Goal: Task Accomplishment & Management: Complete application form

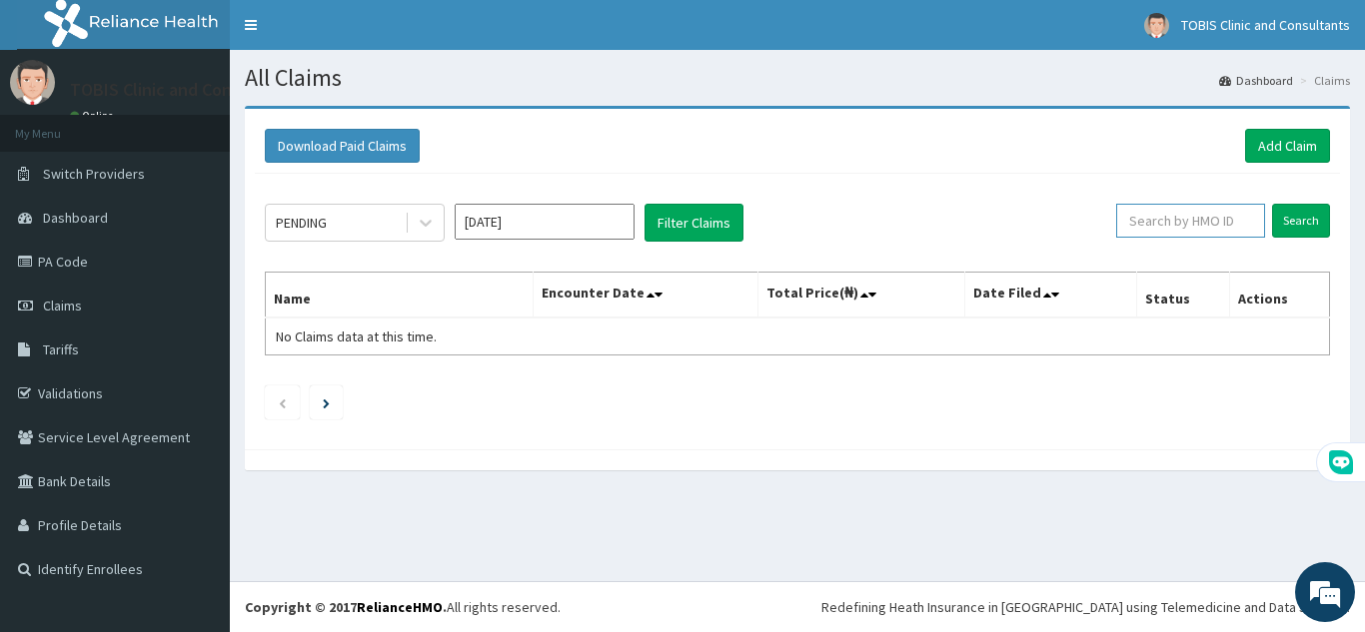
click at [1221, 228] on input "text" at bounding box center [1190, 221] width 149 height 34
paste input "JER/10014/C"
type input "JER/10014/C"
click at [1317, 228] on input "Search" at bounding box center [1301, 221] width 58 height 34
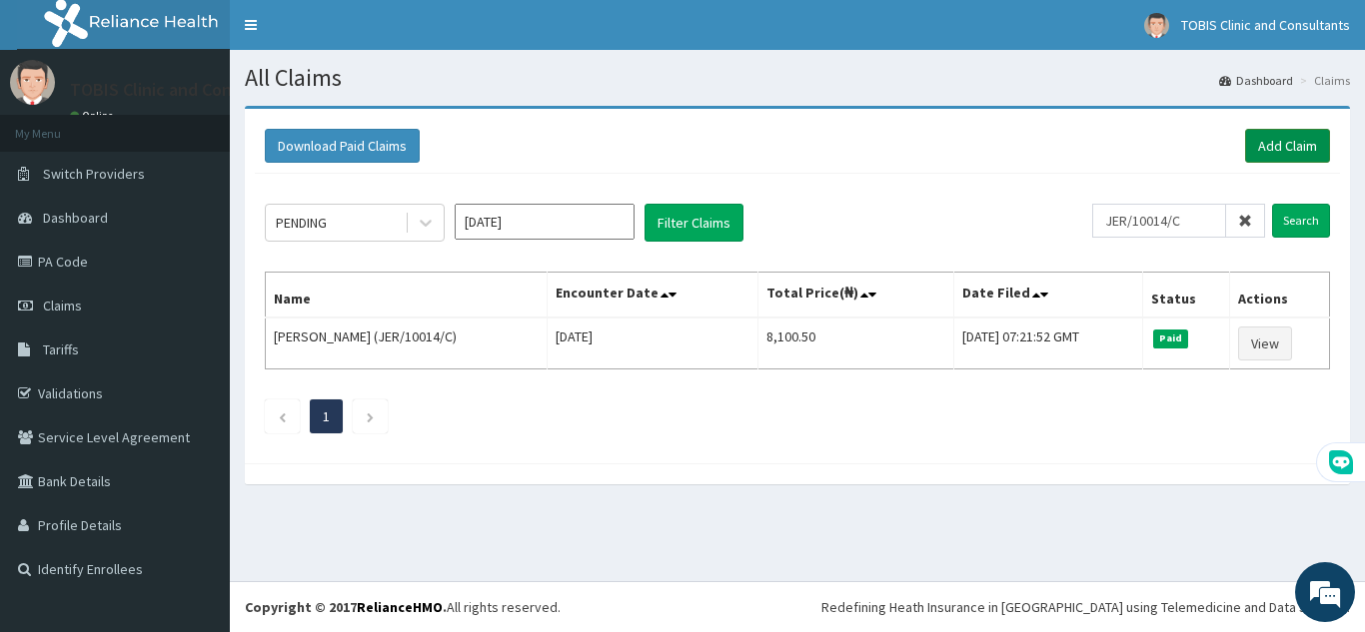
click at [1274, 145] on link "Add Claim" at bounding box center [1287, 146] width 85 height 34
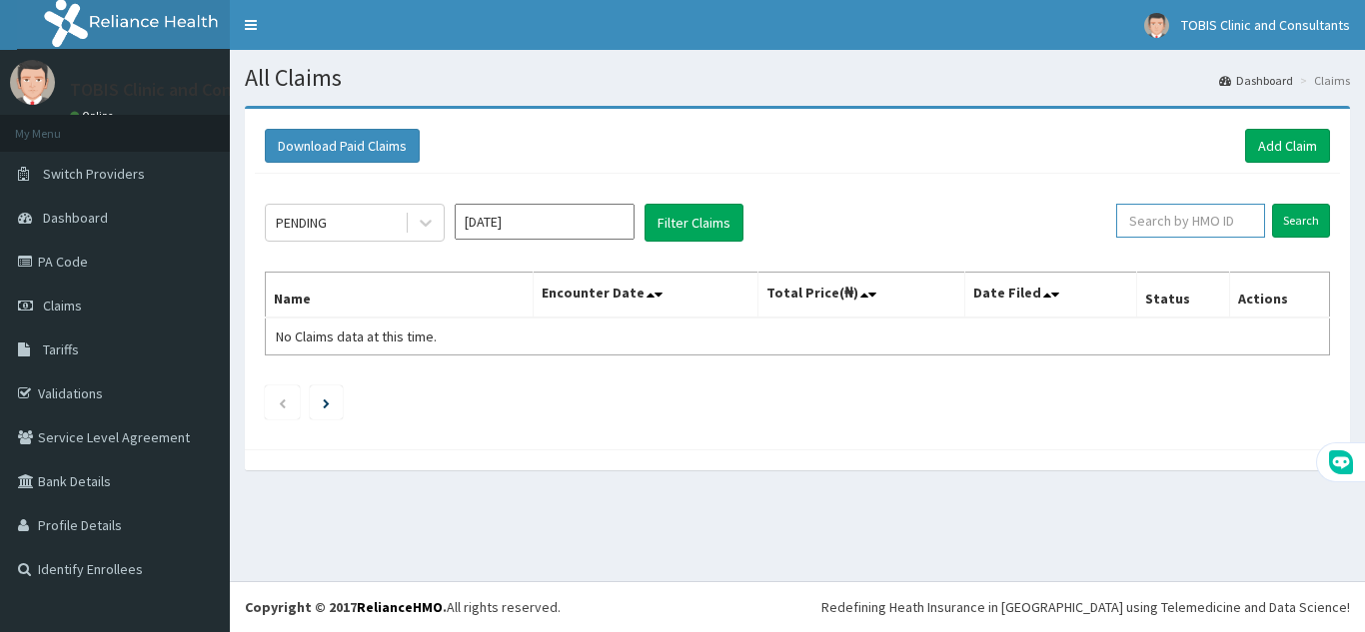
click at [1168, 229] on input "text" at bounding box center [1190, 221] width 149 height 34
paste input "SFL/10446/A"
type input "SFL/10446/A"
click at [1305, 226] on input "Search" at bounding box center [1301, 221] width 58 height 34
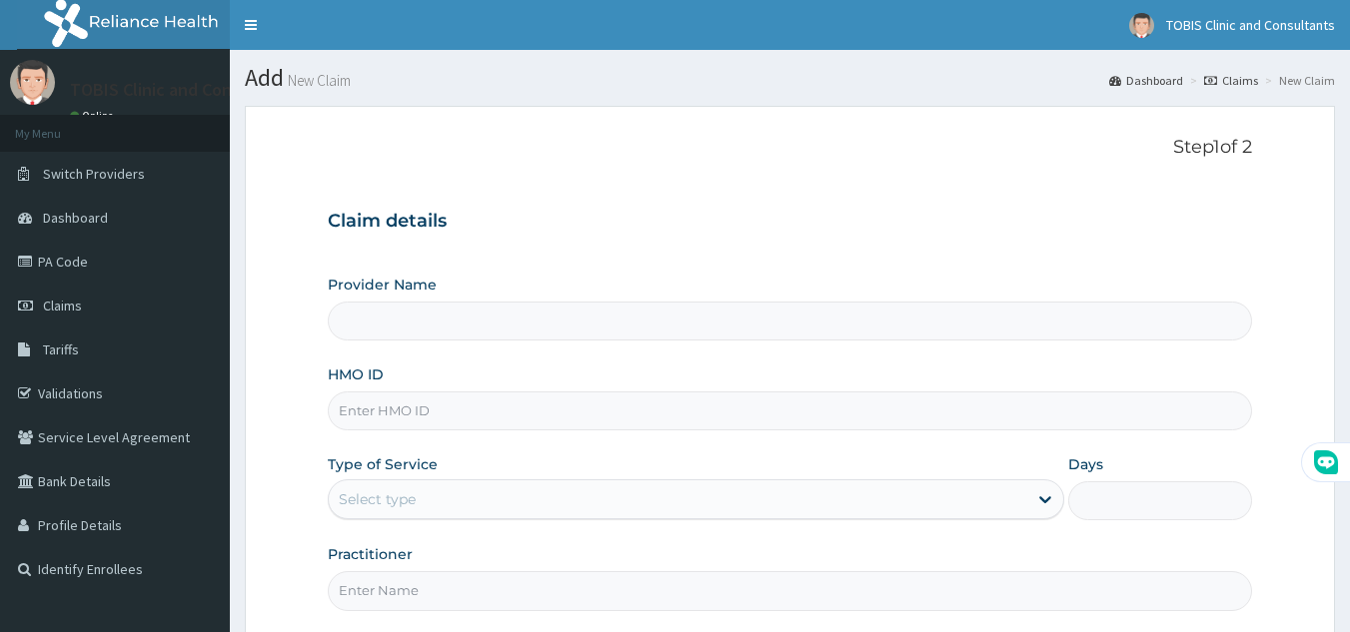
type input "Tobis Clinic and Consultants"
click at [478, 412] on input "HMO ID" at bounding box center [790, 411] width 925 height 39
paste input "JER/10014/C"
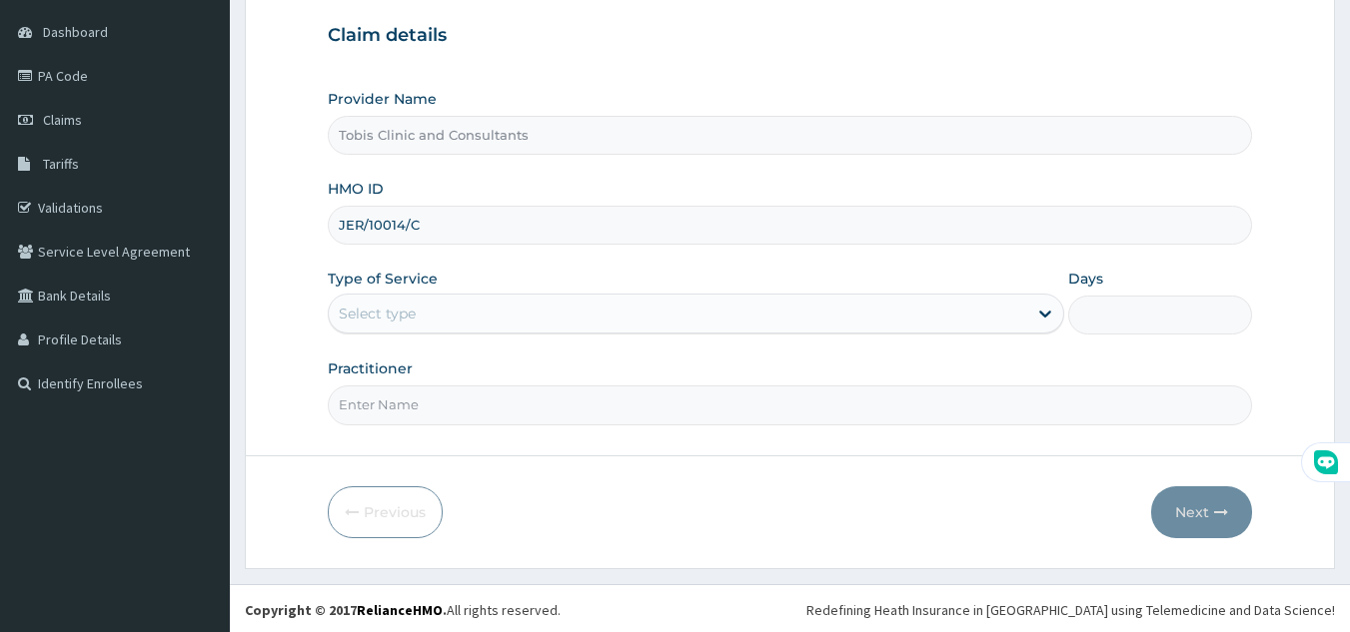
scroll to position [189, 0]
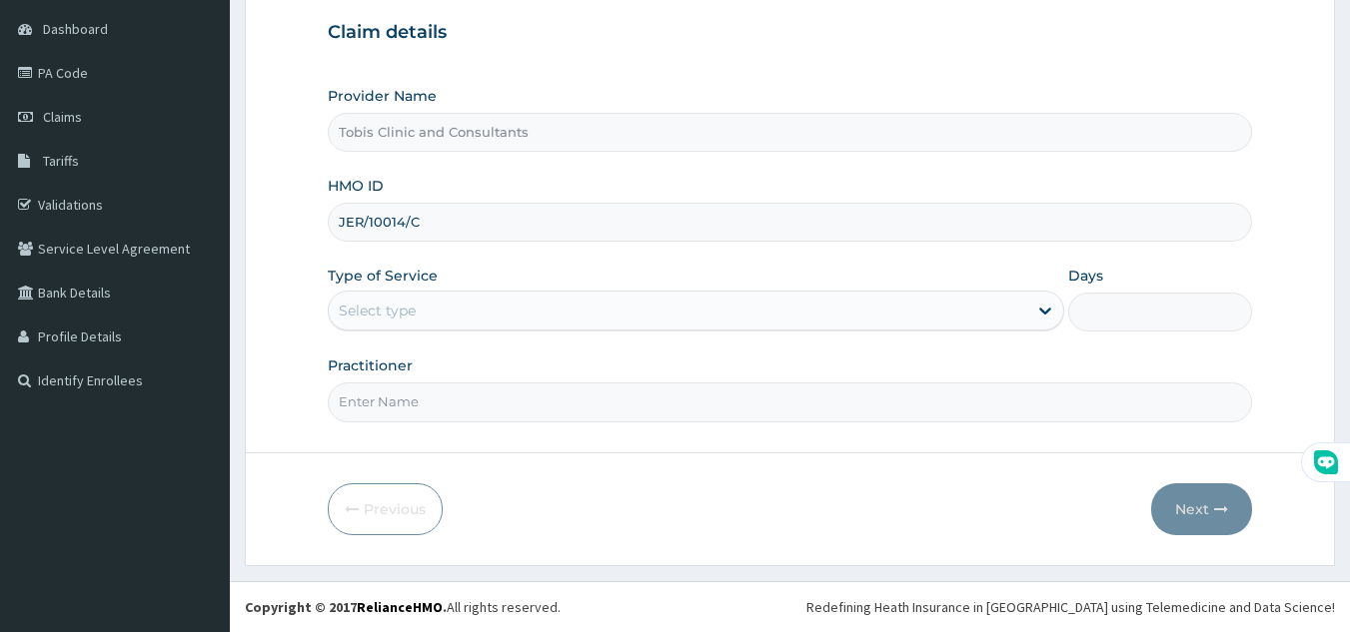
type input "JER/10014/C"
click at [534, 318] on div "Select type" at bounding box center [678, 311] width 698 height 32
click at [609, 319] on div "Select type" at bounding box center [678, 311] width 698 height 32
click at [577, 318] on div "Select type" at bounding box center [678, 311] width 698 height 32
click at [507, 406] on input "Practitioner" at bounding box center [790, 402] width 925 height 39
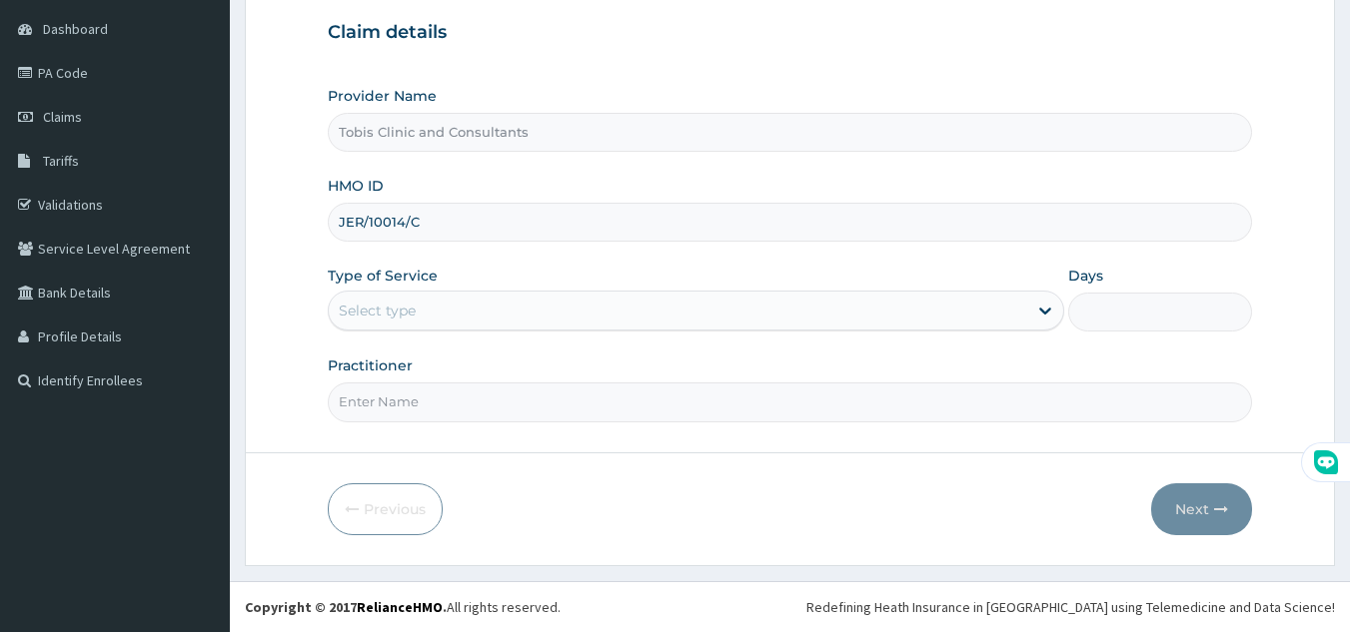
paste input "Dr Igbojionu Stanley"
type input "Dr Igbojionu Stanley"
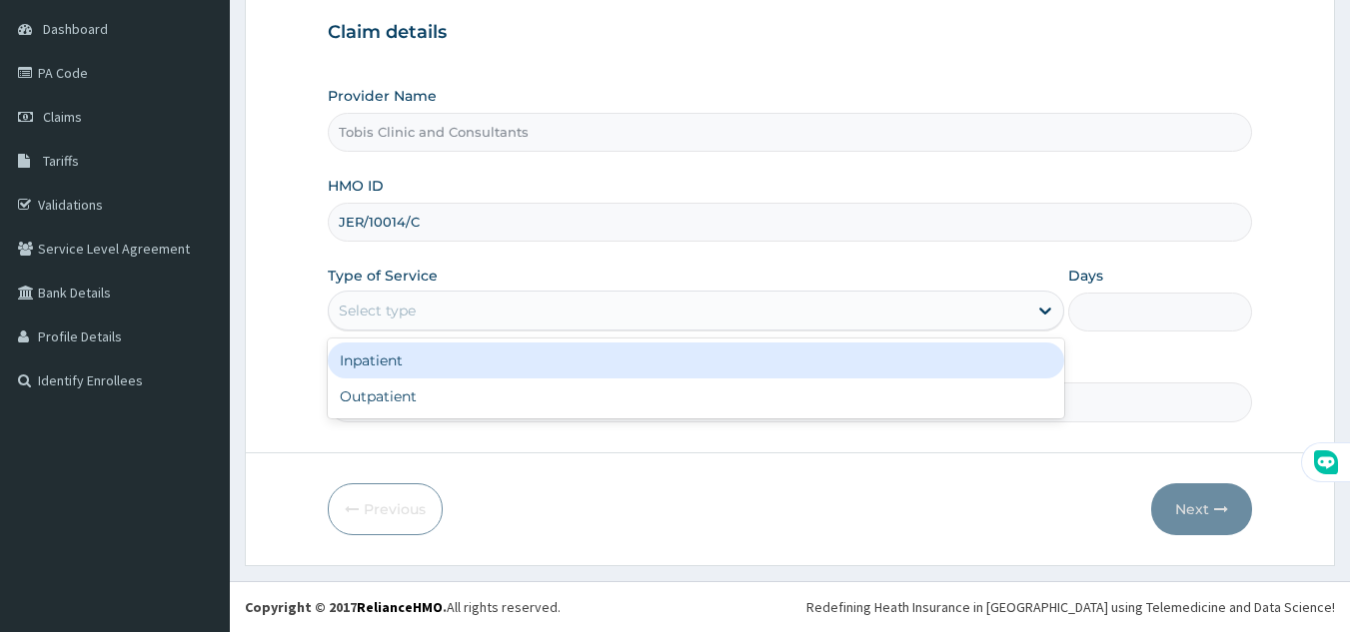
click at [585, 310] on div "Select type" at bounding box center [678, 311] width 698 height 32
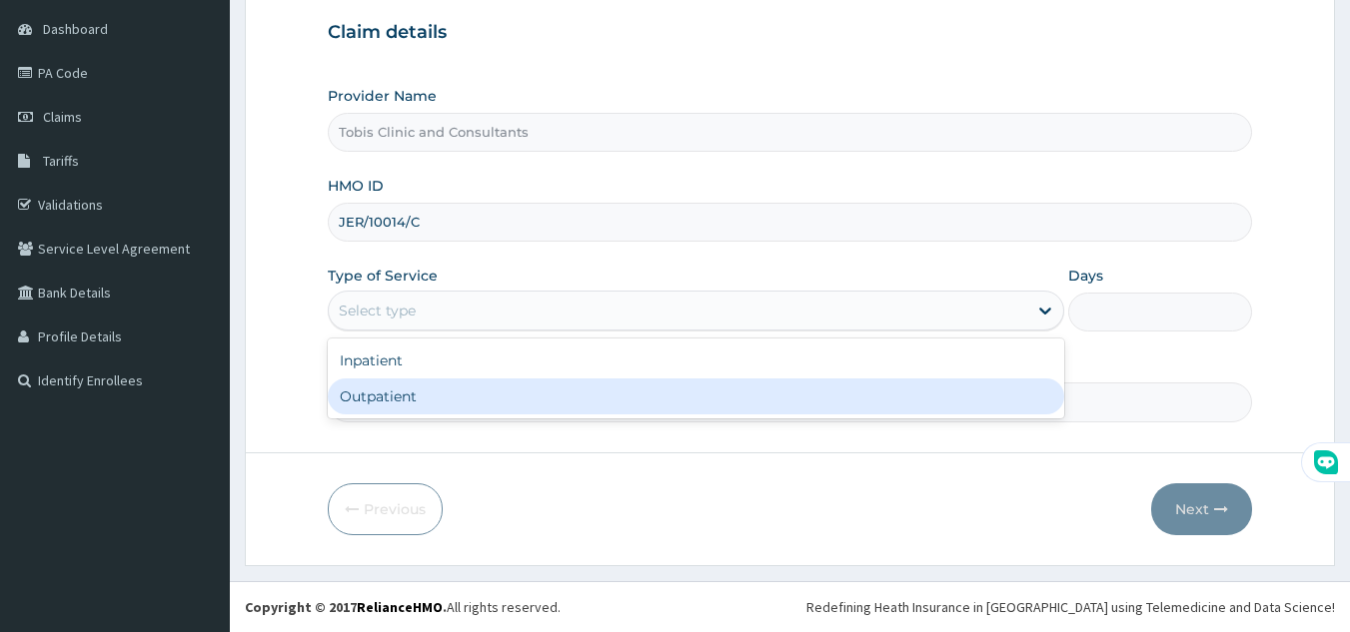
click at [536, 386] on div "Outpatient" at bounding box center [696, 397] width 736 height 36
type input "1"
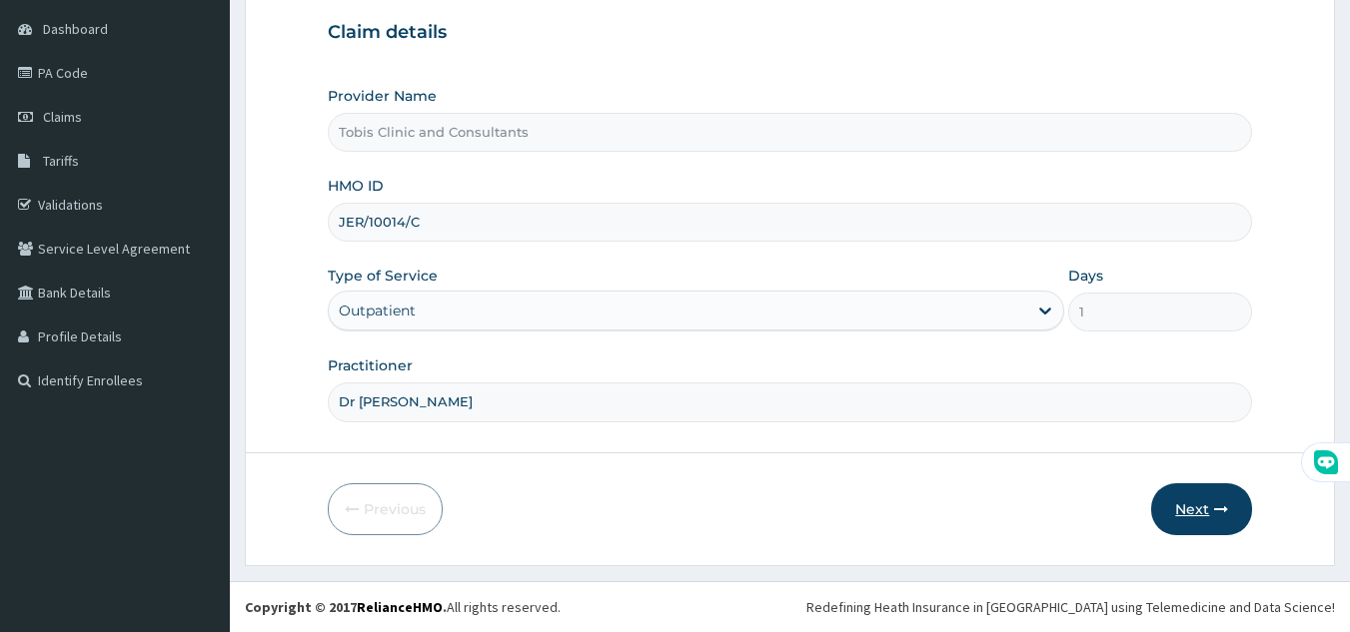
click at [1191, 509] on button "Next" at bounding box center [1201, 510] width 101 height 52
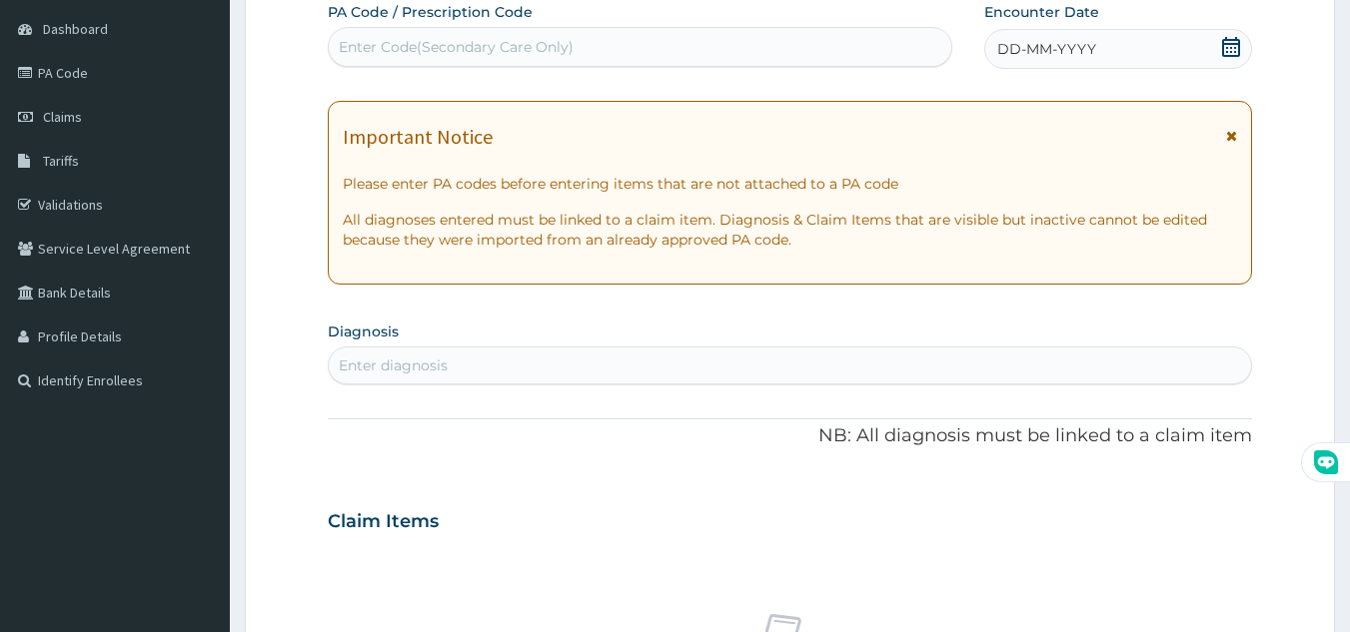
click at [507, 374] on div "Enter diagnosis" at bounding box center [790, 366] width 923 height 32
type input "malaria"
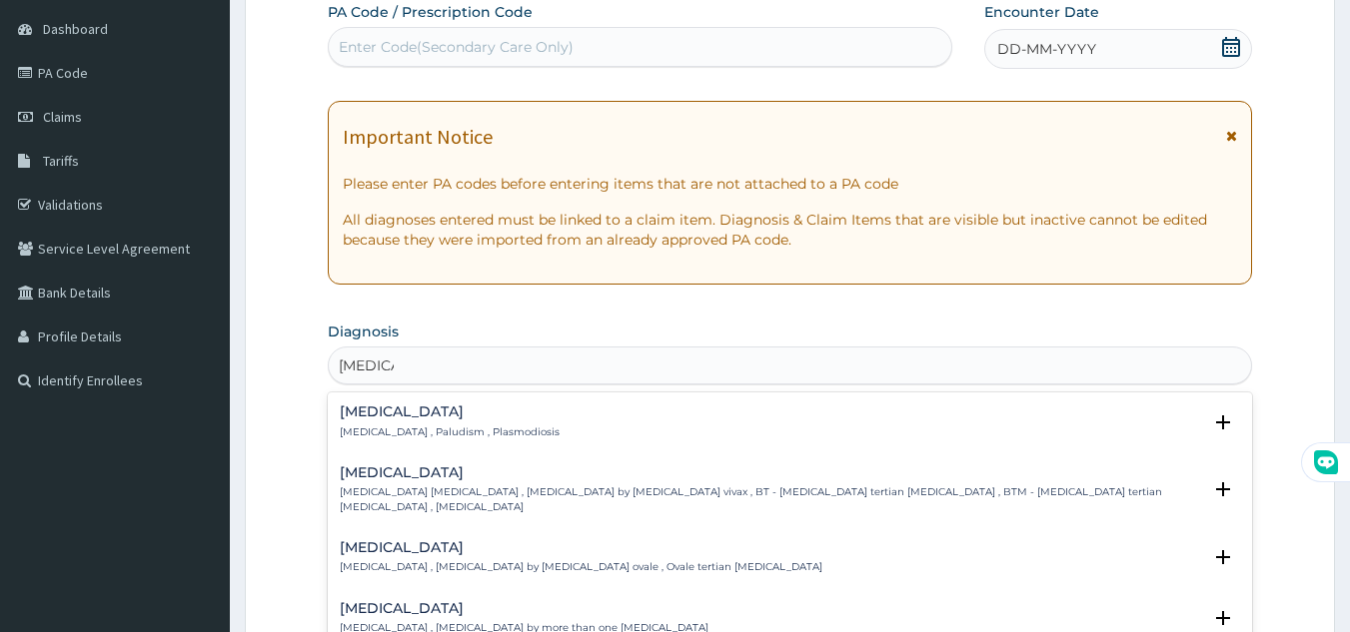
click at [388, 414] on h4 "Malaria" at bounding box center [450, 412] width 220 height 15
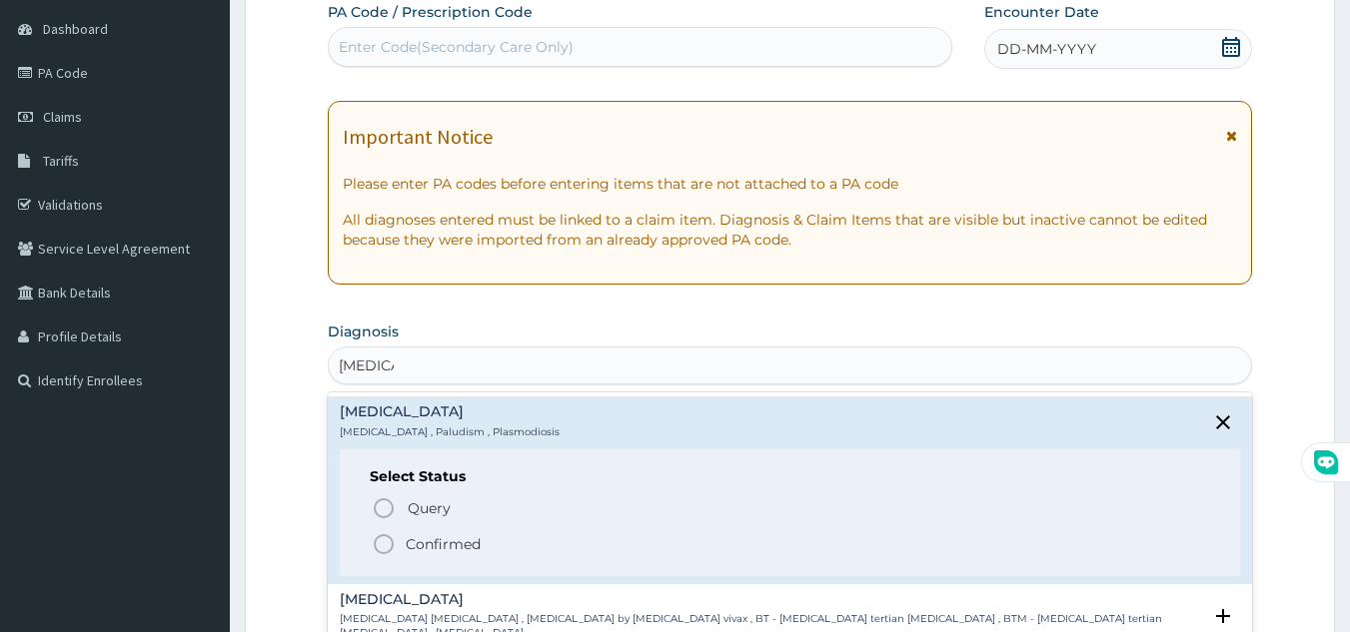
click at [407, 483] on h6 "Select Status" at bounding box center [790, 477] width 841 height 15
click at [432, 489] on div "Select Status Query Query covers suspected (?), Keep in view (kiv), Ruled out (…" at bounding box center [790, 513] width 901 height 127
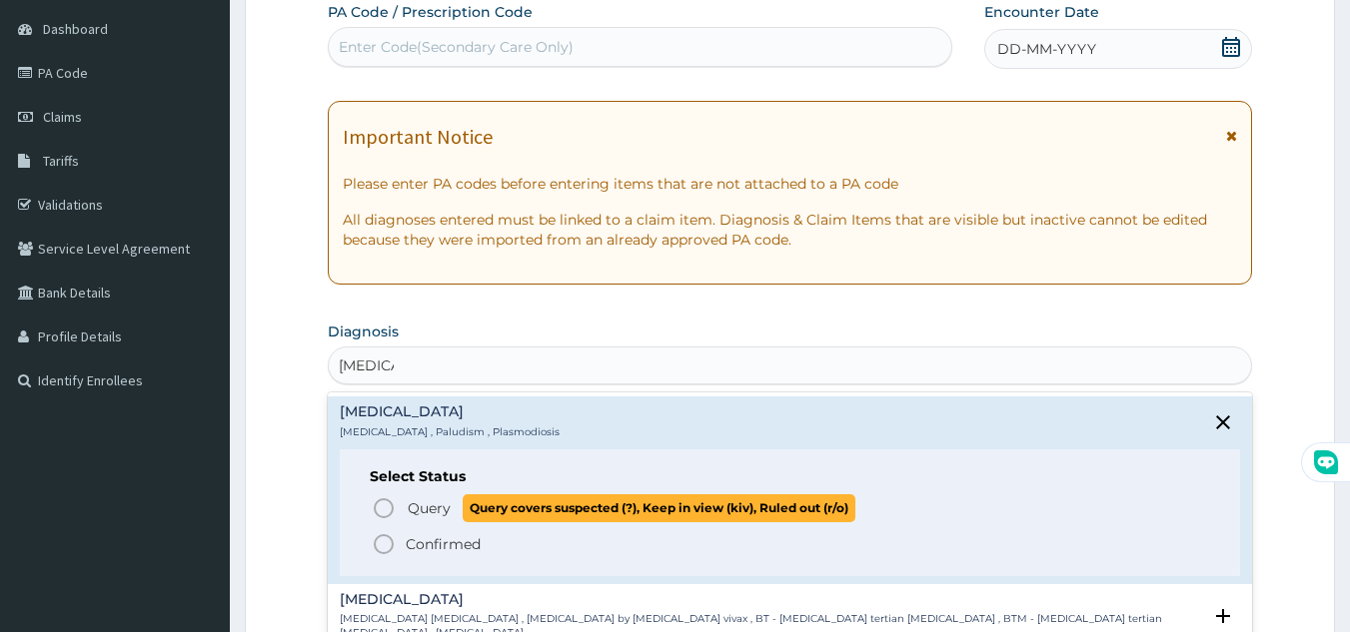
click at [1020, 496] on span "Query Query covers suspected (?), Keep in view (kiv), Ruled out (r/o)" at bounding box center [791, 508] width 839 height 27
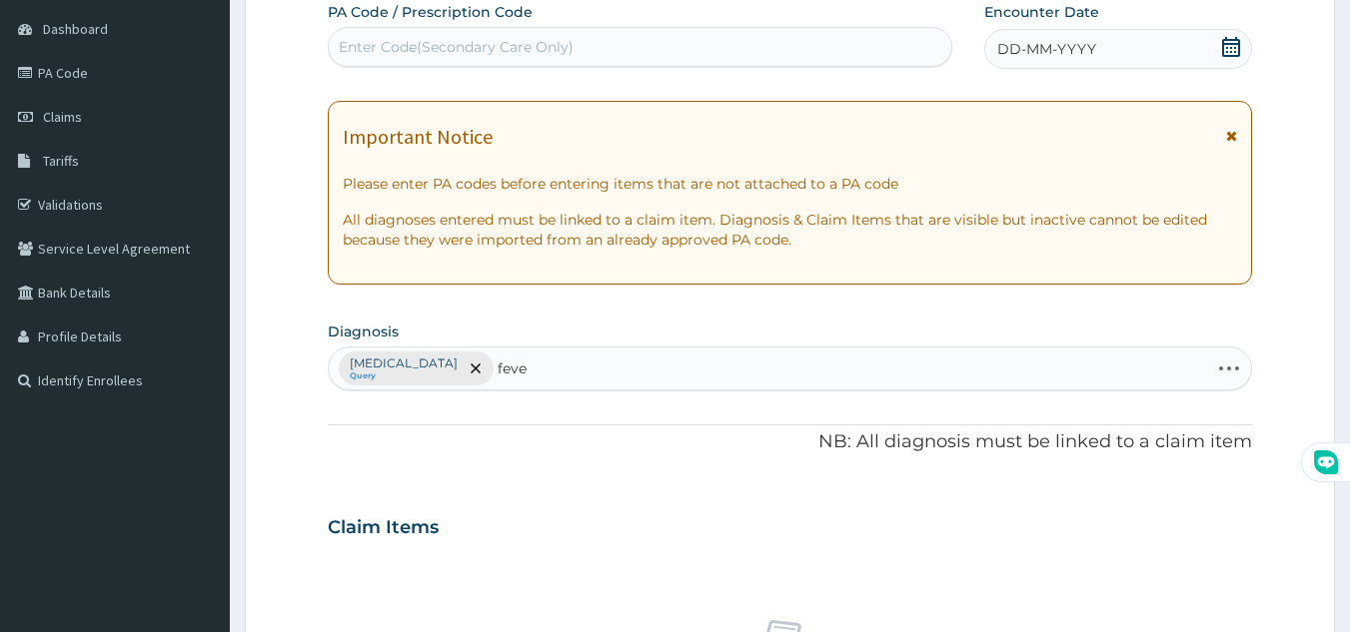
type input "fever"
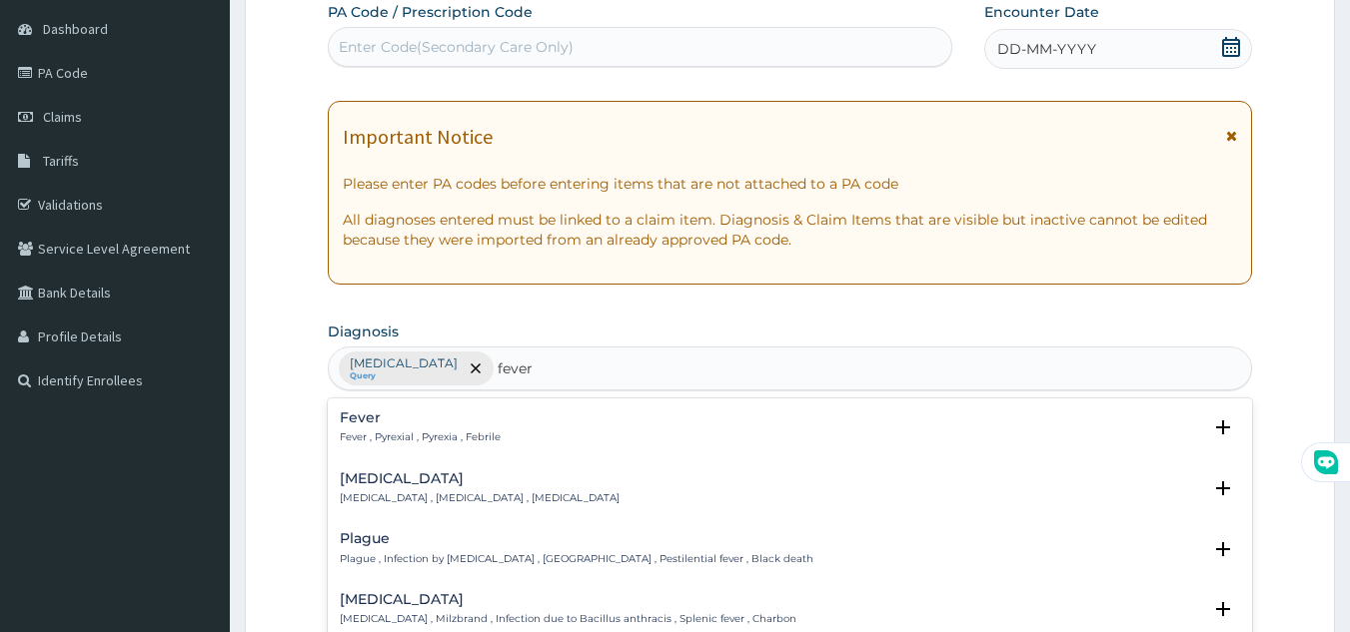
click at [472, 433] on p "Fever , Pyrexial , Pyrexia , Febrile" at bounding box center [420, 438] width 161 height 14
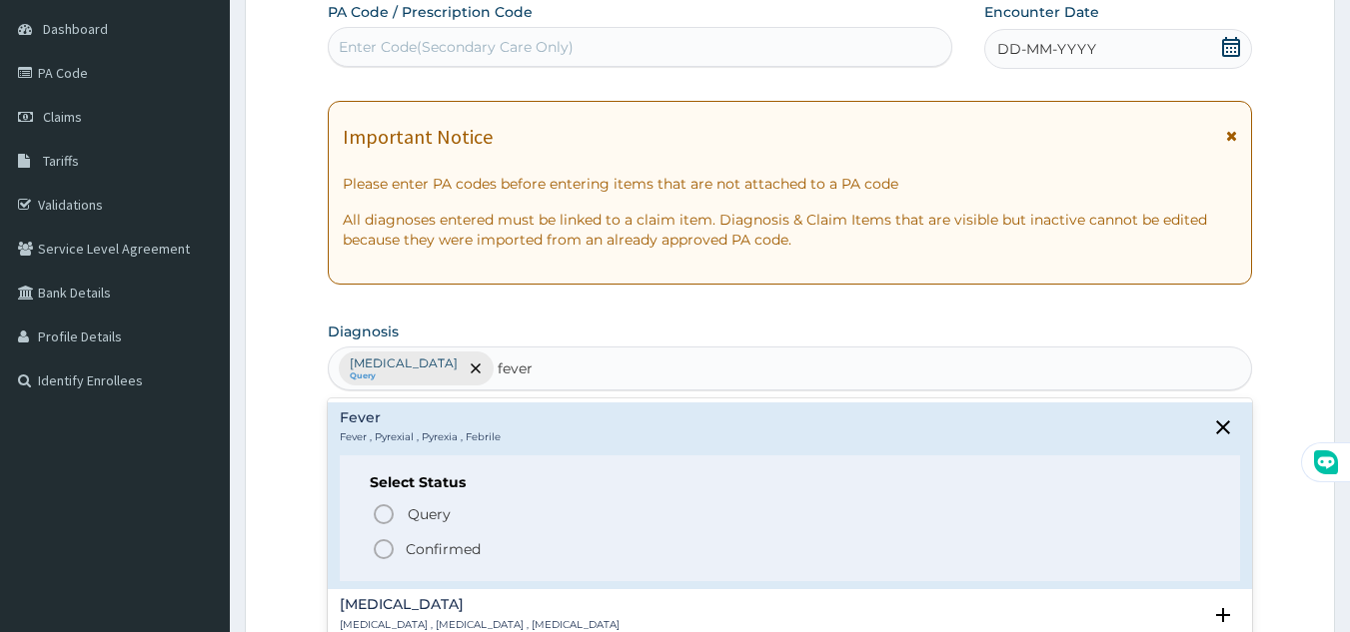
click at [521, 529] on div "Query Query covers suspected (?), Keep in view (kiv), Ruled out (r/o) Confirmed" at bounding box center [790, 531] width 841 height 61
click at [482, 545] on span "Confirmed" at bounding box center [791, 550] width 839 height 24
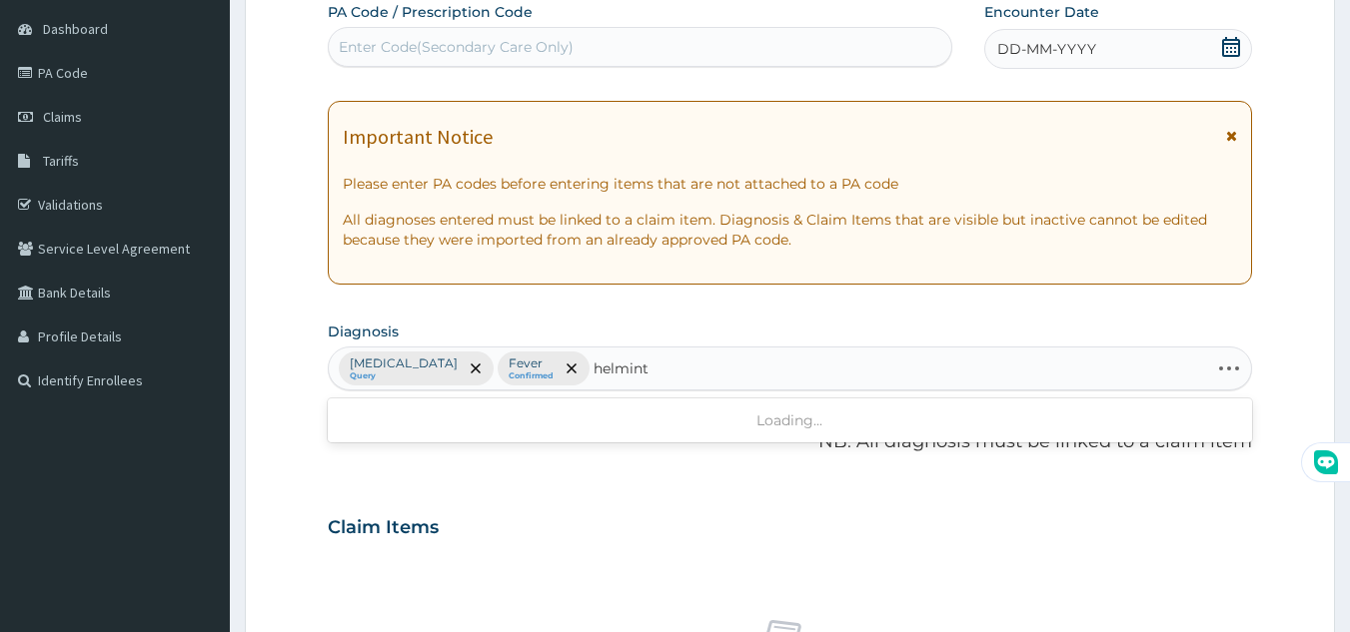
type input "helminth"
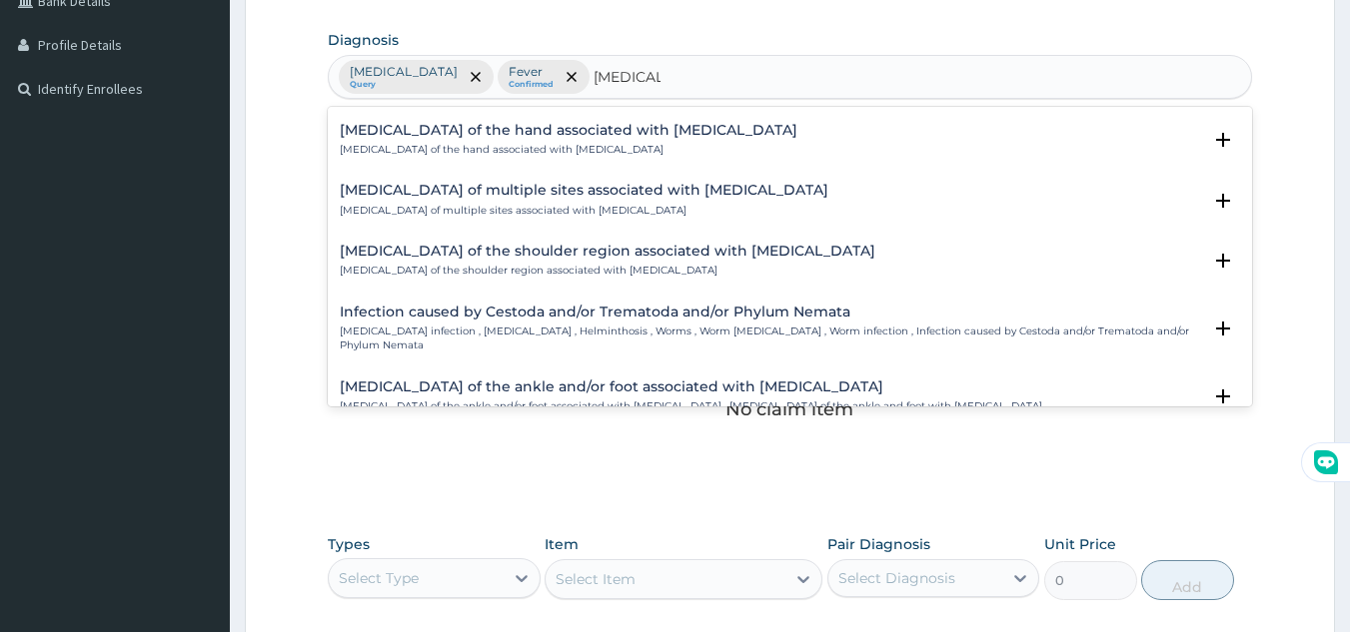
scroll to position [86, 0]
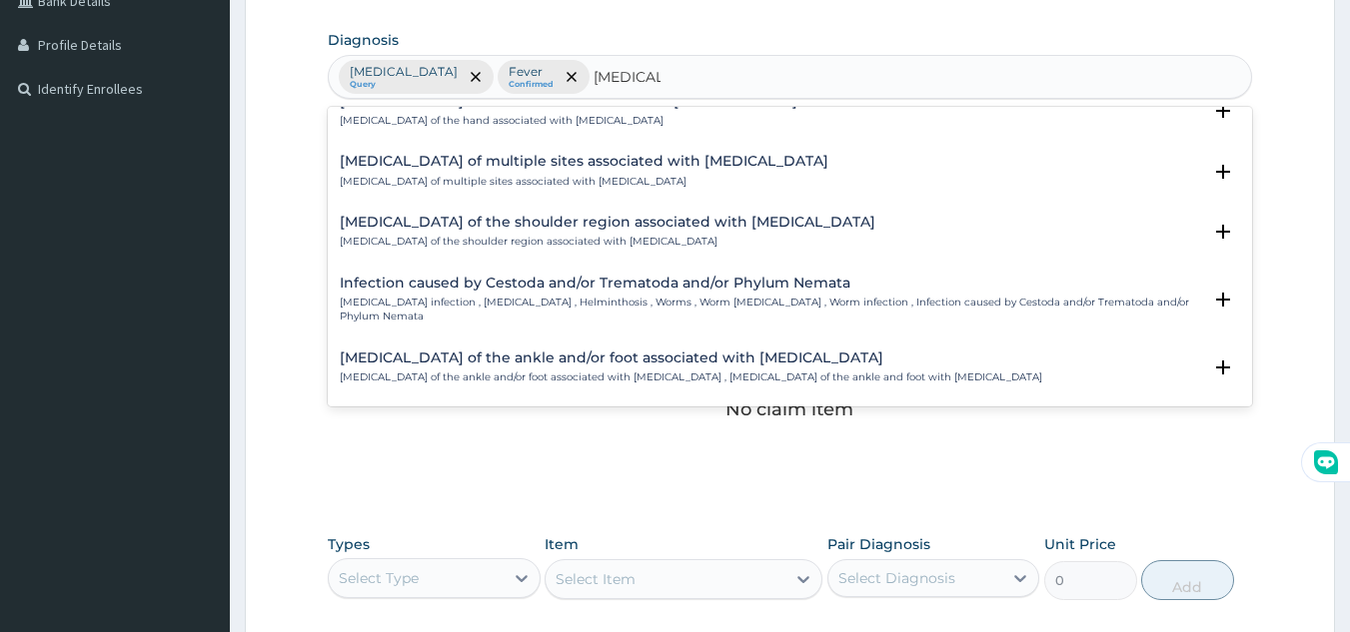
click at [701, 293] on div "Infection caused by Cestoda and/or Trematoda and/or Phylum Nemata Helminth infe…" at bounding box center [771, 300] width 862 height 49
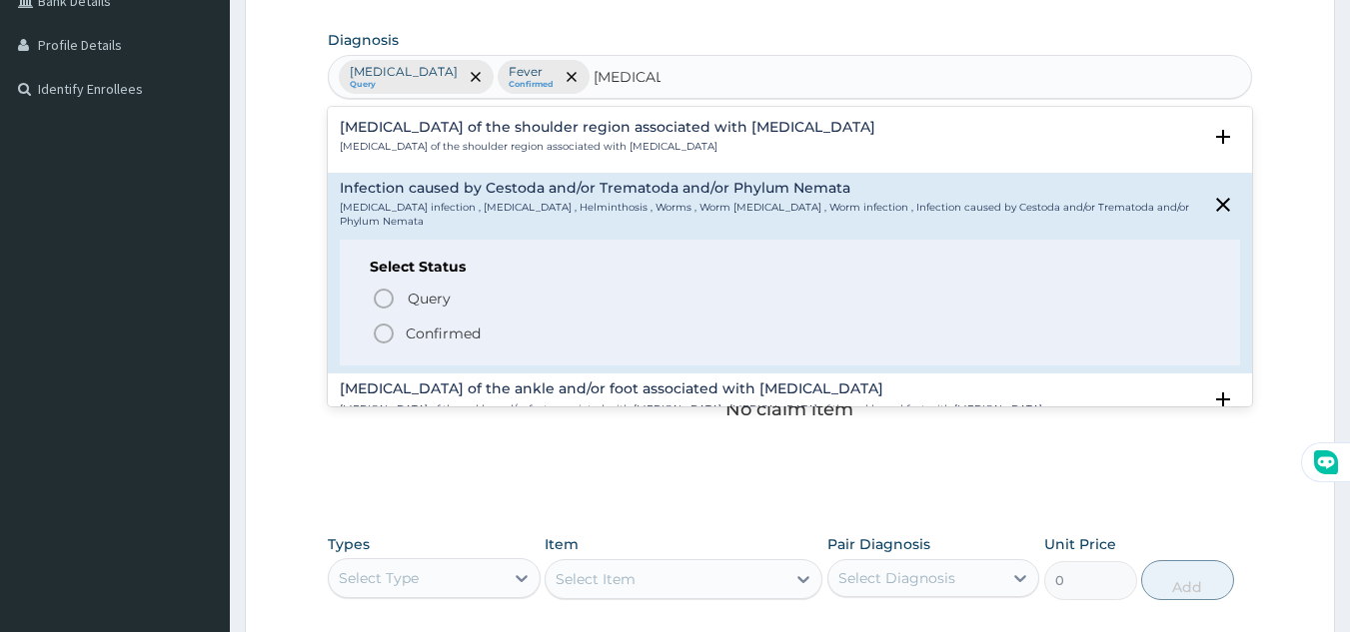
scroll to position [220, 0]
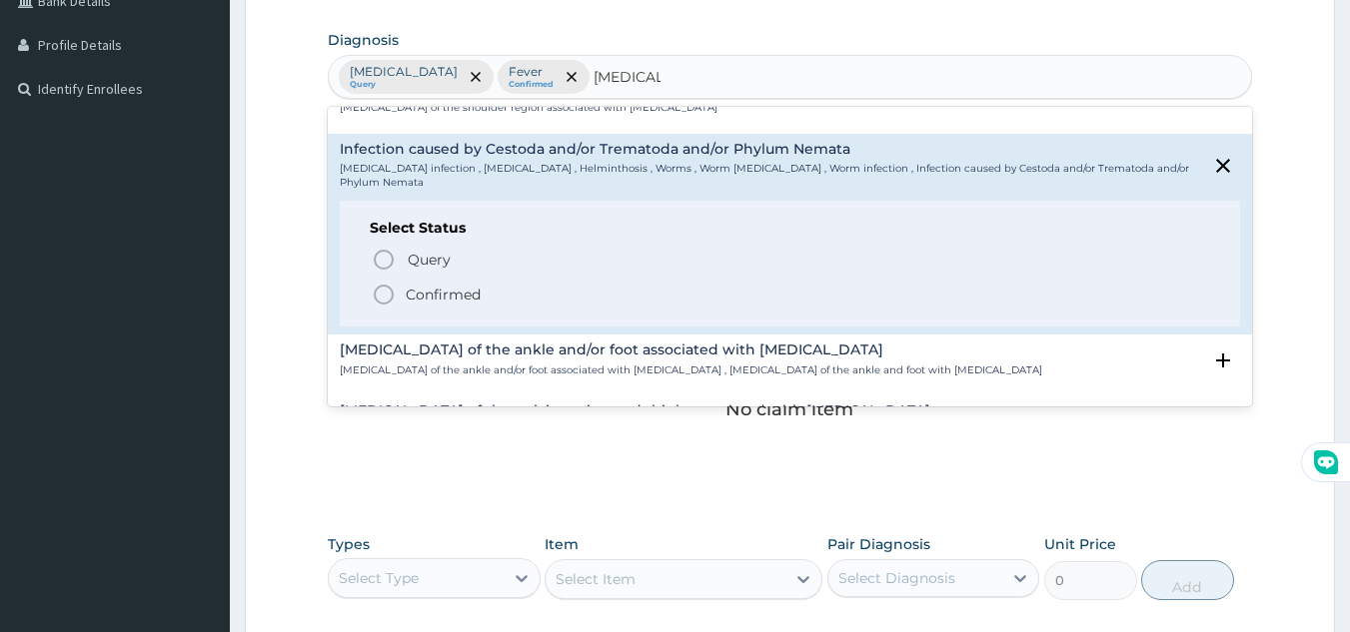
click at [423, 285] on p "Confirmed" at bounding box center [443, 295] width 75 height 20
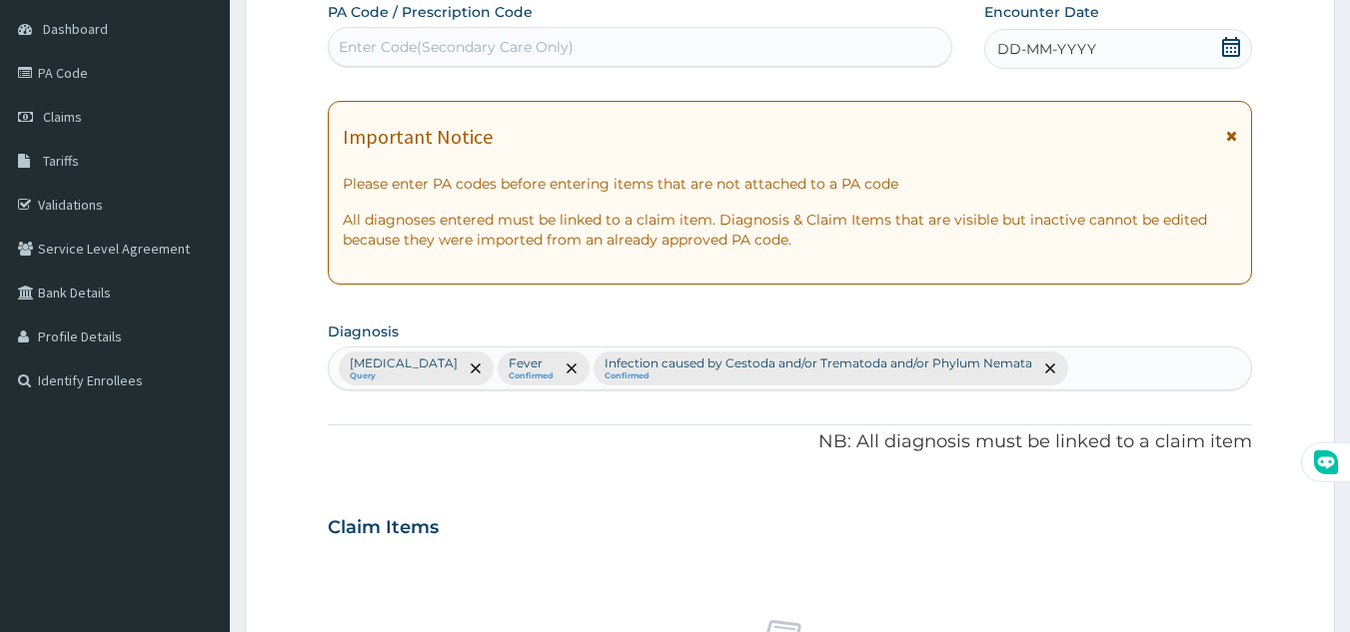
scroll to position [119, 0]
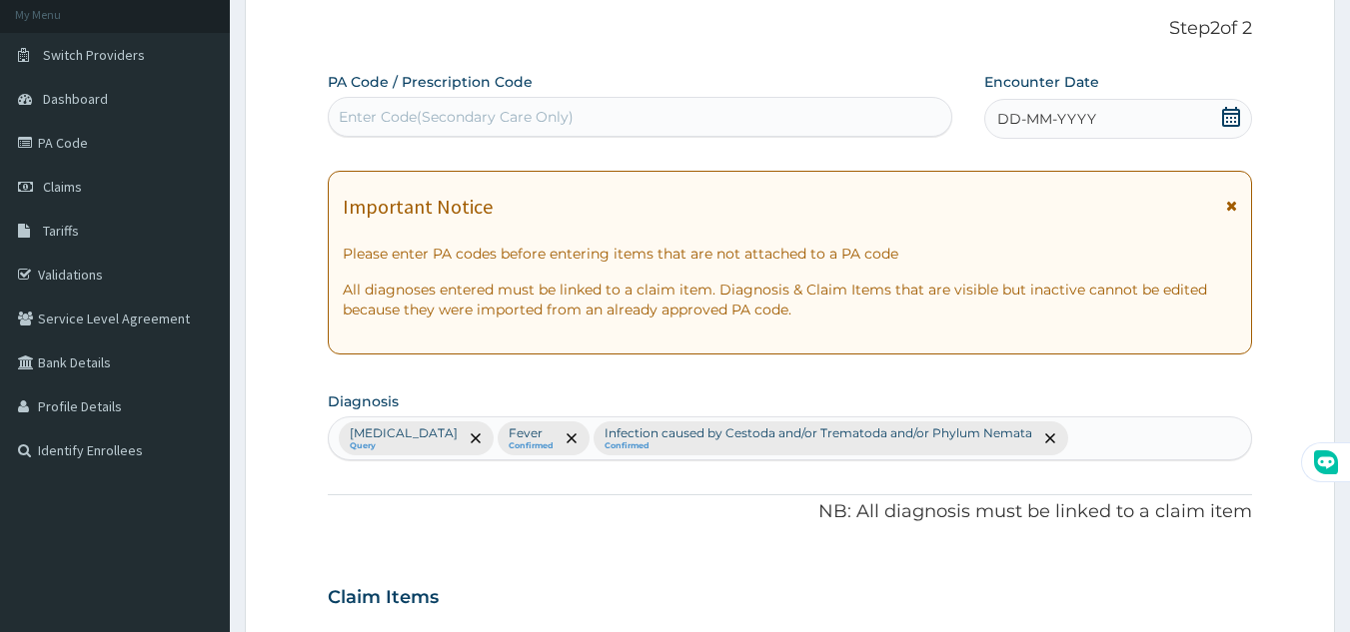
click at [1017, 125] on span "DD-MM-YYYY" at bounding box center [1046, 119] width 99 height 20
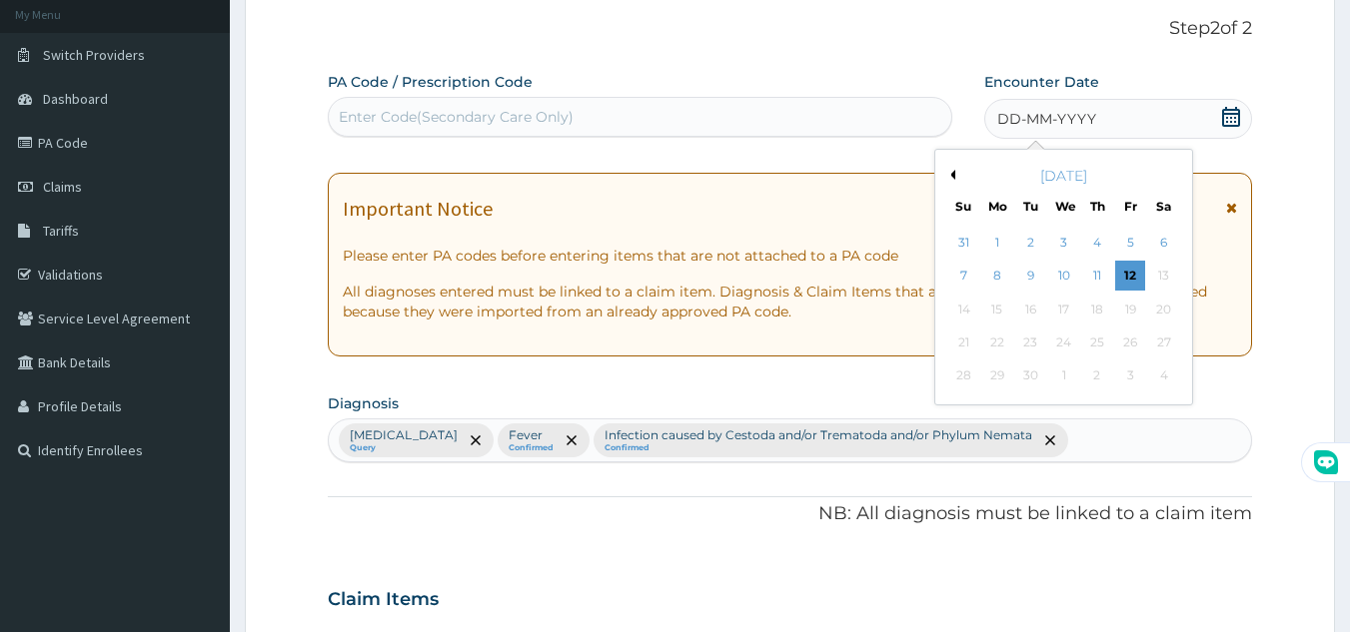
click at [953, 176] on button "Previous Month" at bounding box center [950, 175] width 10 height 10
click at [1070, 283] on div "7" at bounding box center [1064, 277] width 30 height 30
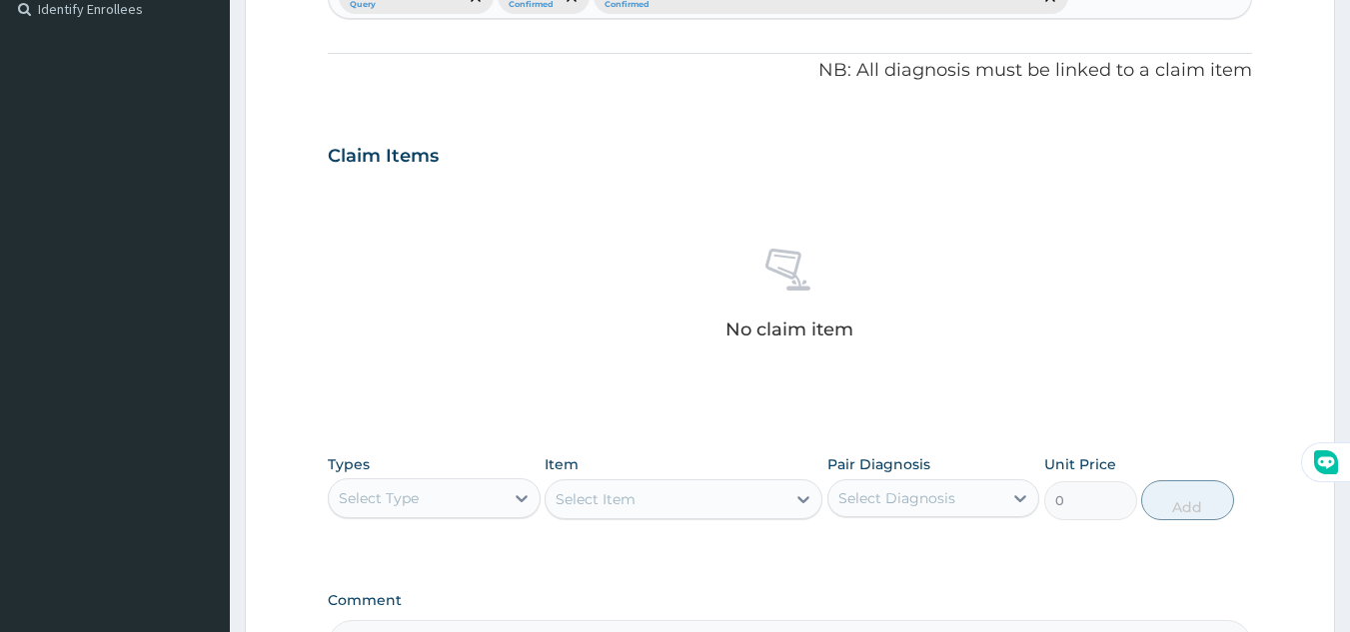
scroll to position [615, 0]
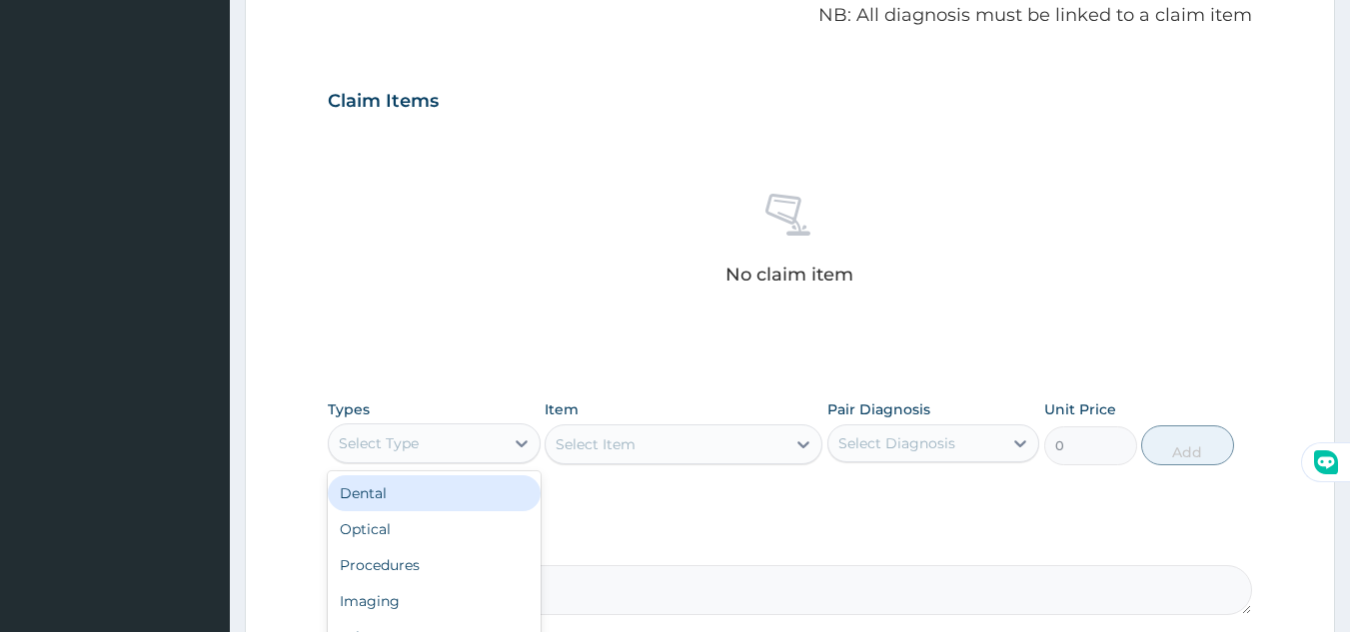
click at [480, 448] on div "Select Type" at bounding box center [416, 444] width 175 height 32
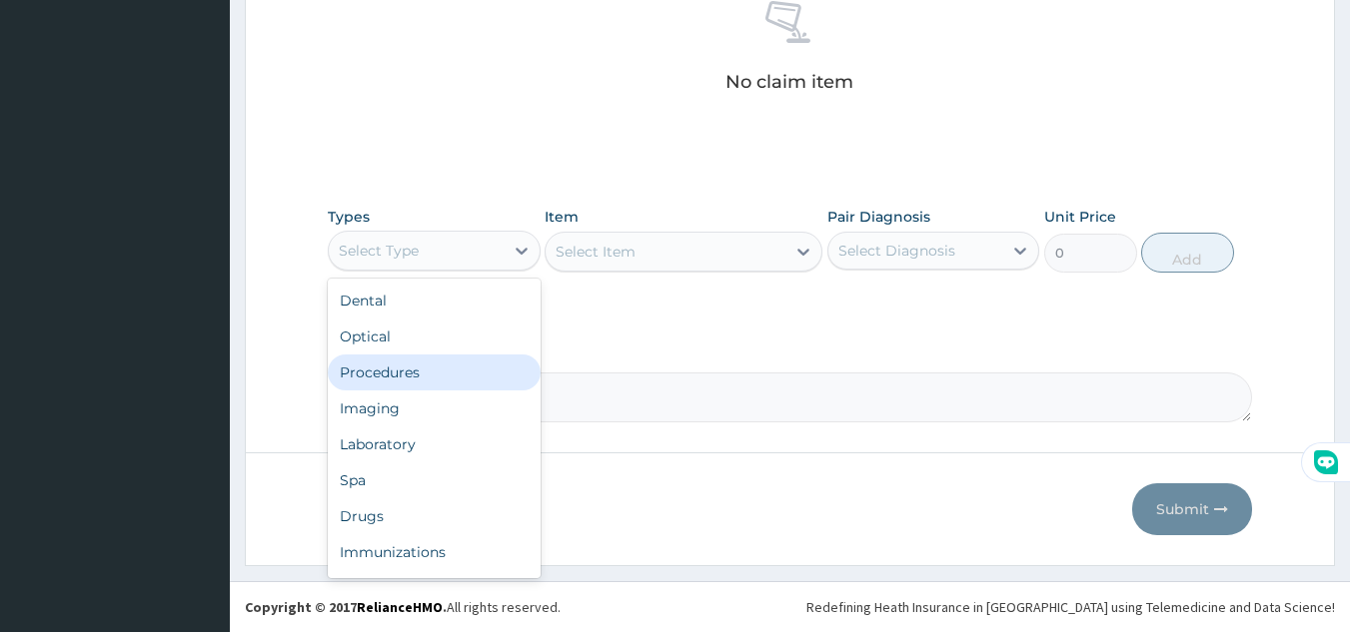
click at [409, 362] on div "Procedures" at bounding box center [434, 373] width 213 height 36
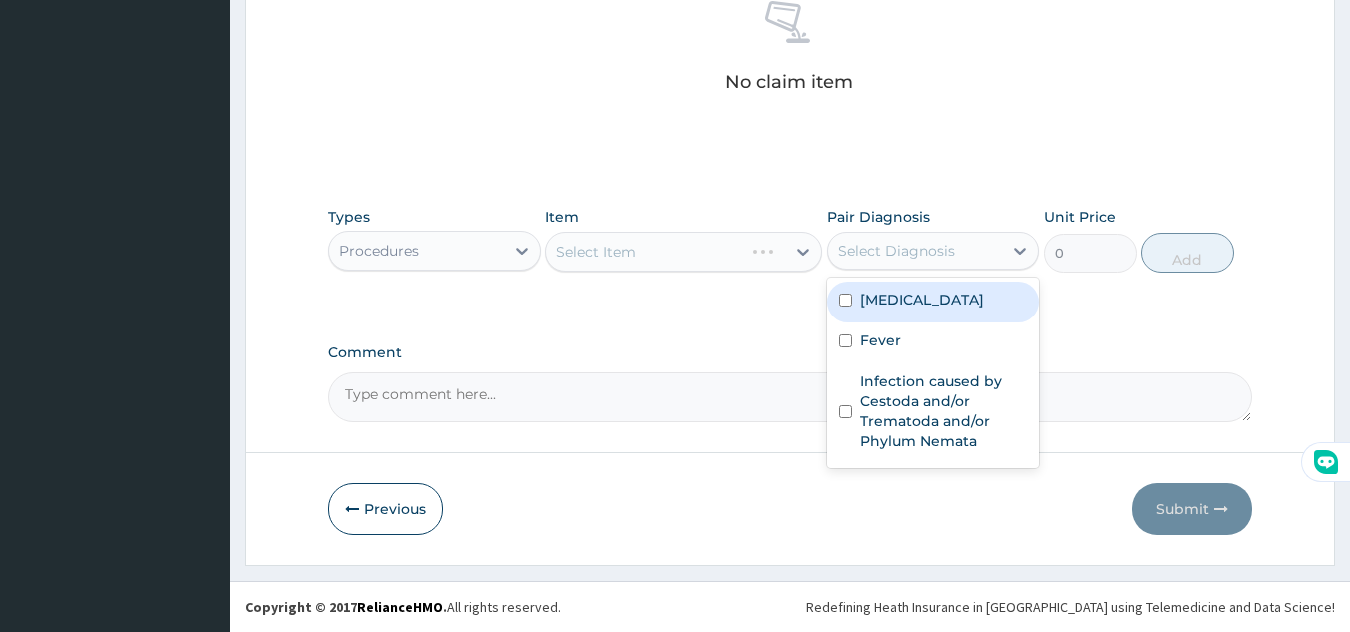
click at [950, 248] on div "Select Diagnosis" at bounding box center [896, 251] width 117 height 20
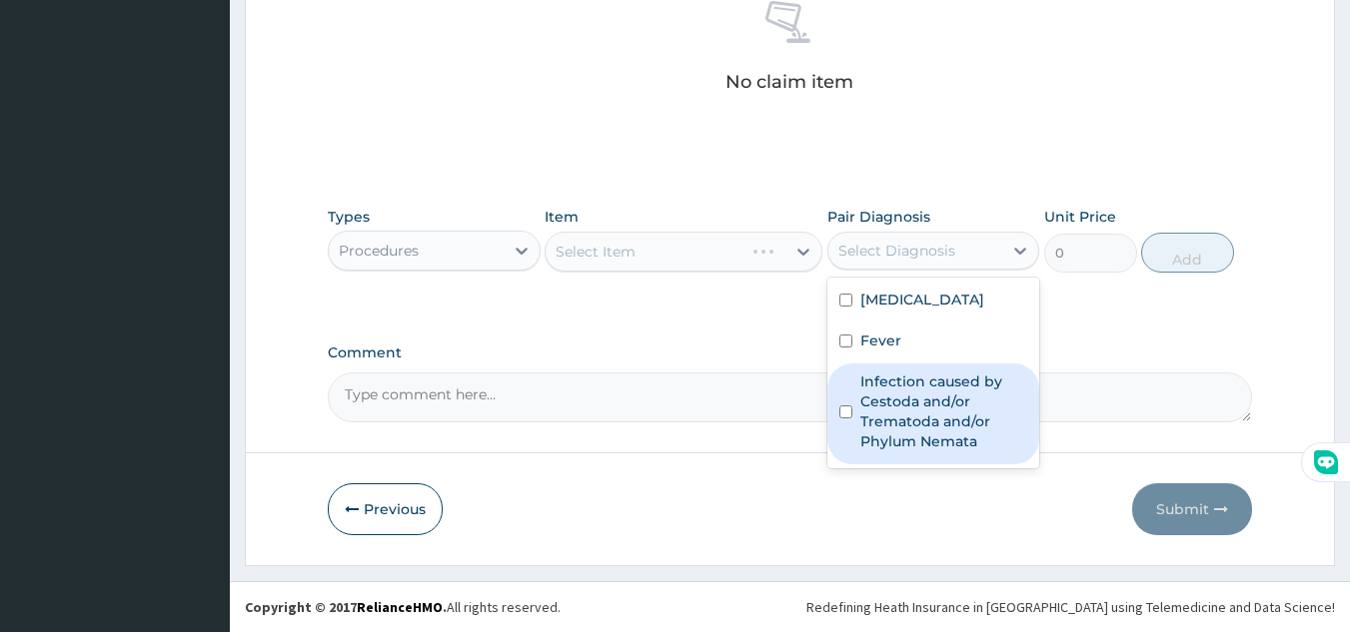
click at [907, 374] on label "Infection caused by Cestoda and/or Trematoda and/or Phylum Nemata" at bounding box center [944, 412] width 168 height 80
checkbox input "true"
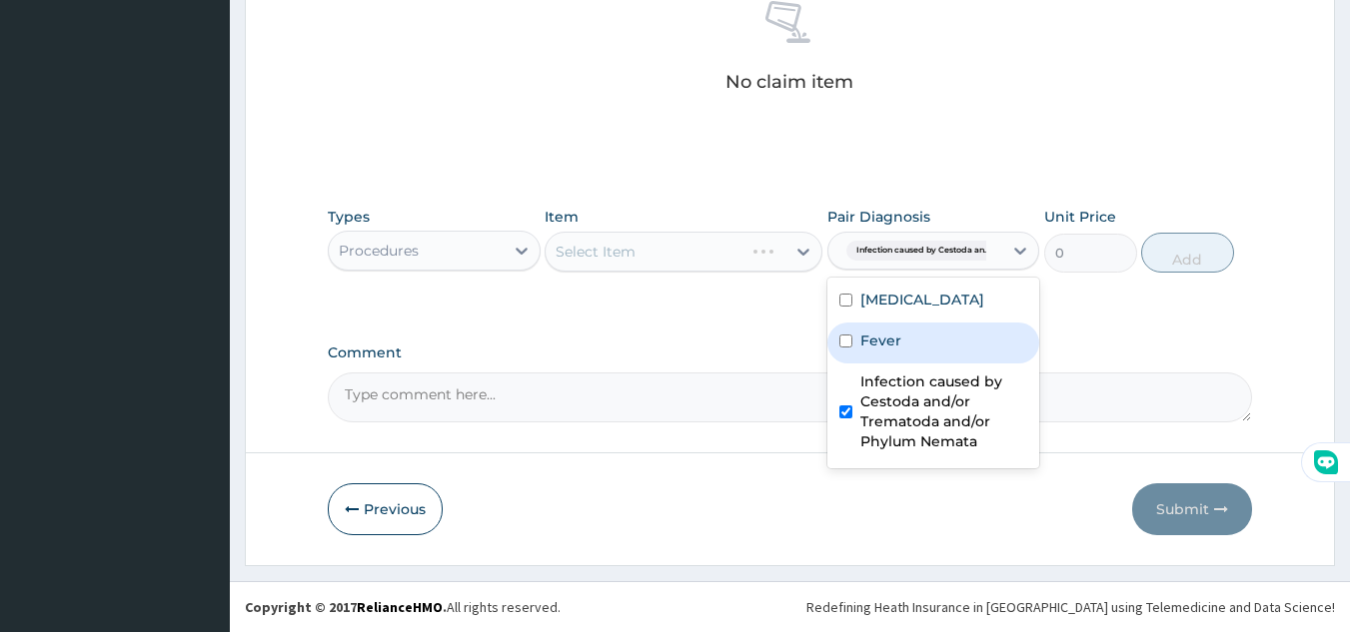
click at [905, 354] on div "Fever" at bounding box center [933, 343] width 213 height 41
checkbox input "true"
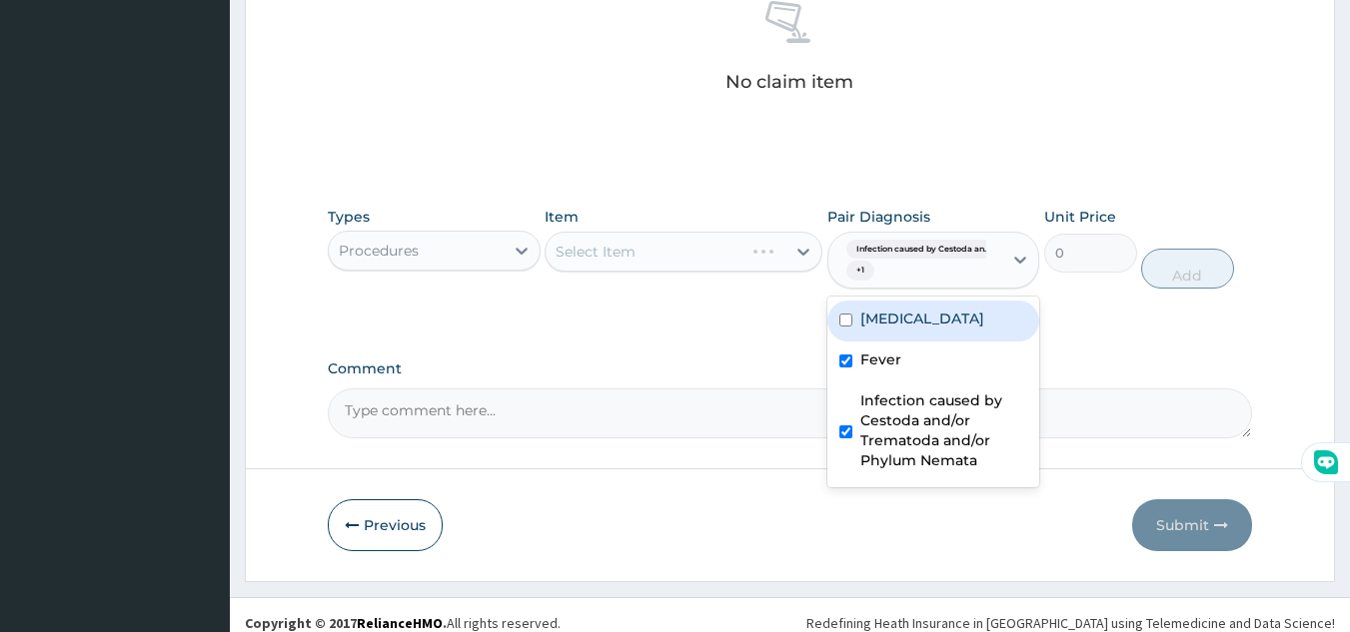
click at [916, 307] on div "Malaria" at bounding box center [933, 321] width 213 height 41
checkbox input "true"
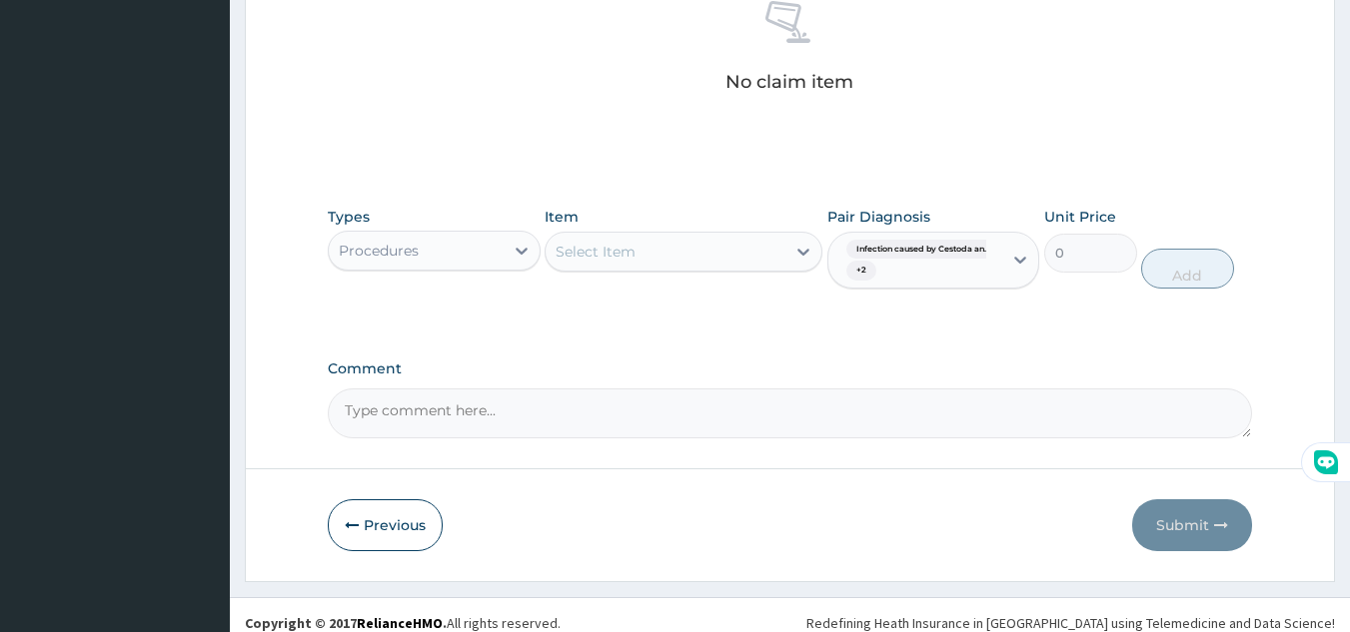
click at [654, 255] on div "Select Item" at bounding box center [666, 252] width 240 height 32
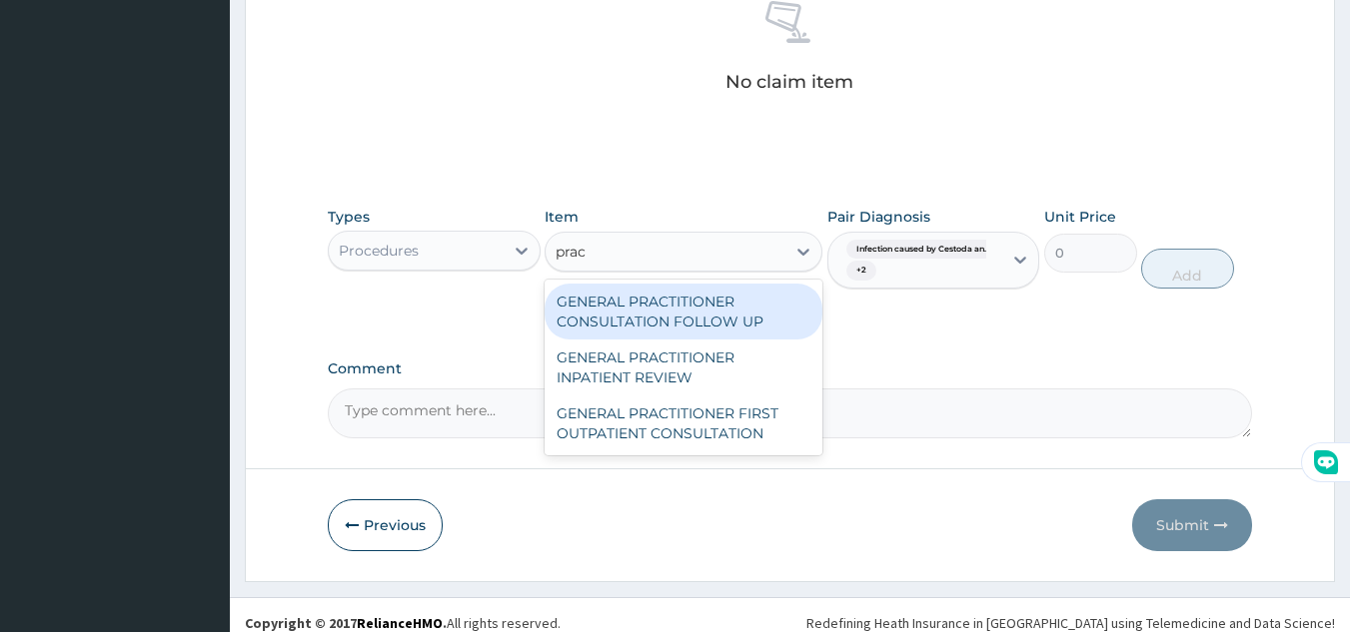
type input "pract"
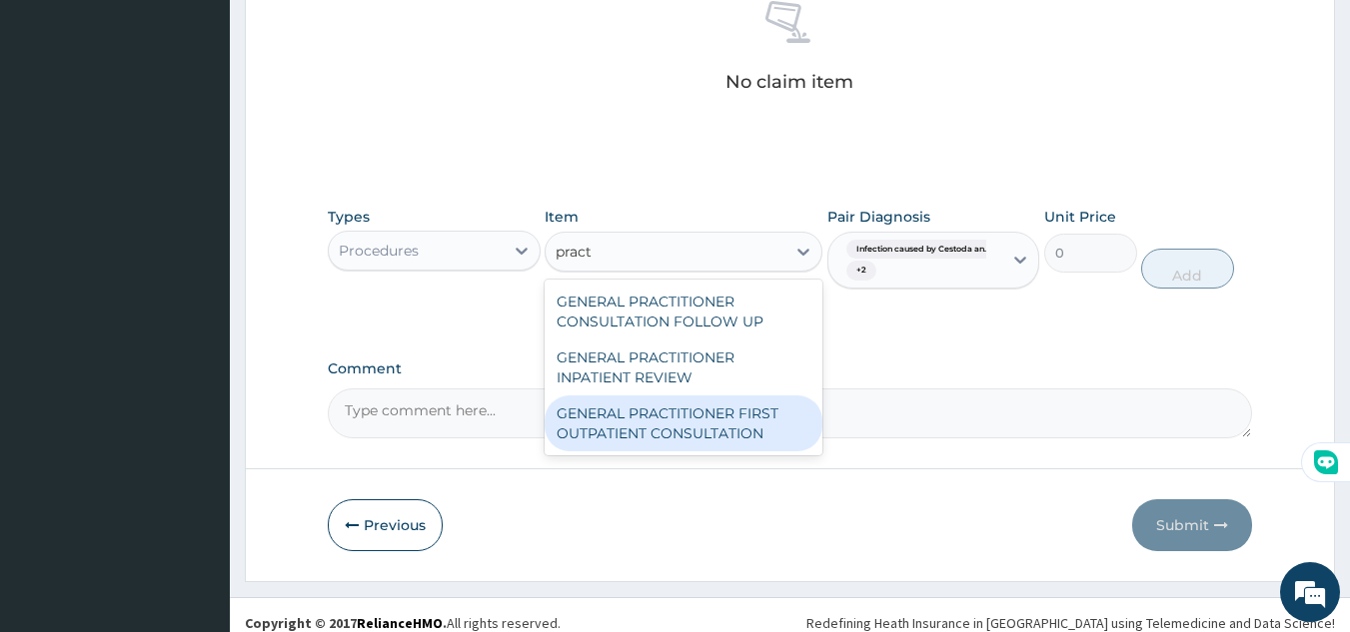
click at [751, 433] on div "GENERAL PRACTITIONER FIRST OUTPATIENT CONSULTATION" at bounding box center [684, 424] width 278 height 56
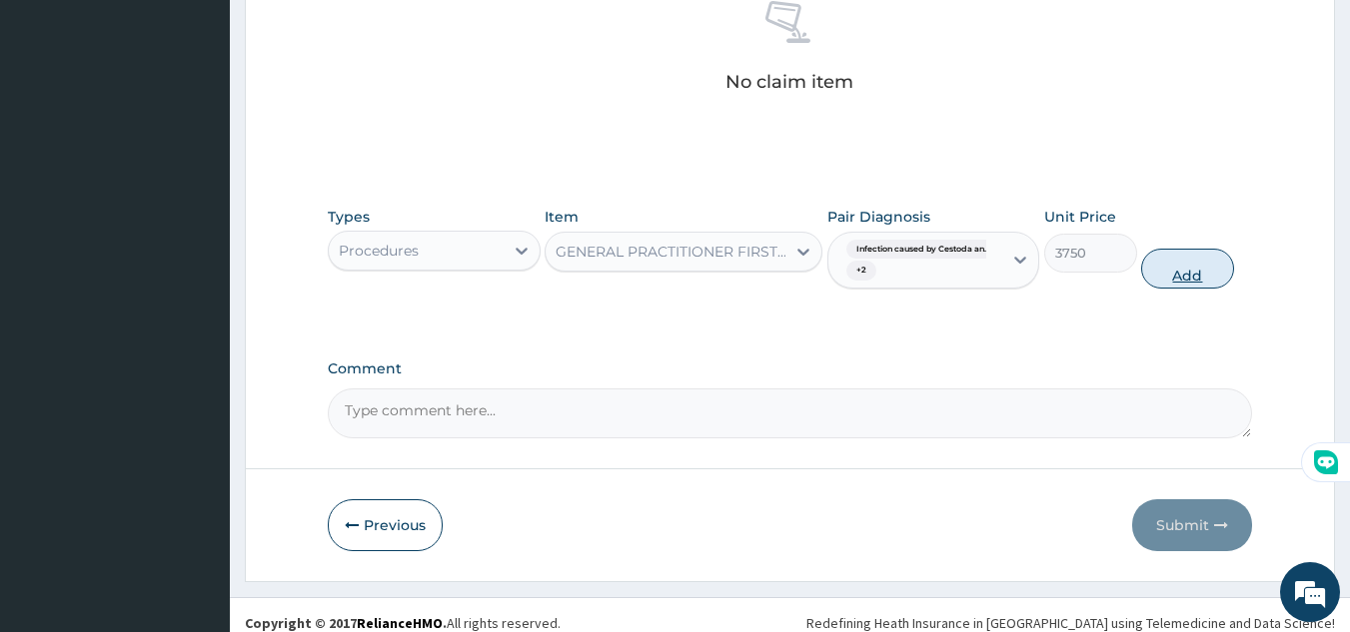
scroll to position [0, 0]
click at [1187, 274] on button "Add" at bounding box center [1187, 269] width 93 height 40
type input "0"
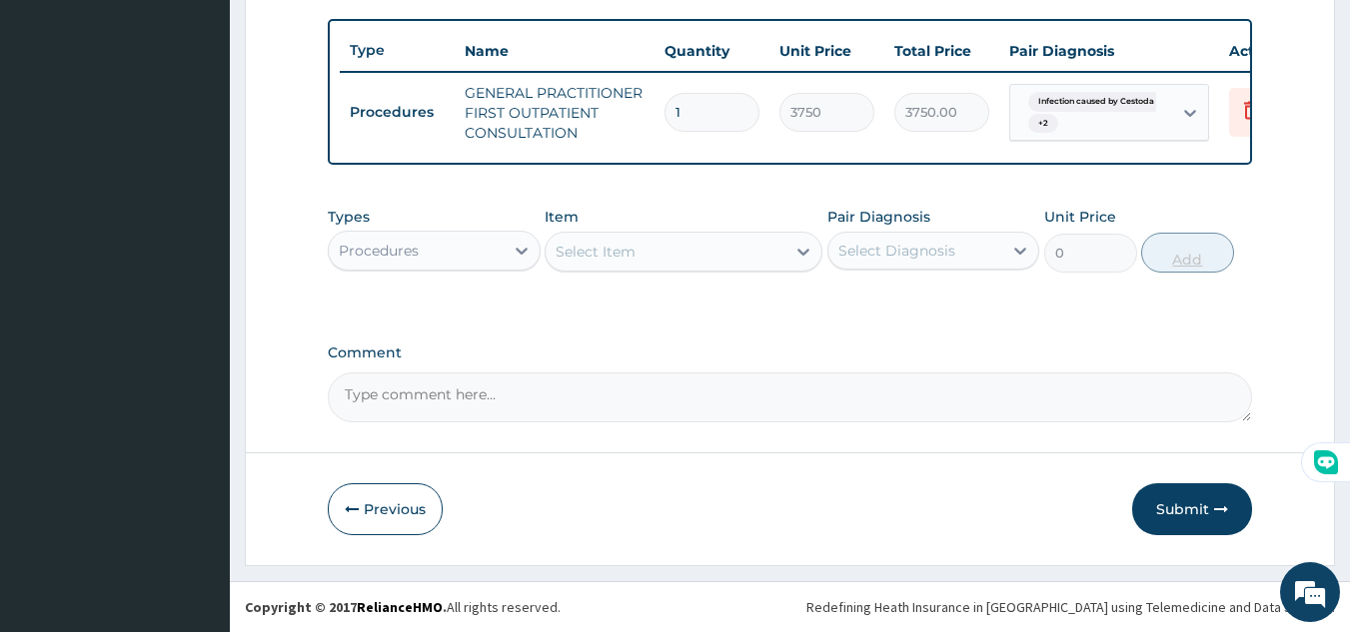
scroll to position [739, 0]
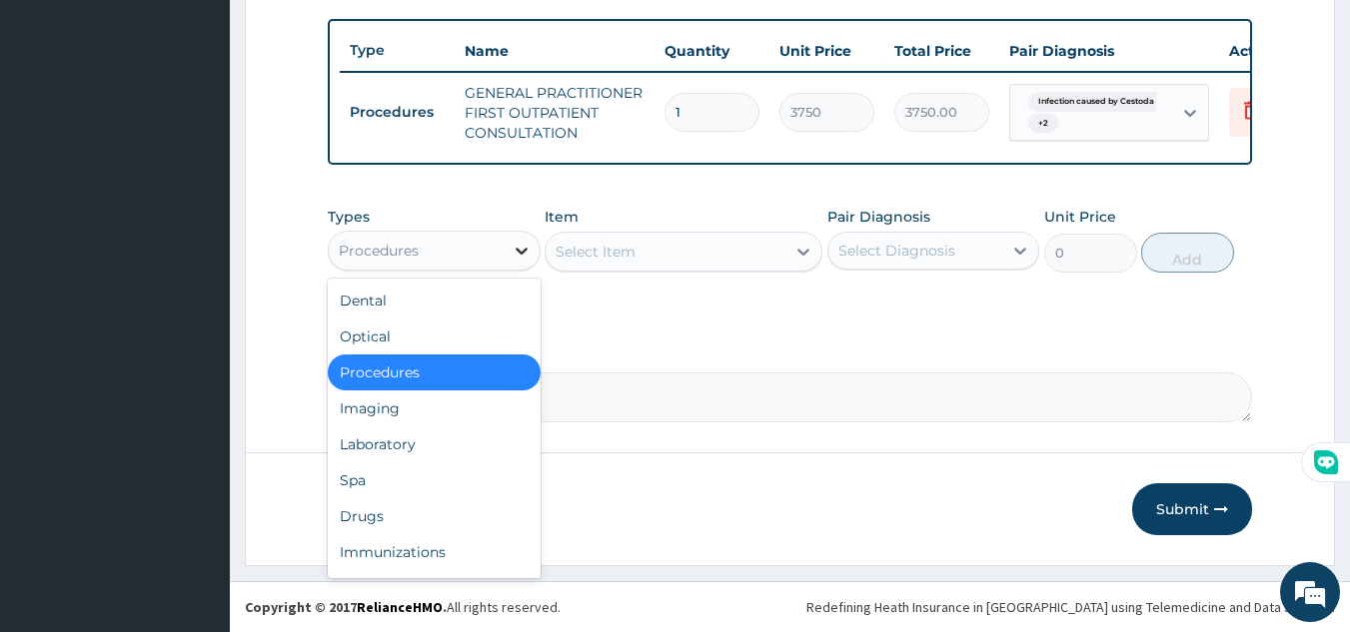
click at [507, 254] on div at bounding box center [522, 251] width 36 height 36
click at [433, 438] on div "Laboratory" at bounding box center [434, 445] width 213 height 36
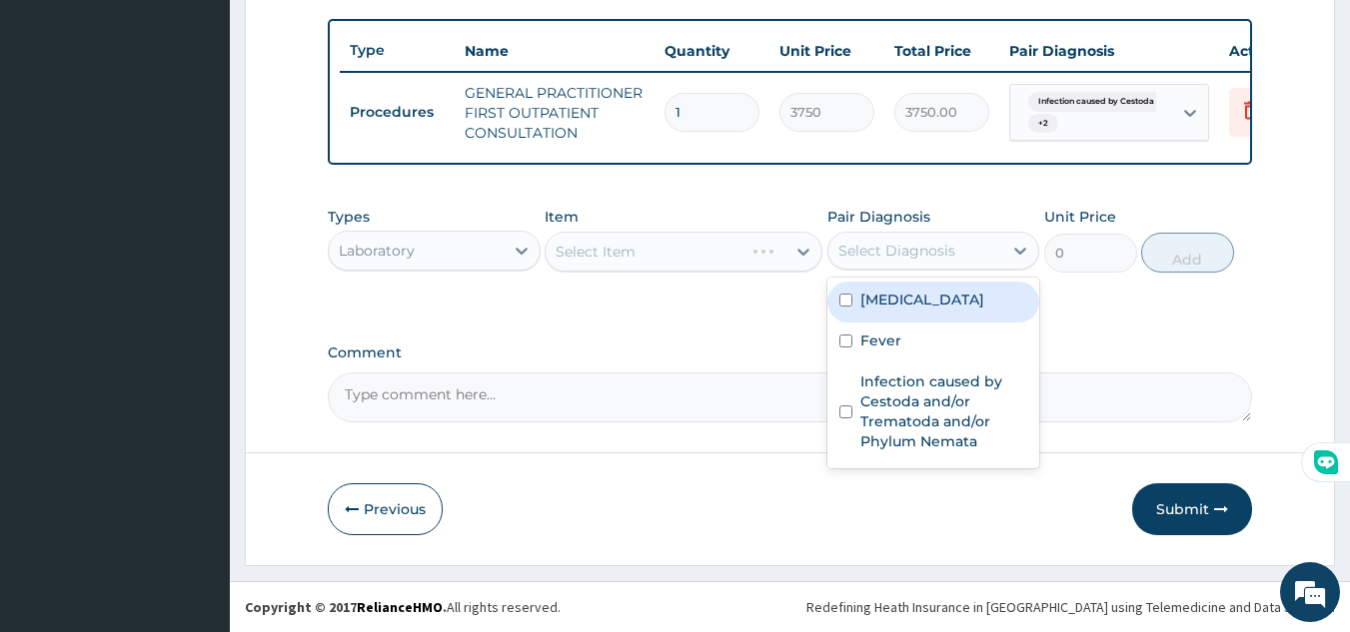
click at [940, 252] on div "Select Diagnosis" at bounding box center [896, 251] width 117 height 20
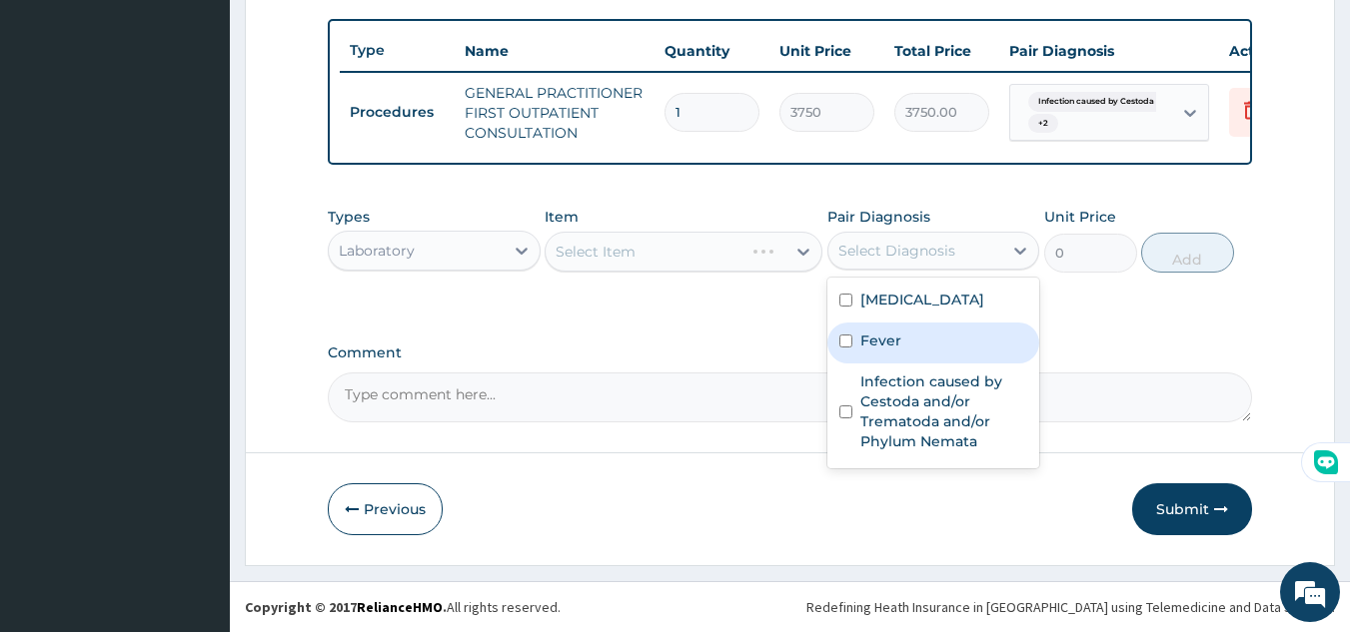
click at [917, 352] on div "Fever" at bounding box center [933, 343] width 213 height 41
click at [931, 327] on div "Fever" at bounding box center [933, 343] width 213 height 41
click at [936, 328] on div "Fever" at bounding box center [933, 343] width 213 height 41
checkbox input "true"
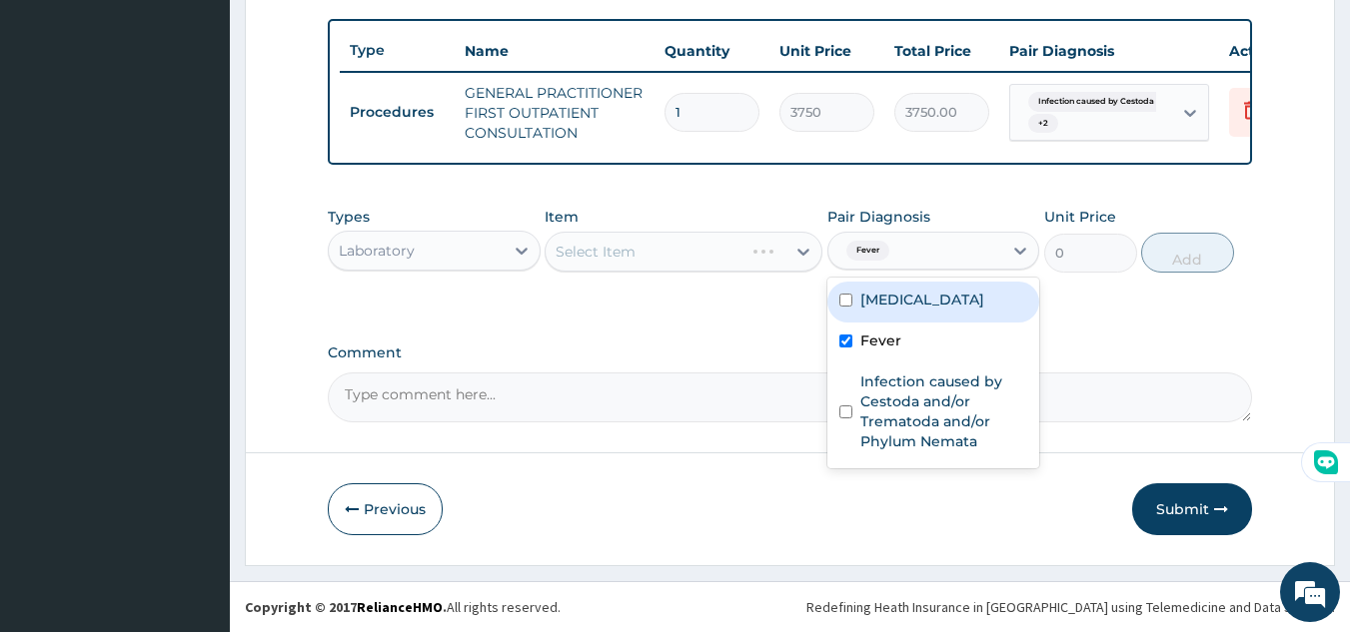
click at [943, 311] on div "Malaria" at bounding box center [933, 302] width 213 height 41
checkbox input "true"
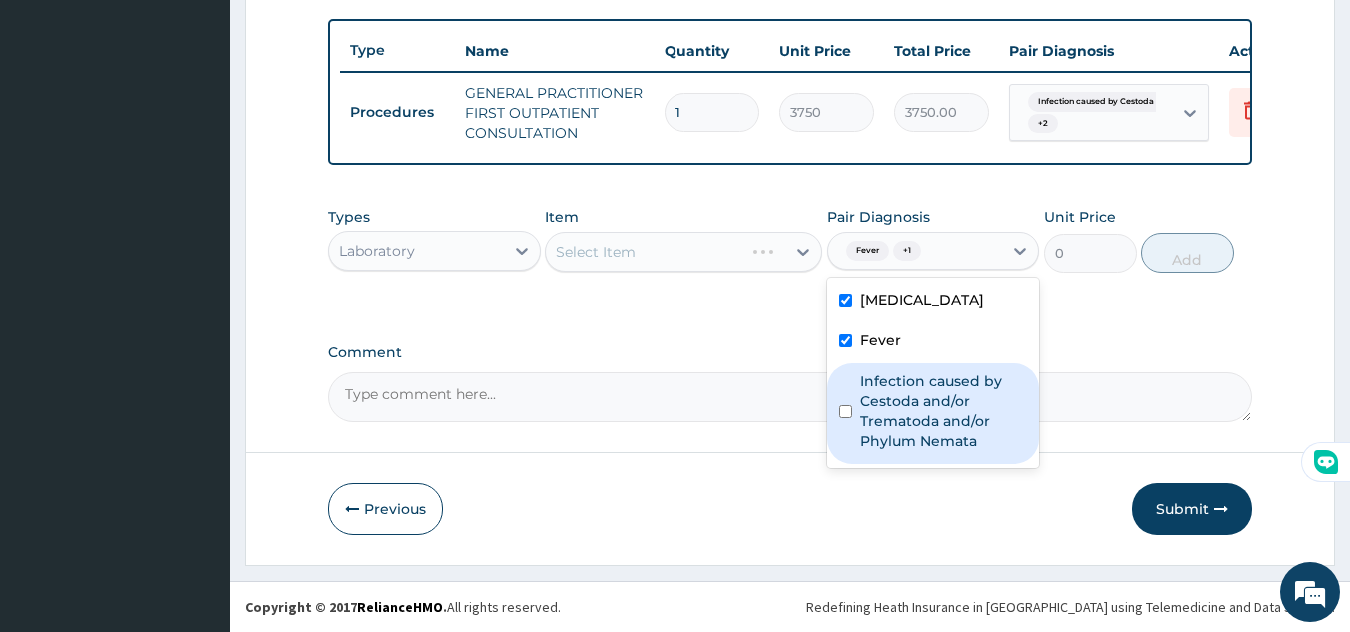
click at [940, 385] on label "Infection caused by Cestoda and/or Trematoda and/or Phylum Nemata" at bounding box center [944, 412] width 168 height 80
checkbox input "true"
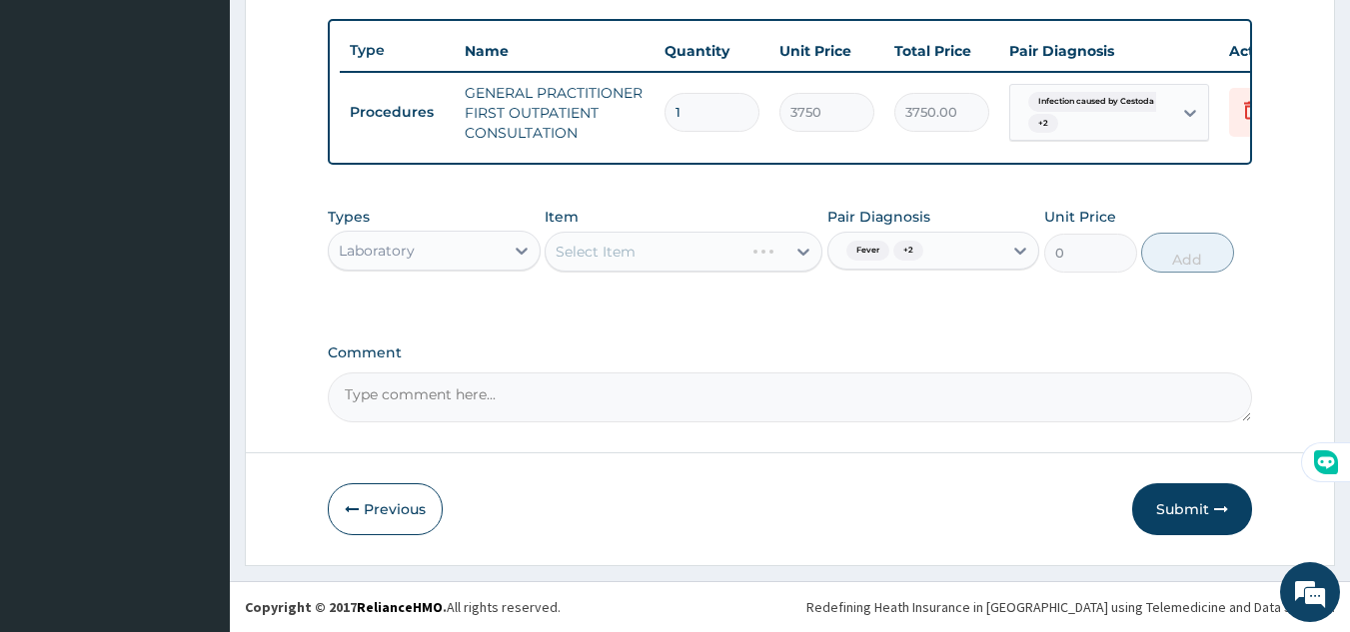
click at [1101, 309] on div "Types Laboratory Item Select Item Pair Diagnosis Fever + 2 Unit Price 0 Add" at bounding box center [790, 255] width 925 height 116
click at [665, 254] on div "Select Item" at bounding box center [666, 252] width 240 height 32
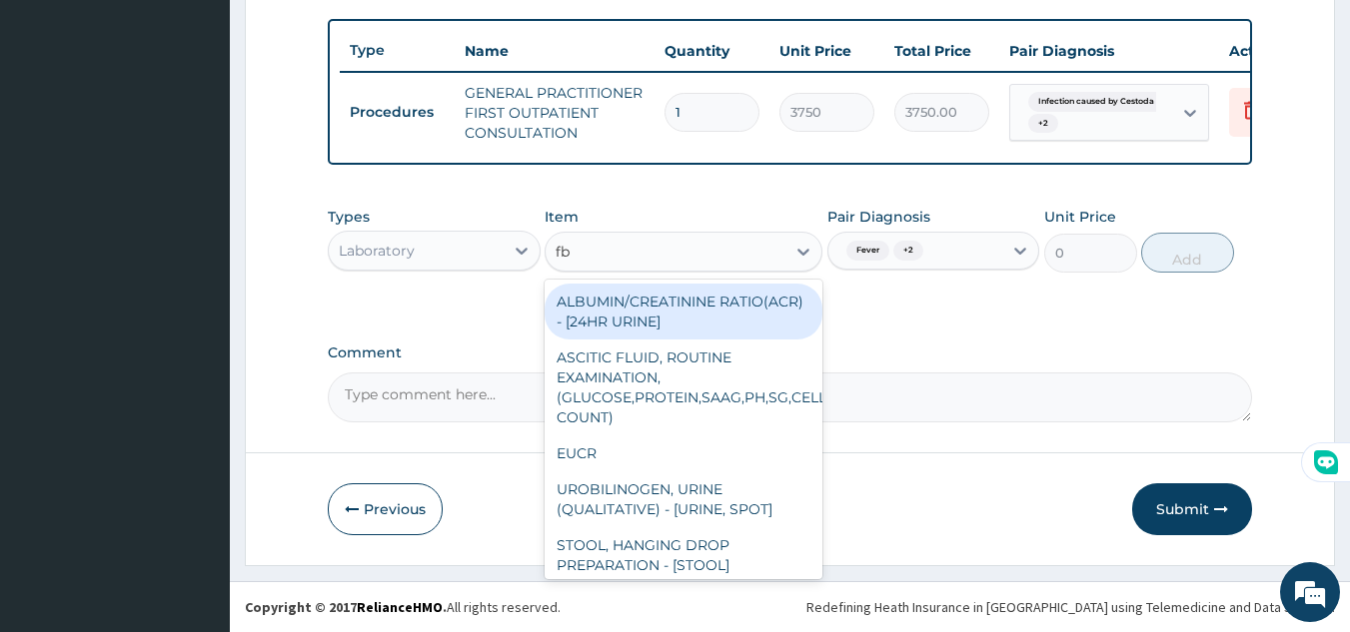
type input "fbc"
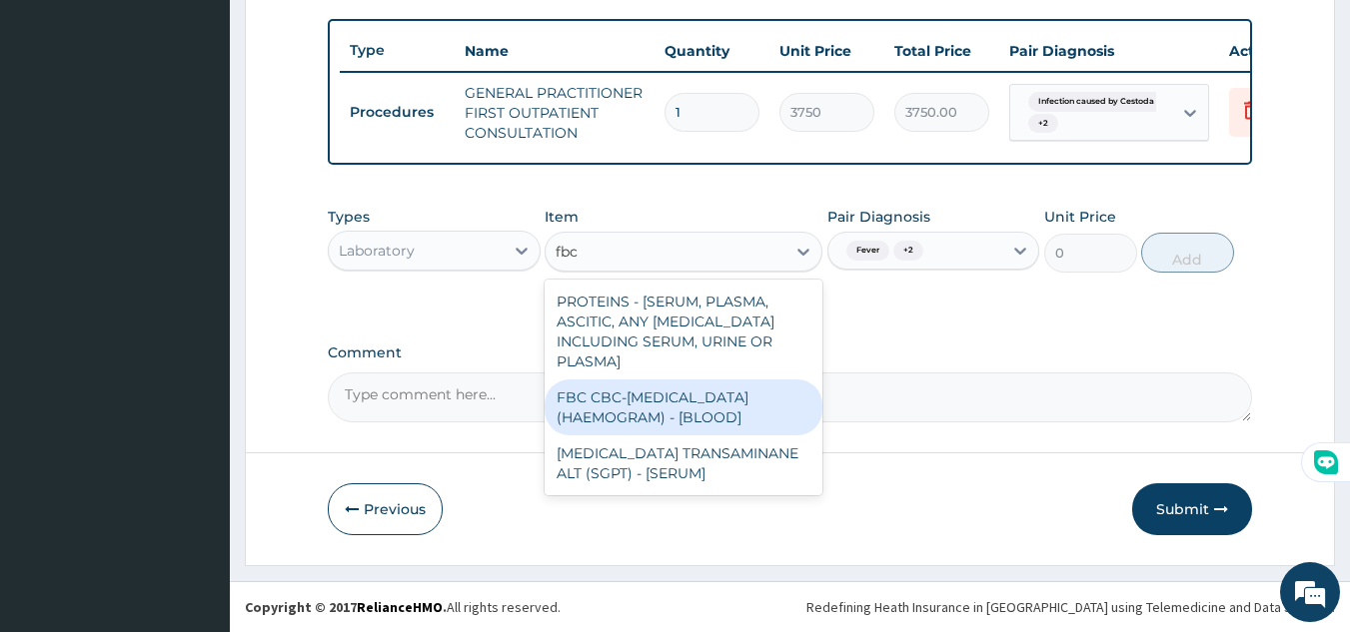
click at [664, 406] on div "FBC CBC-COMPLETE BLOOD COUNT (HAEMOGRAM) - [BLOOD]" at bounding box center [684, 408] width 278 height 56
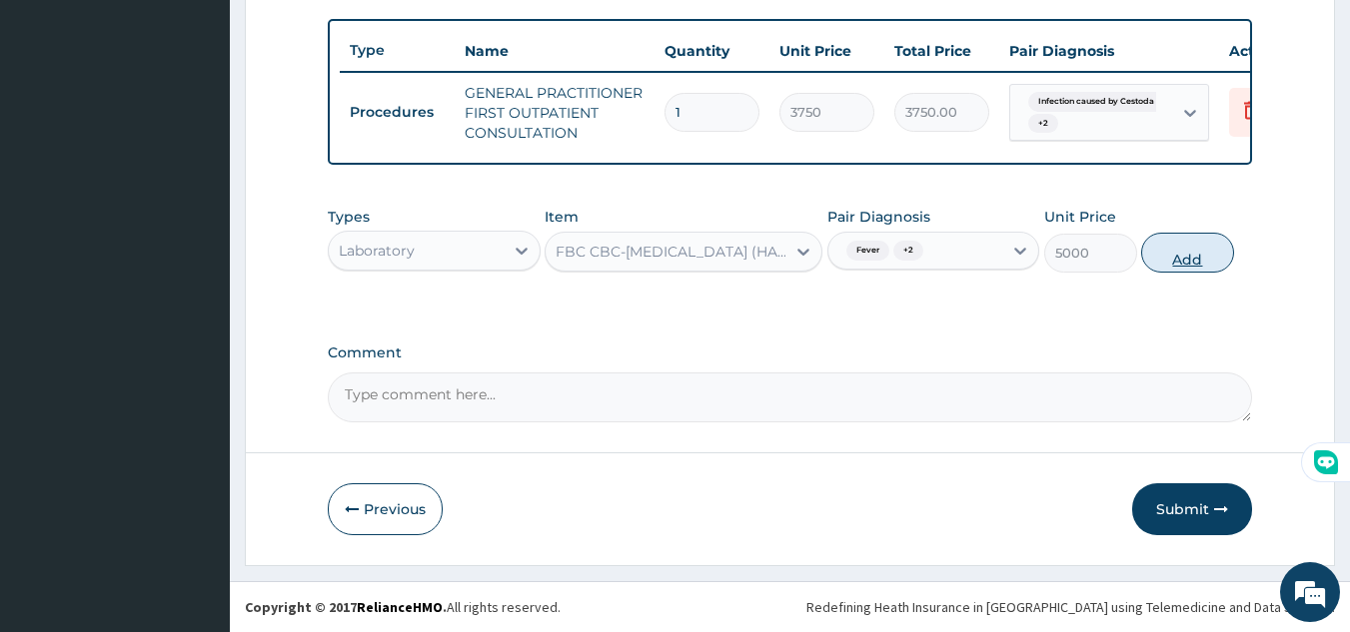
click at [1181, 257] on button "Add" at bounding box center [1187, 253] width 93 height 40
type input "0"
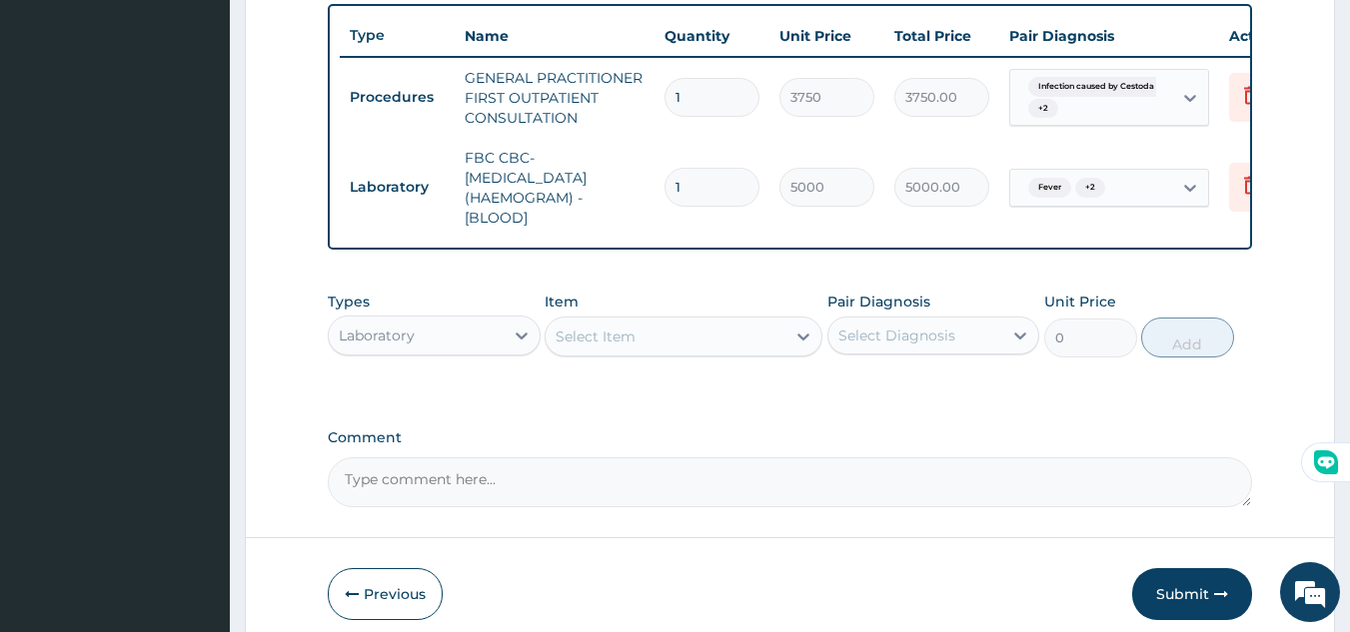
click at [623, 347] on div "Select Item" at bounding box center [596, 337] width 80 height 20
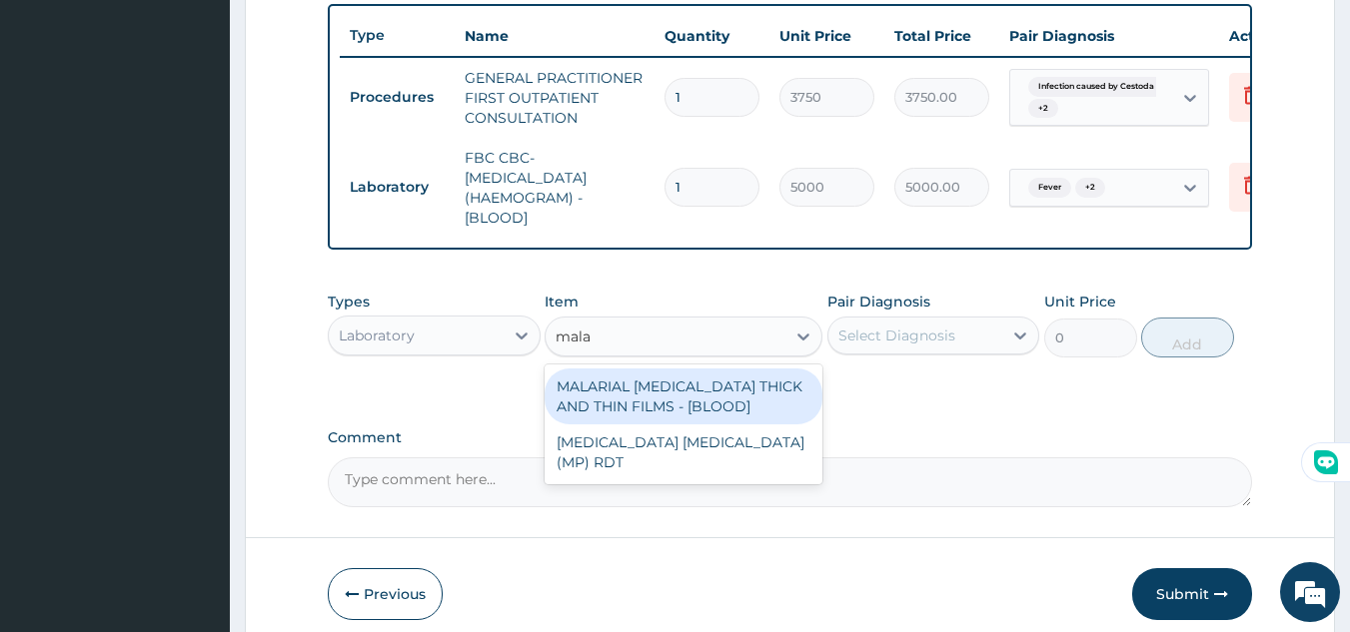
type input "malar"
click at [654, 420] on div "MALARIAL PARASITE THICK AND THIN FILMS - [BLOOD]" at bounding box center [684, 397] width 278 height 56
type input "2187.5"
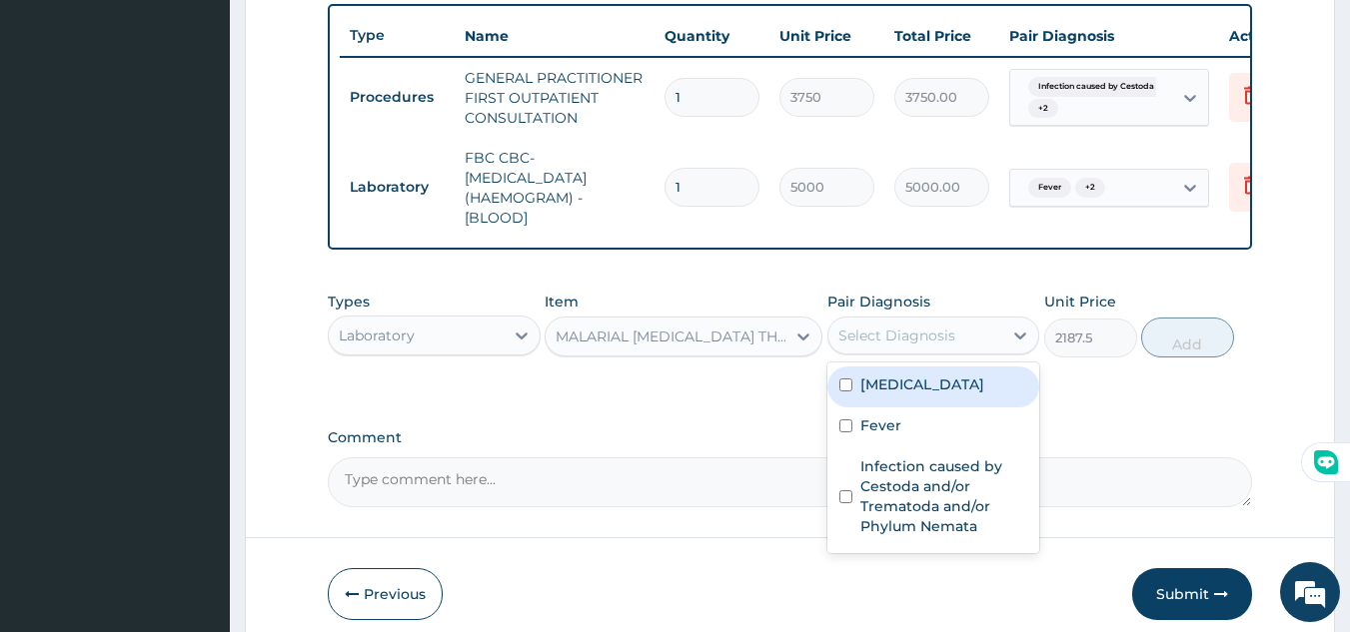
click at [963, 352] on div "Select Diagnosis" at bounding box center [915, 336] width 175 height 32
drag, startPoint x: 931, startPoint y: 412, endPoint x: 987, endPoint y: 409, distance: 56.0
click at [931, 408] on div "Malaria" at bounding box center [933, 387] width 213 height 41
checkbox input "true"
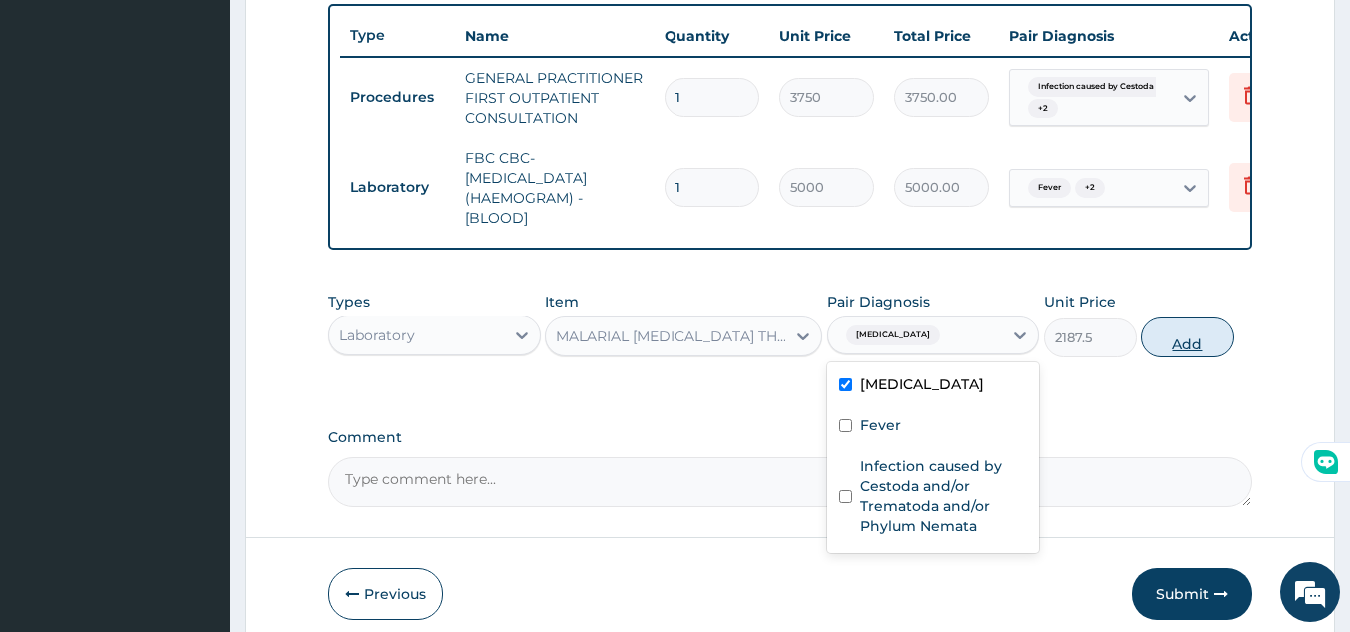
click at [1187, 358] on button "Add" at bounding box center [1187, 338] width 93 height 40
type input "0"
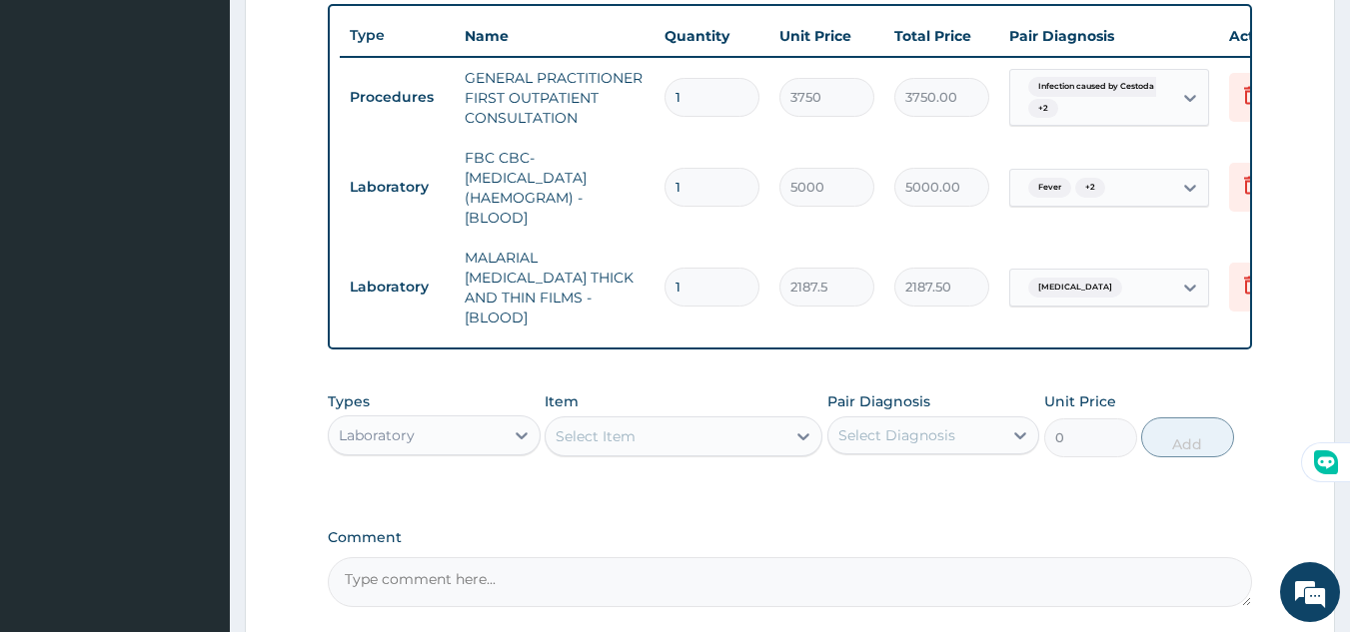
scroll to position [919, 0]
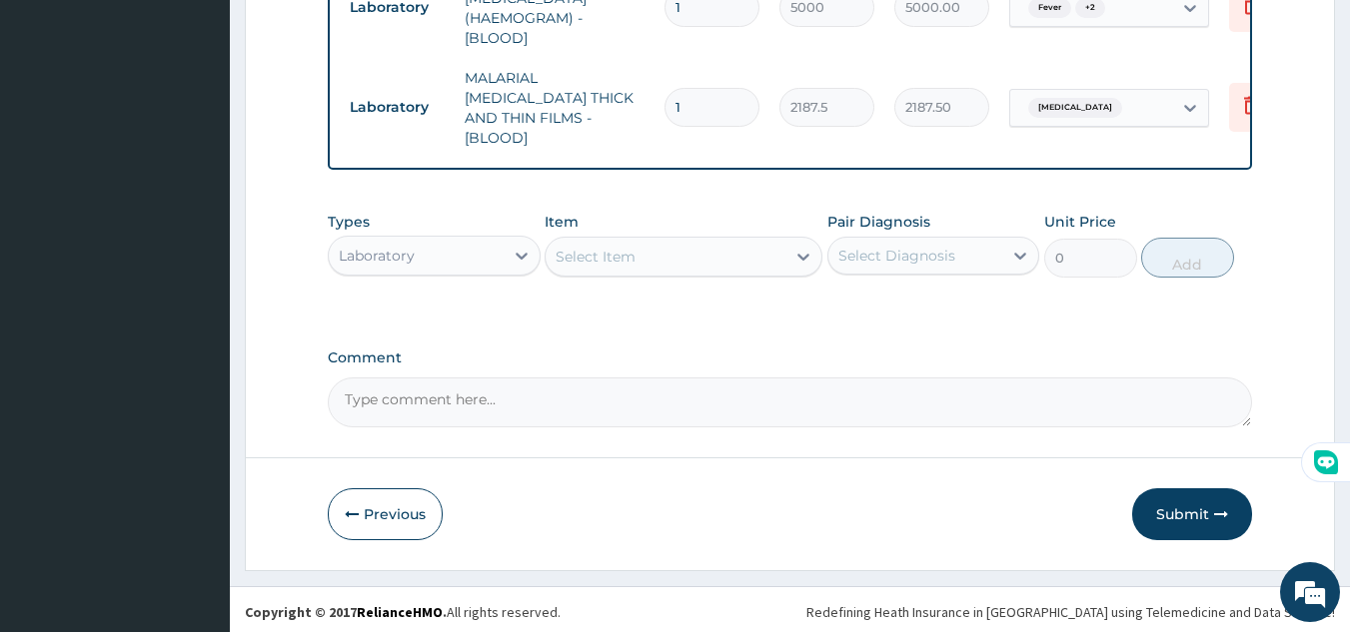
click at [483, 254] on div "Laboratory" at bounding box center [416, 256] width 175 height 32
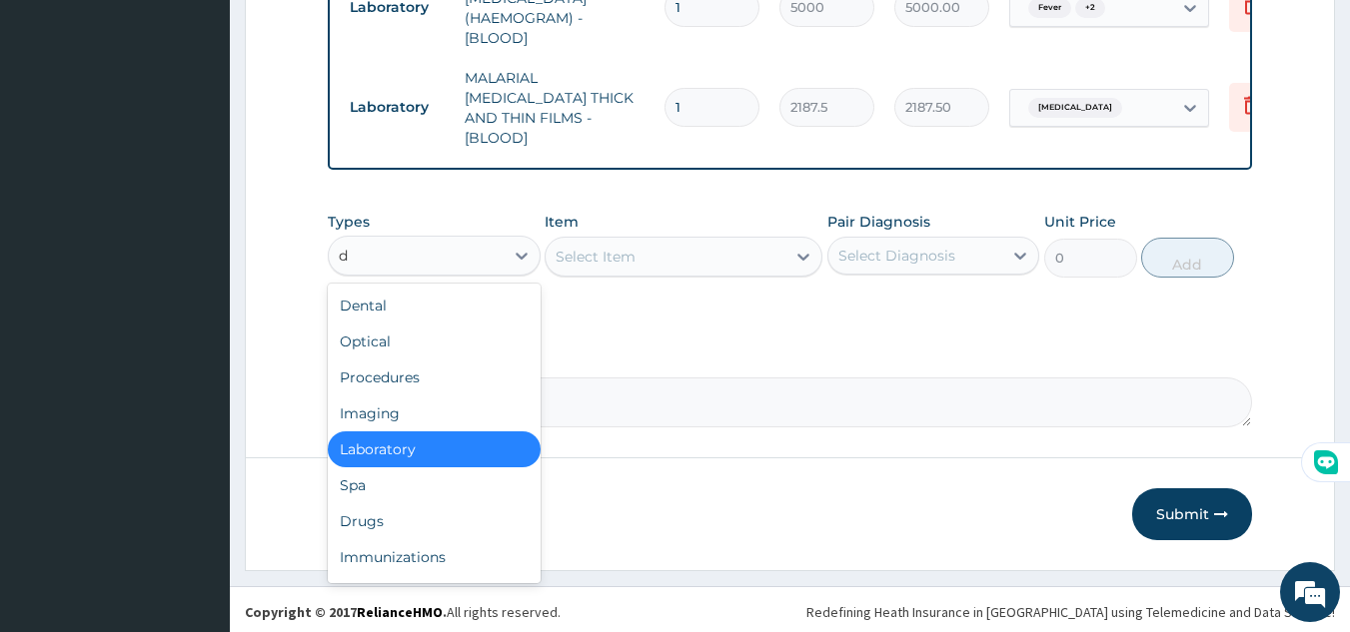
type input "dr"
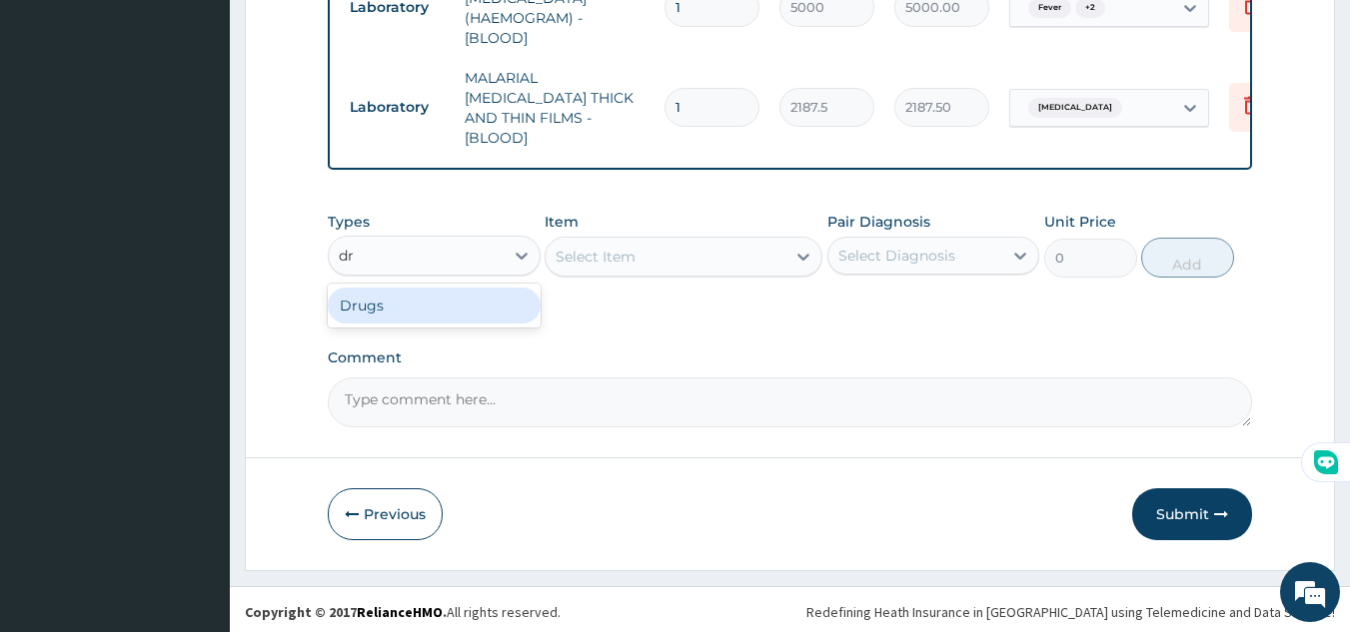
click at [431, 304] on div "Drugs" at bounding box center [434, 306] width 213 height 36
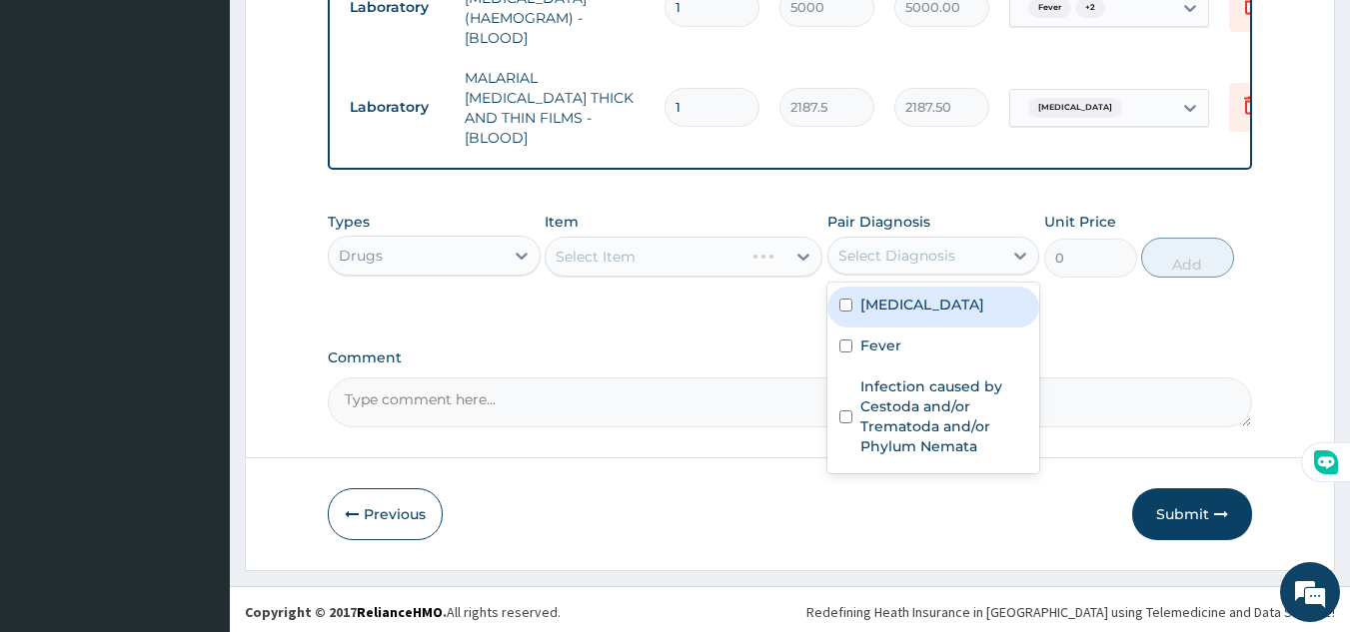
click at [933, 263] on div "Select Diagnosis" at bounding box center [915, 256] width 175 height 32
click at [920, 320] on div "Malaria" at bounding box center [933, 307] width 213 height 41
checkbox input "true"
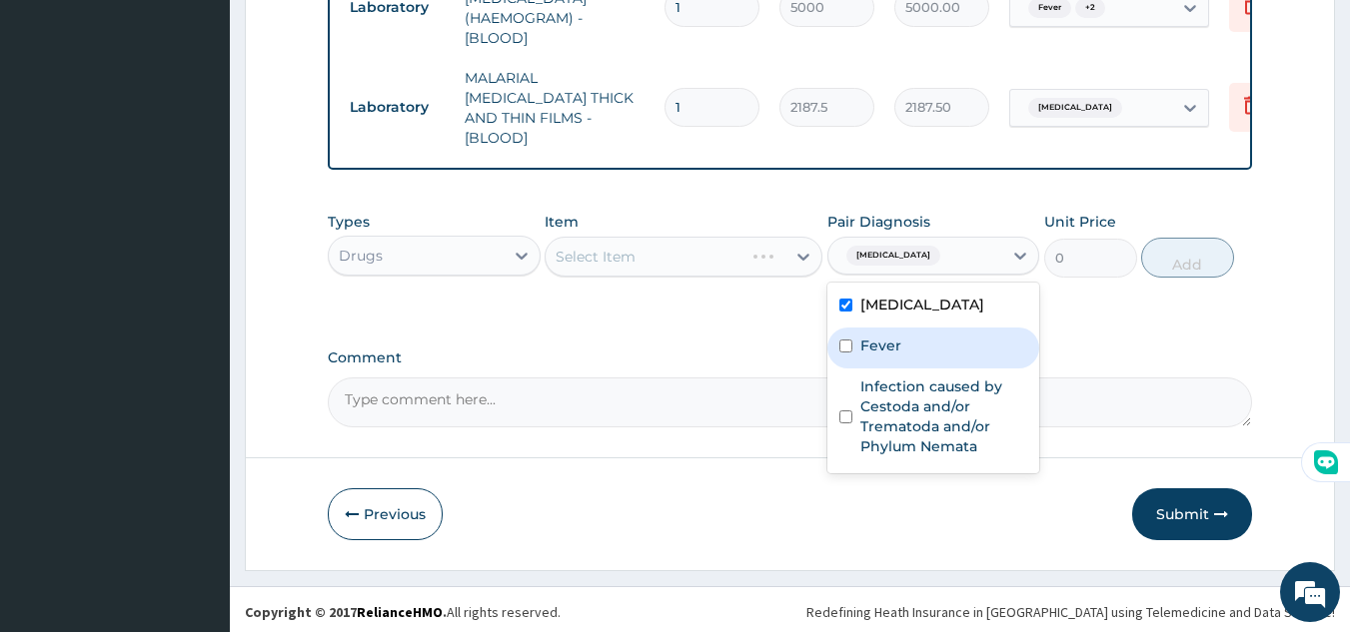
click at [906, 343] on div "Fever" at bounding box center [933, 348] width 213 height 41
checkbox input "true"
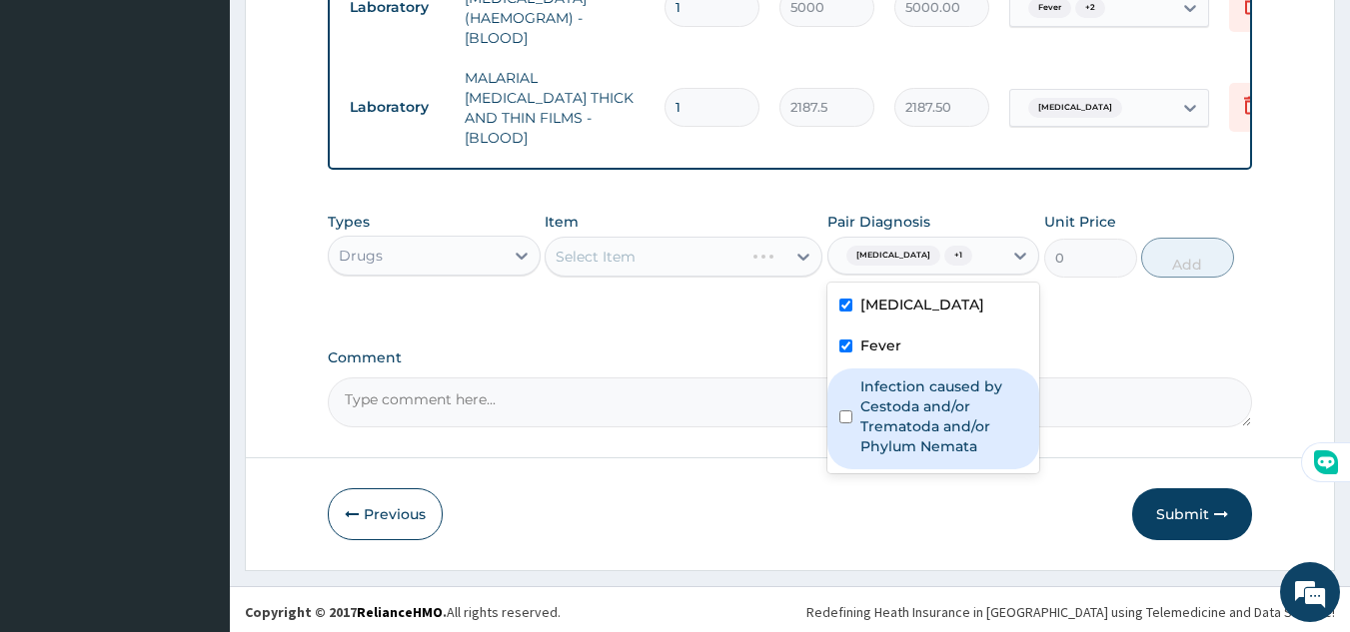
click at [921, 405] on label "Infection caused by Cestoda and/or Trematoda and/or Phylum Nemata" at bounding box center [944, 417] width 168 height 80
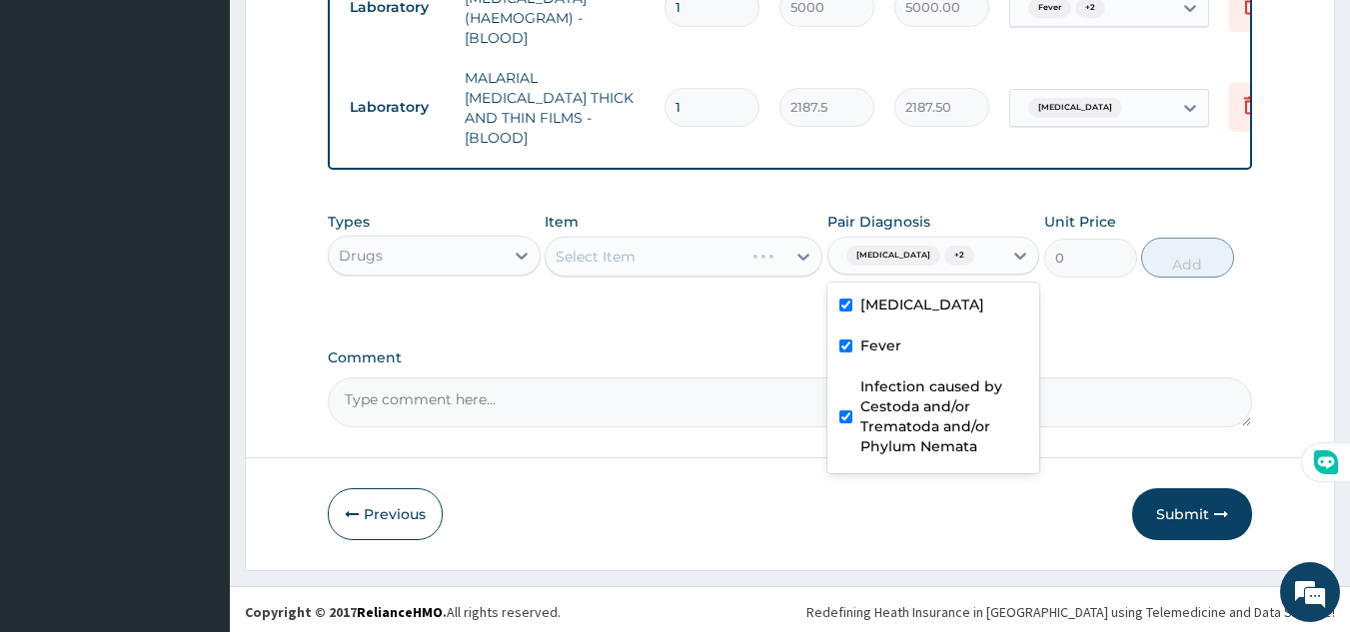
click at [849, 412] on input "checkbox" at bounding box center [845, 417] width 13 height 13
checkbox input "false"
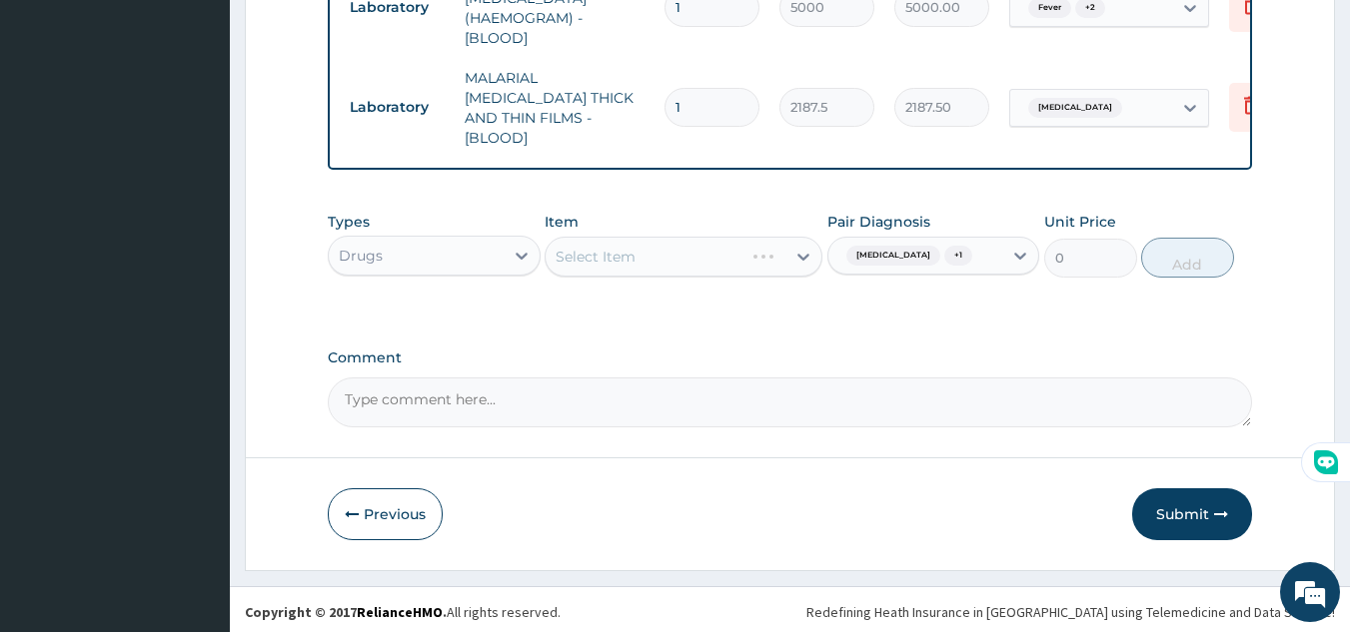
click at [715, 358] on label "Comment" at bounding box center [790, 358] width 925 height 17
click at [715, 378] on textarea "Comment" at bounding box center [790, 403] width 925 height 50
click at [616, 255] on div "Select Item" at bounding box center [596, 257] width 80 height 20
paste input "ALBENDAZONLE"
type input "ALBENDA"
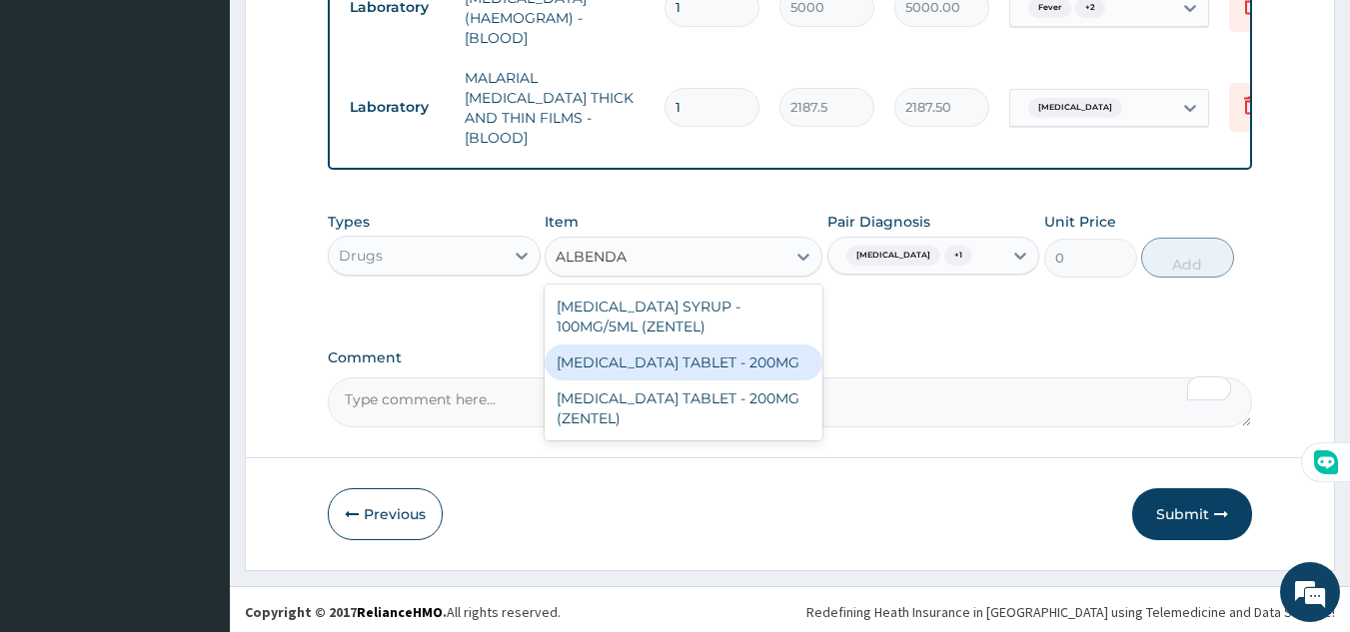
click at [769, 359] on div "ALBENDAZOLE TABLET - 200MG" at bounding box center [684, 363] width 278 height 36
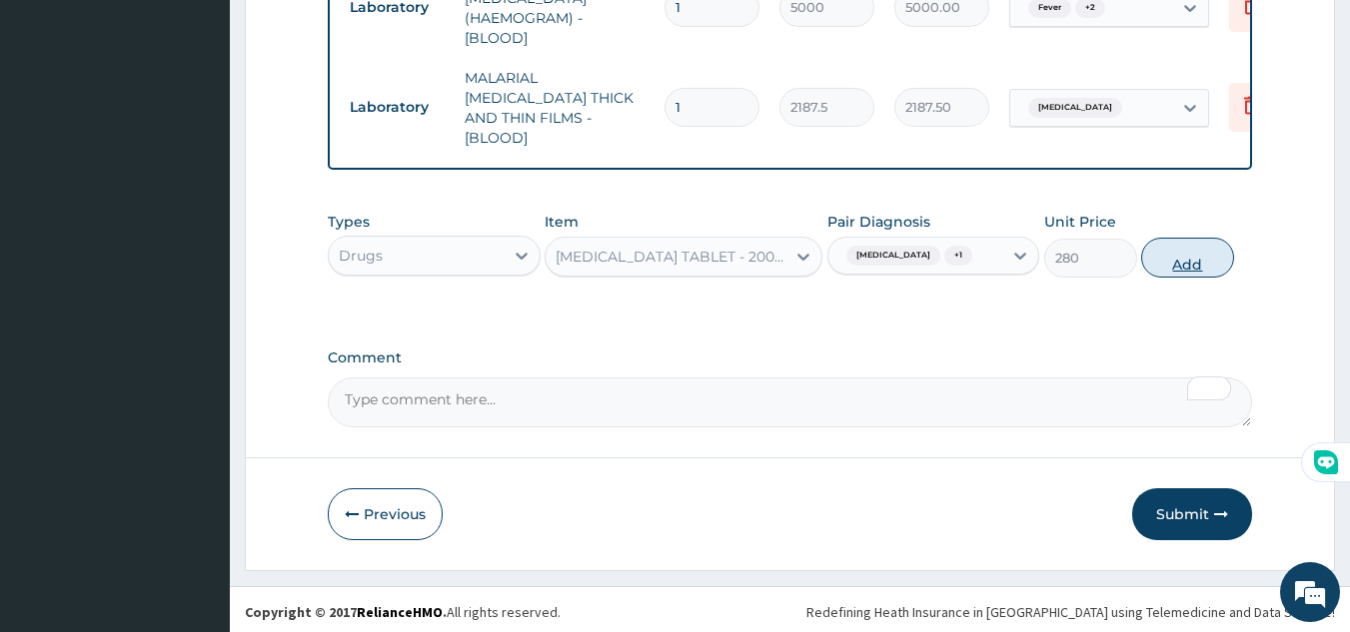
click at [1178, 259] on button "Add" at bounding box center [1187, 258] width 93 height 40
type input "0"
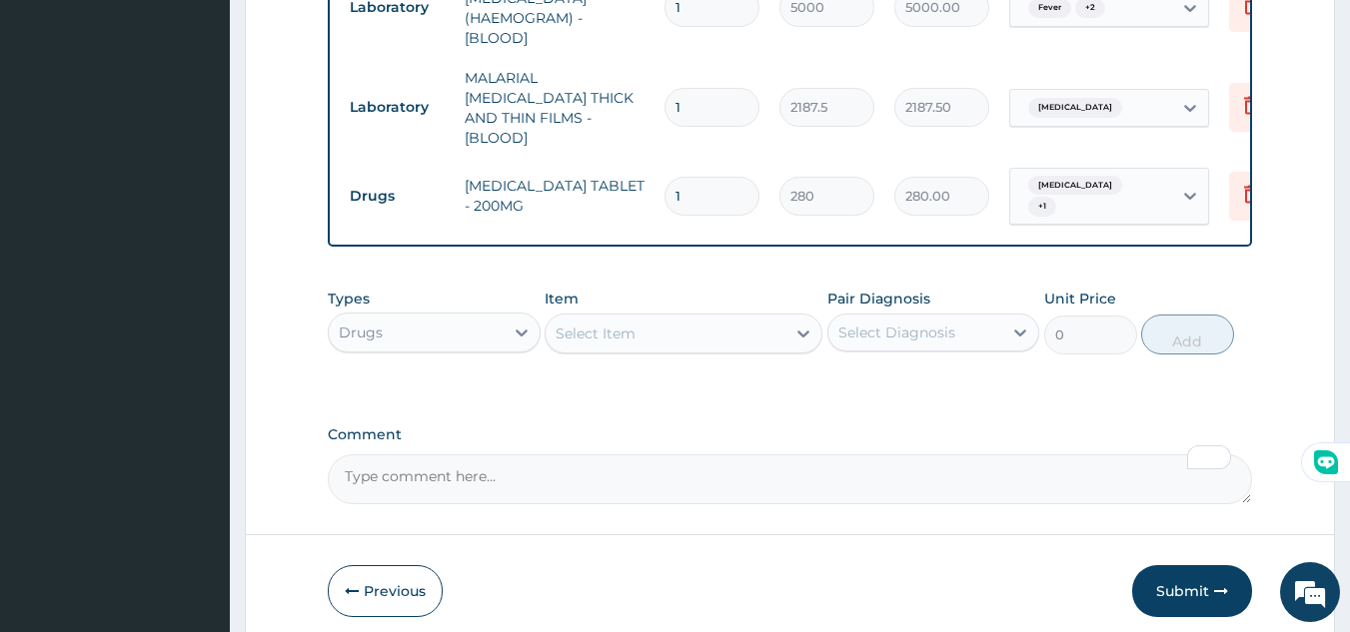
drag, startPoint x: 712, startPoint y: 170, endPoint x: 657, endPoint y: 183, distance: 56.5
click at [657, 183] on td "1" at bounding box center [711, 196] width 115 height 59
type input "2"
type input "560.00"
type input "2"
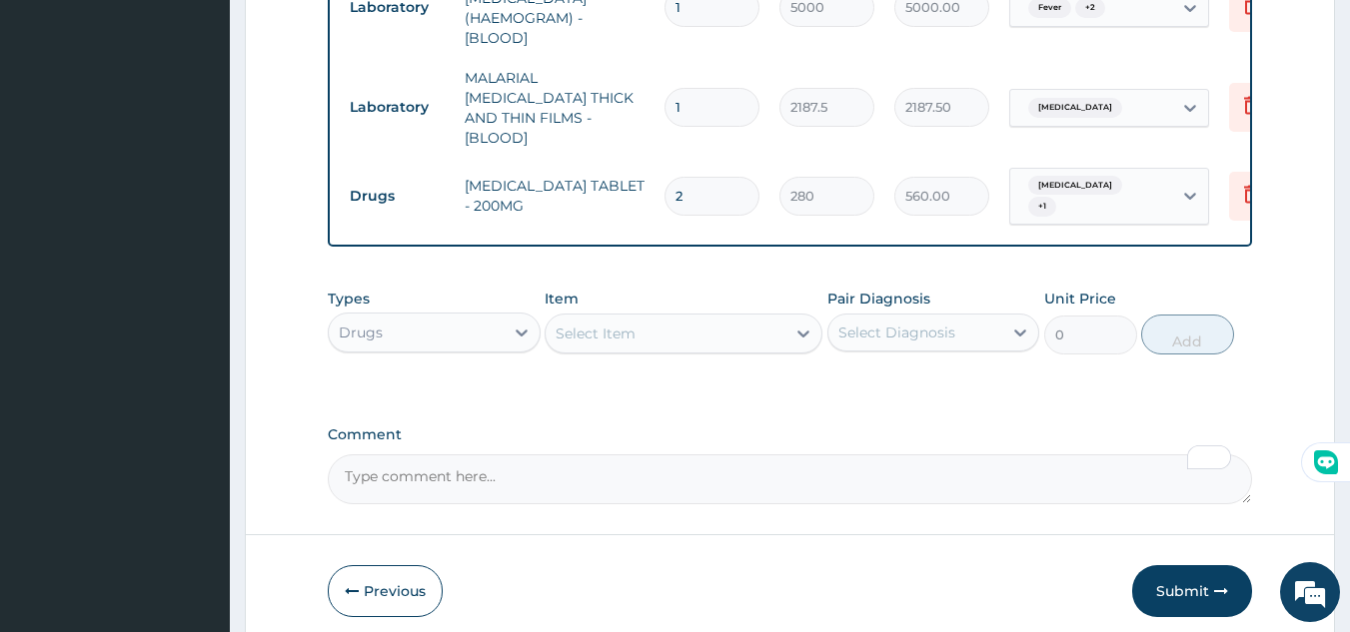
click at [618, 324] on div "Select Item" at bounding box center [596, 334] width 80 height 20
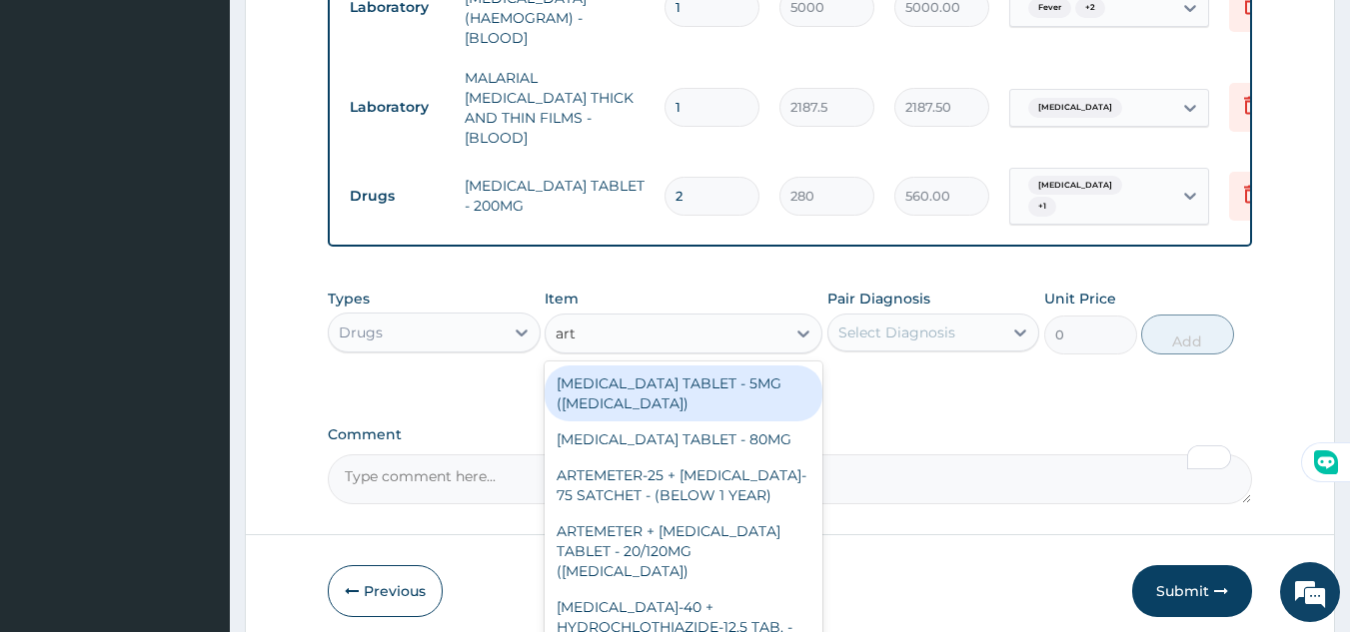
scroll to position [988, 0]
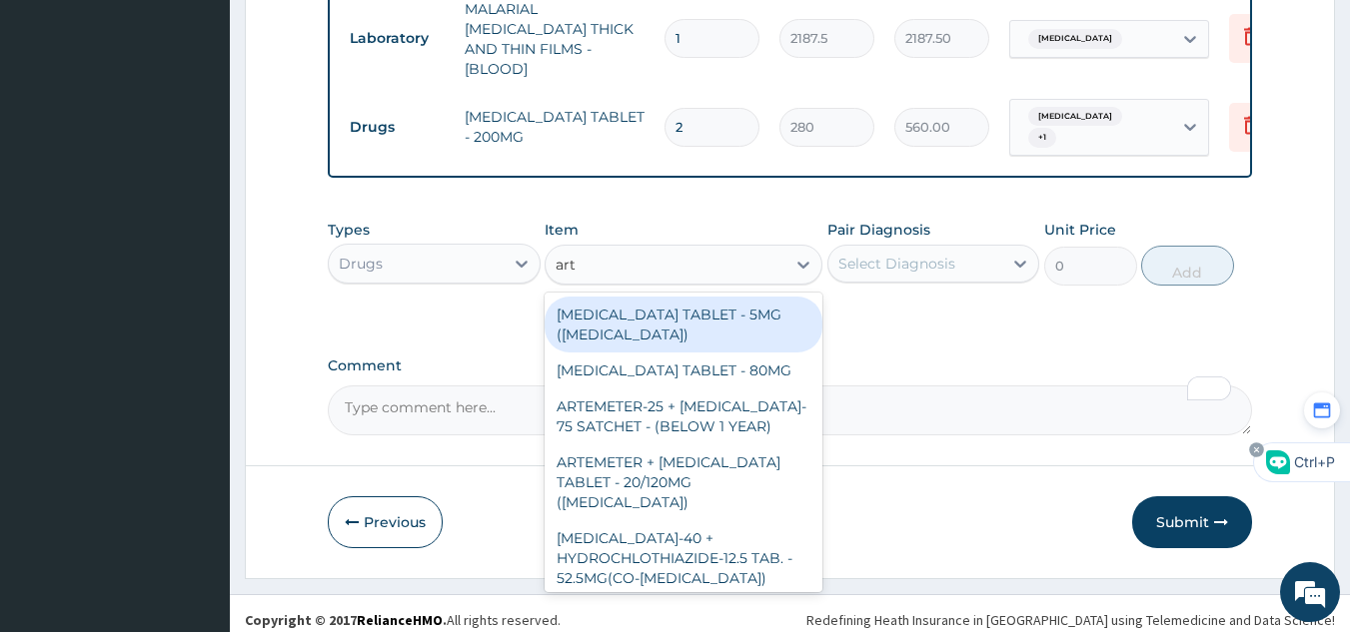
type input "art"
click at [1255, 452] on icon at bounding box center [1256, 450] width 4 height 4
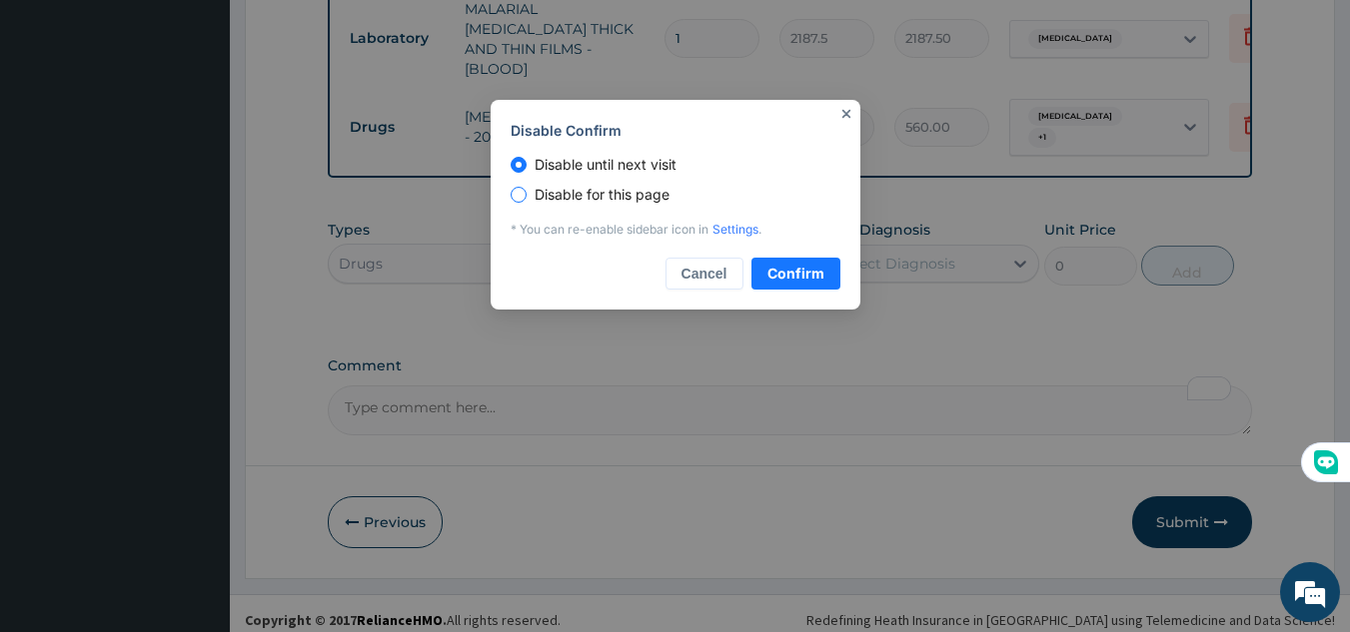
click at [650, 192] on span "Disable for this page" at bounding box center [602, 195] width 151 height 22
click at [527, 192] on input "Disable for this page" at bounding box center [519, 195] width 16 height 16
radio input "true"
click at [787, 271] on span "Confirm" at bounding box center [795, 274] width 57 height 22
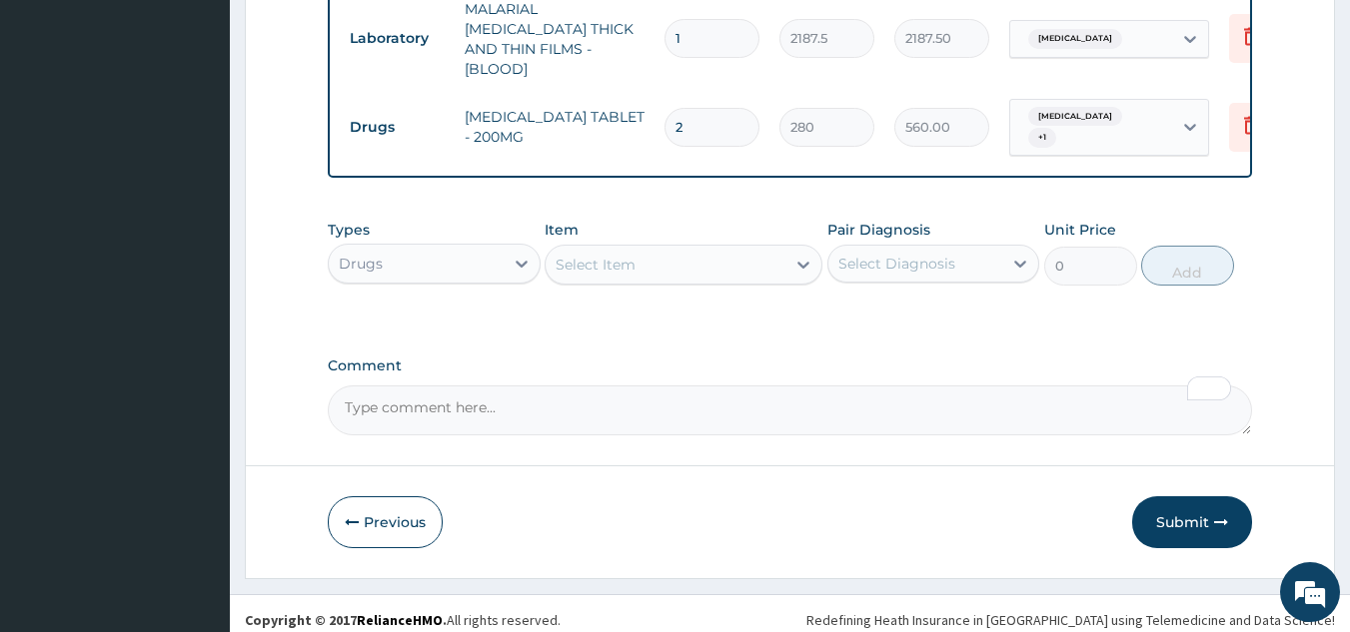
click at [725, 259] on div "Select Item" at bounding box center [666, 265] width 240 height 32
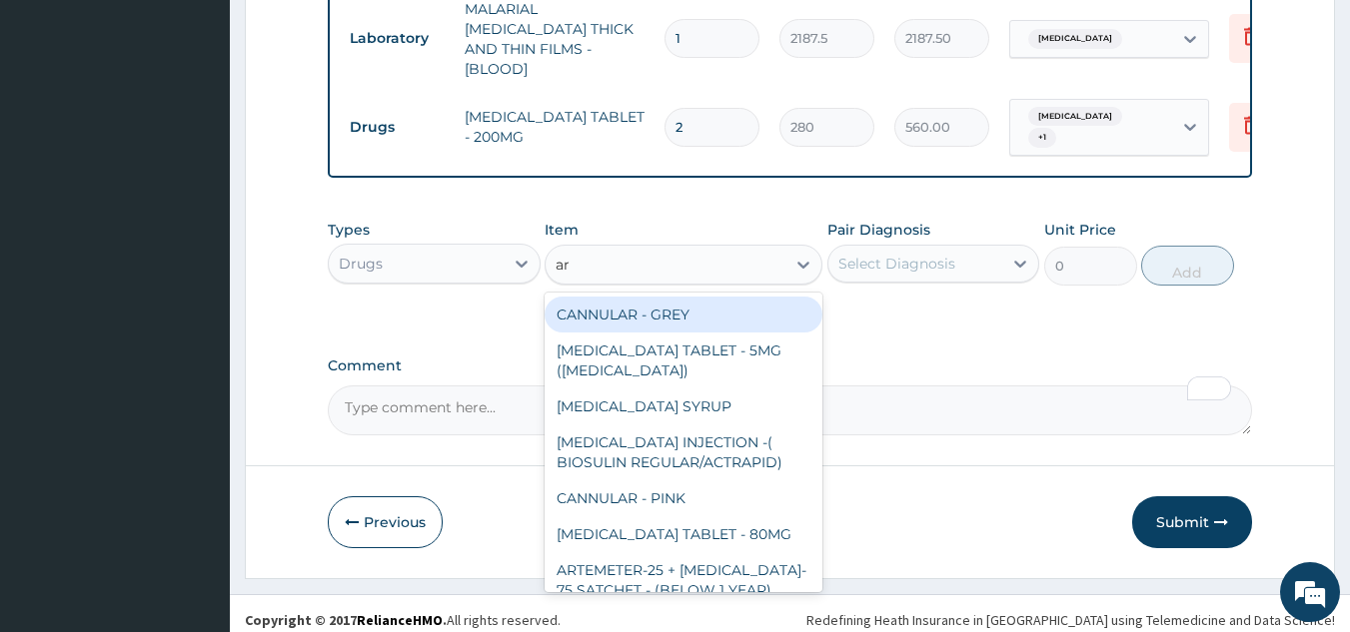
type input "art"
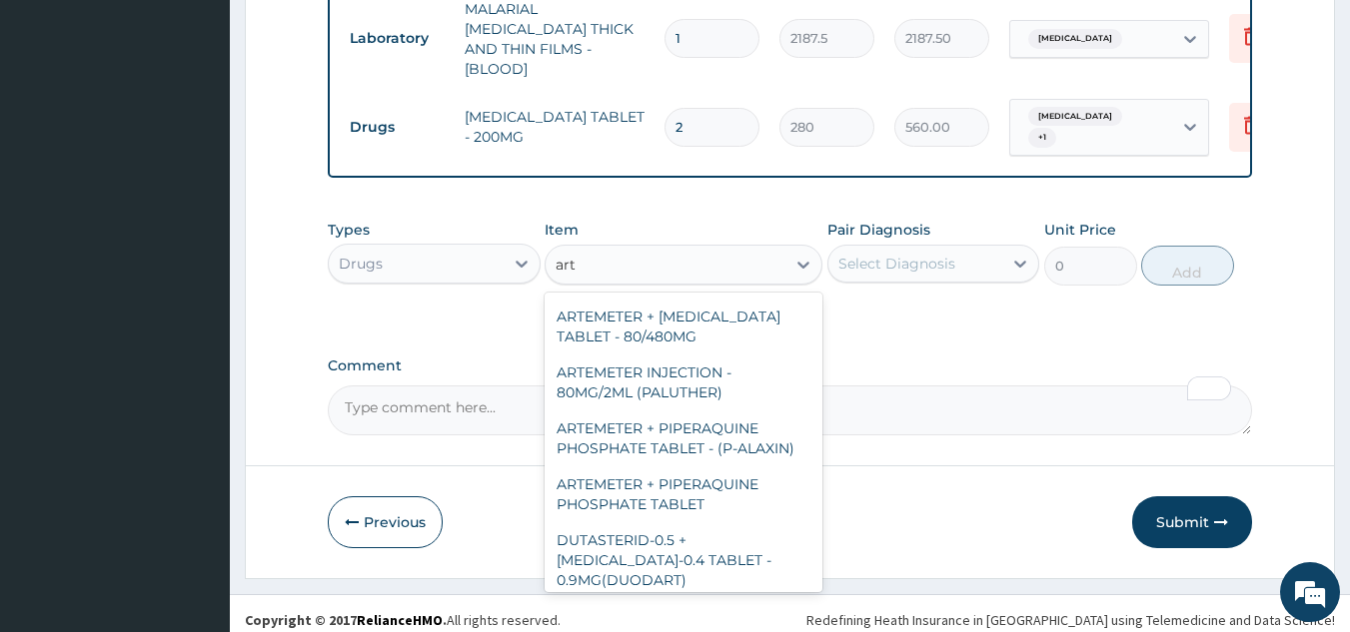
scroll to position [355, 0]
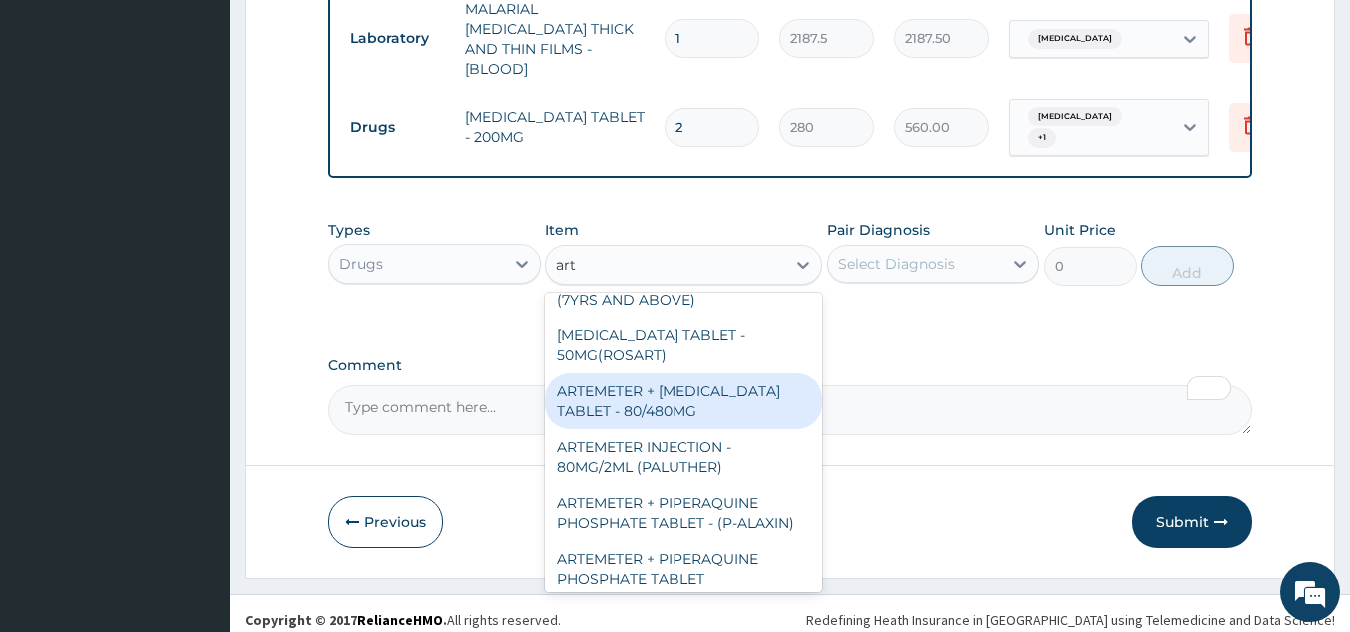
click at [743, 374] on div "ARTEMETER + LUMEFANTRINE TABLET - 80/480MG" at bounding box center [684, 402] width 278 height 56
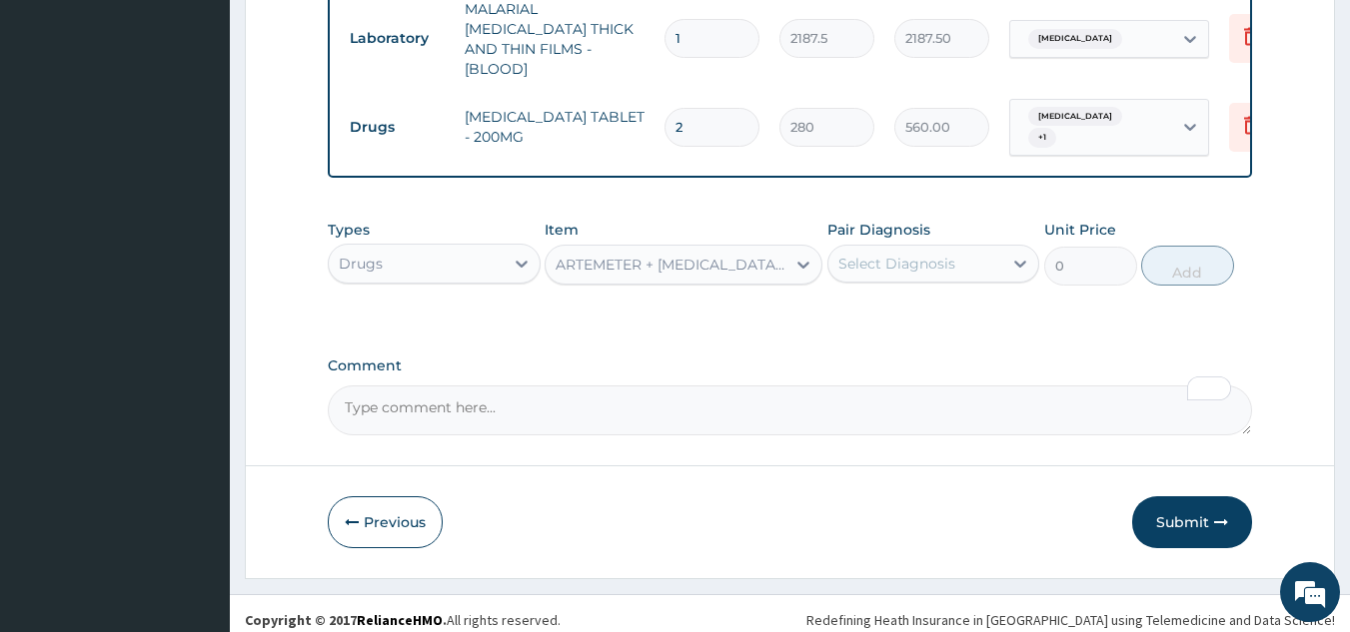
type input "364"
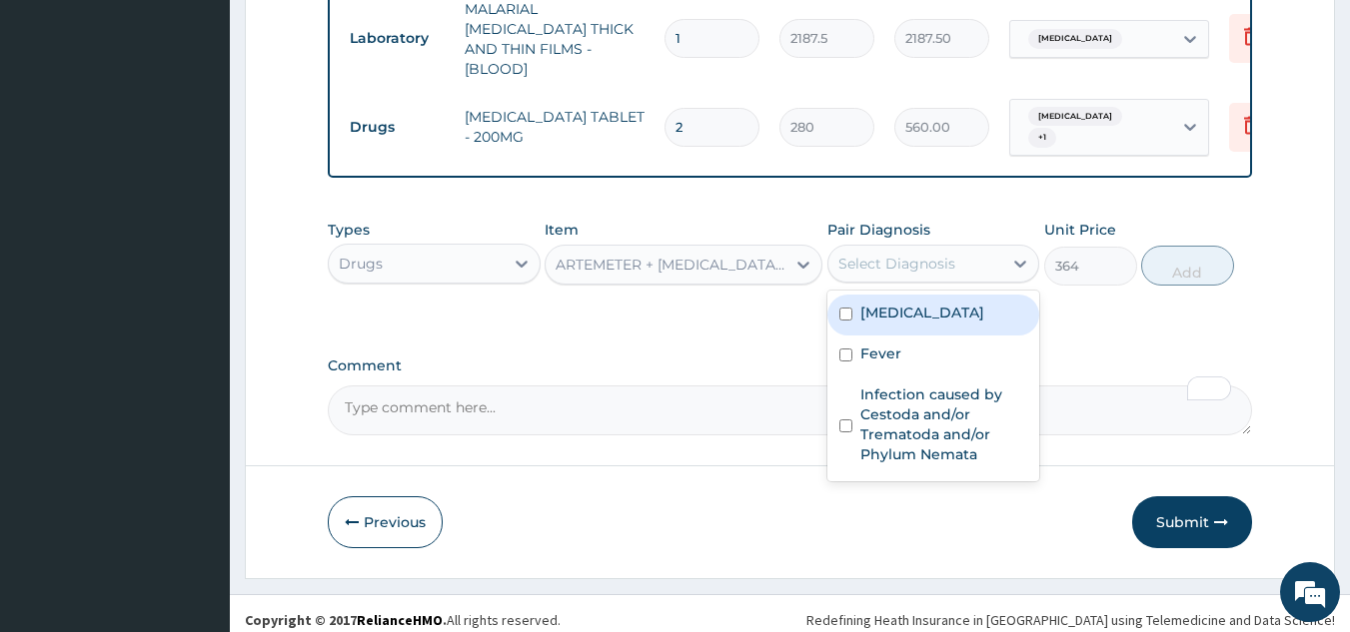
click at [913, 256] on div "Select Diagnosis" at bounding box center [896, 264] width 117 height 20
click at [908, 308] on label "Malaria" at bounding box center [922, 313] width 124 height 20
checkbox input "true"
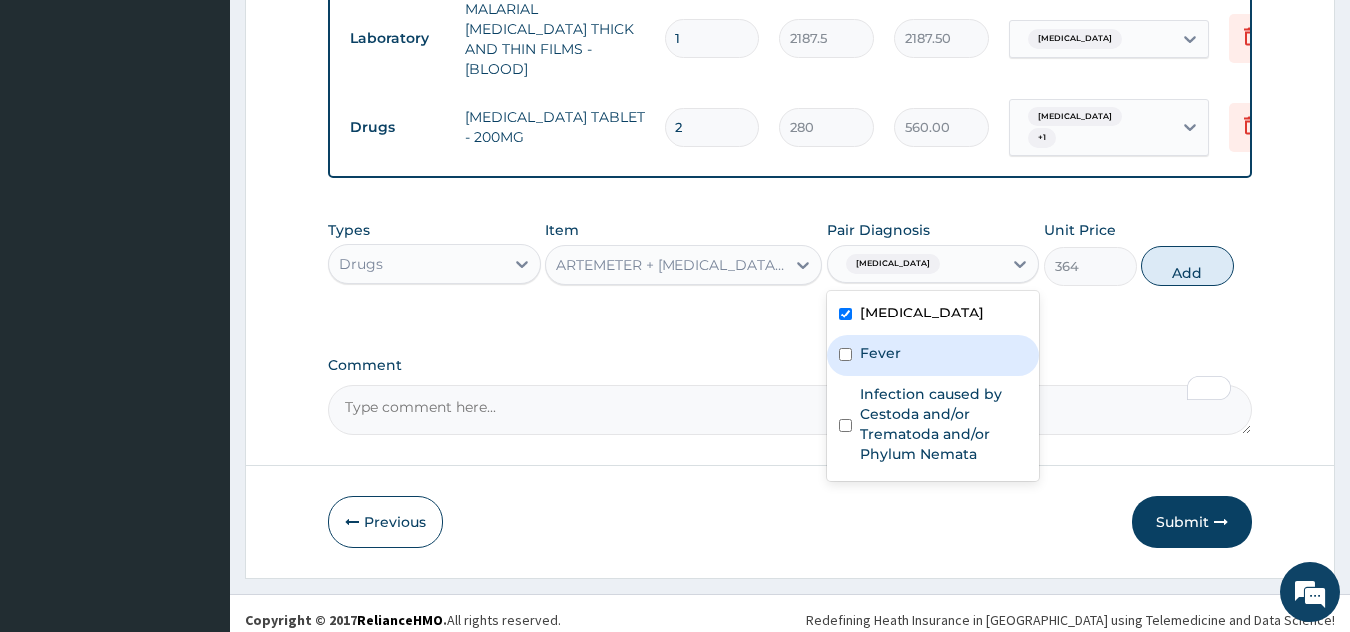
click at [905, 341] on div "Fever" at bounding box center [933, 356] width 213 height 41
checkbox input "true"
click at [1178, 260] on button "Add" at bounding box center [1187, 266] width 93 height 40
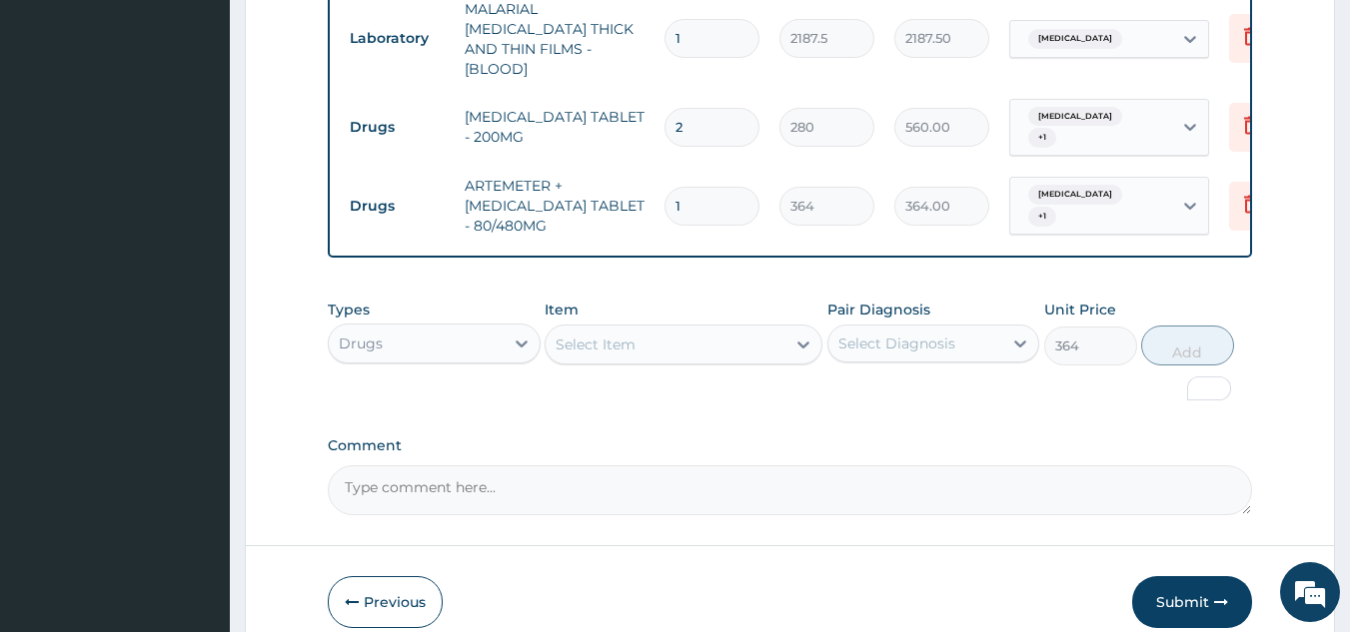
type input "0"
drag, startPoint x: 704, startPoint y: 181, endPoint x: 648, endPoint y: 189, distance: 56.5
click at [648, 189] on tr "Drugs ARTEMETER + LUMEFANTRINE TABLET - 80/480MG 1 364 364.00 Malaria + 1 Delete" at bounding box center [829, 206] width 979 height 80
type input "6"
type input "2184.00"
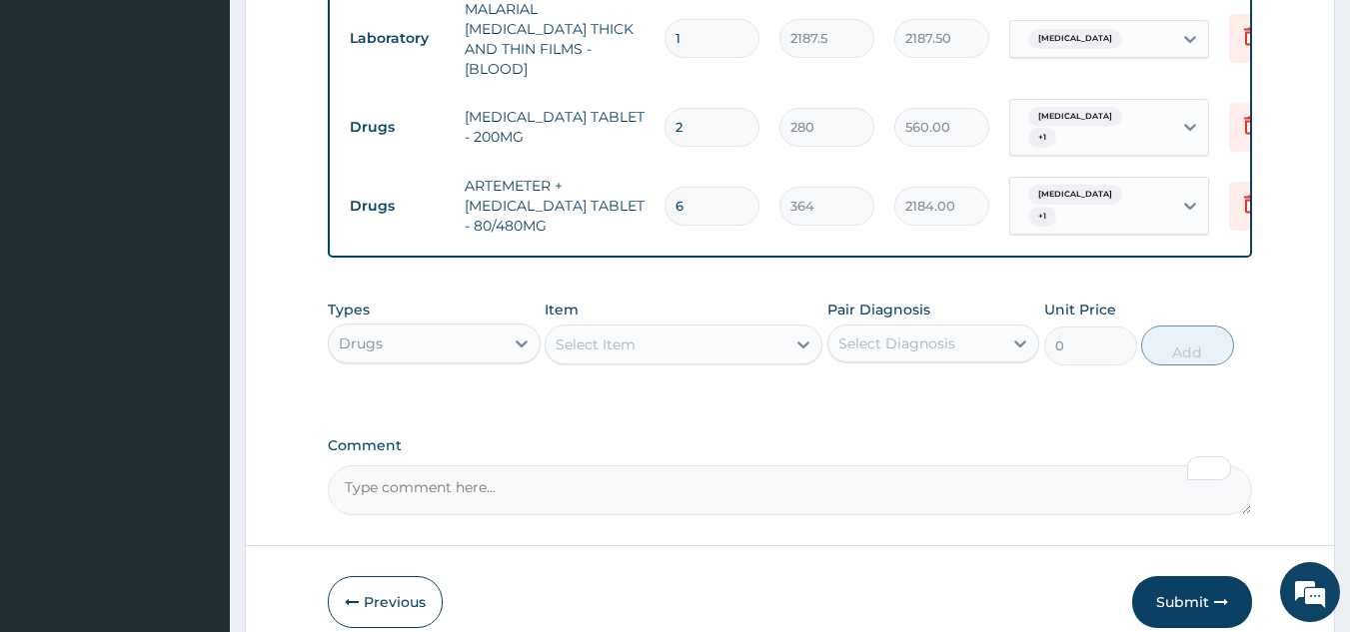
type input "6"
click at [604, 336] on div "Select Item" at bounding box center [596, 345] width 80 height 20
paste input "AMOXICILLIN"
type input "AMOXICILLIN"
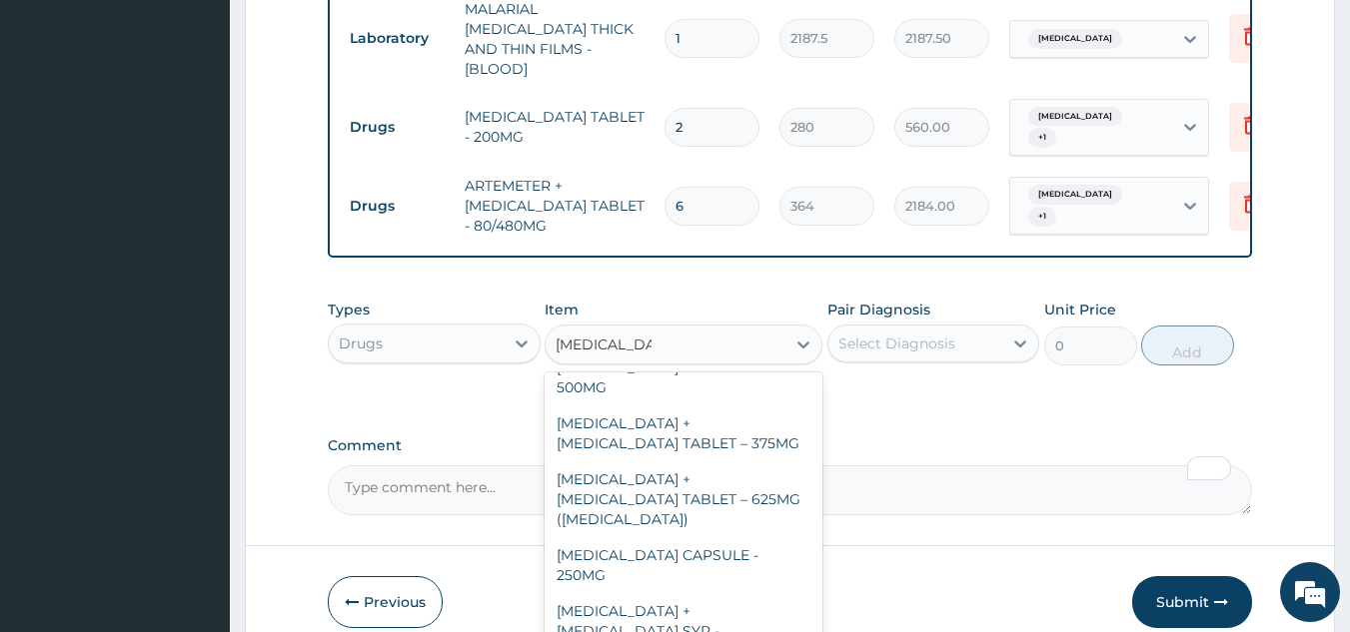
scroll to position [523, 0]
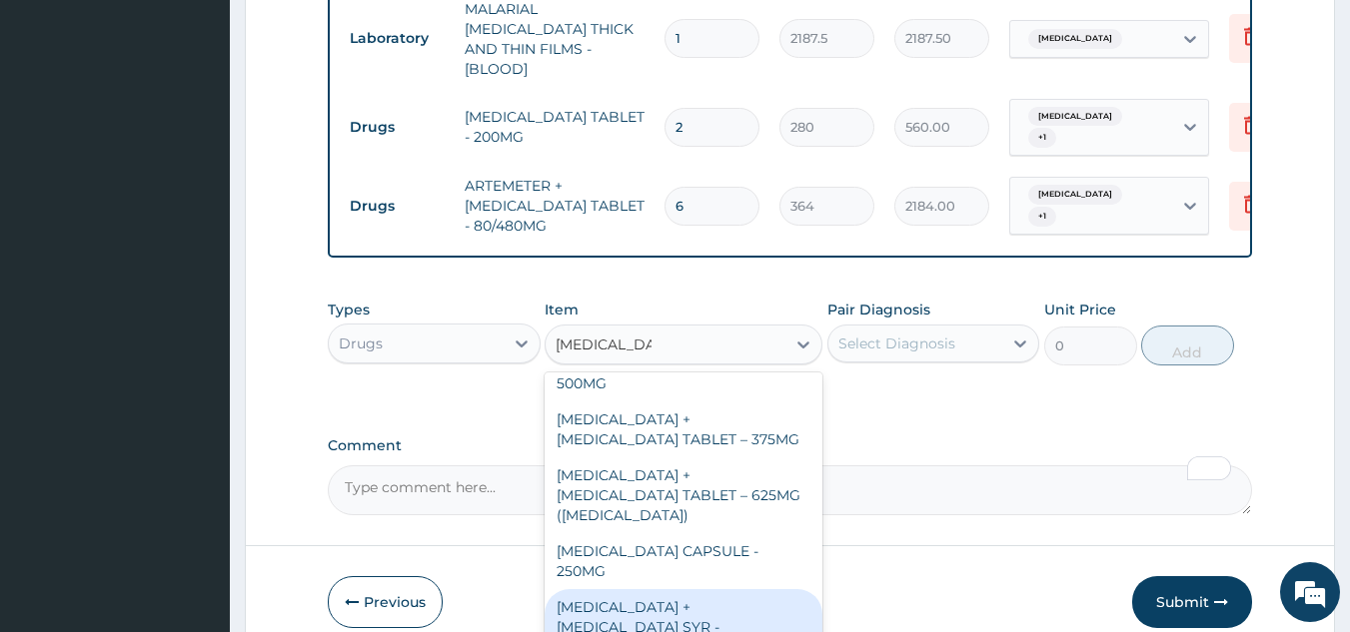
click at [738, 459] on div "AMOXICILLIN + CLAVULANIC ACID TABLET – 625MG (AUGMENTIN)" at bounding box center [684, 496] width 278 height 76
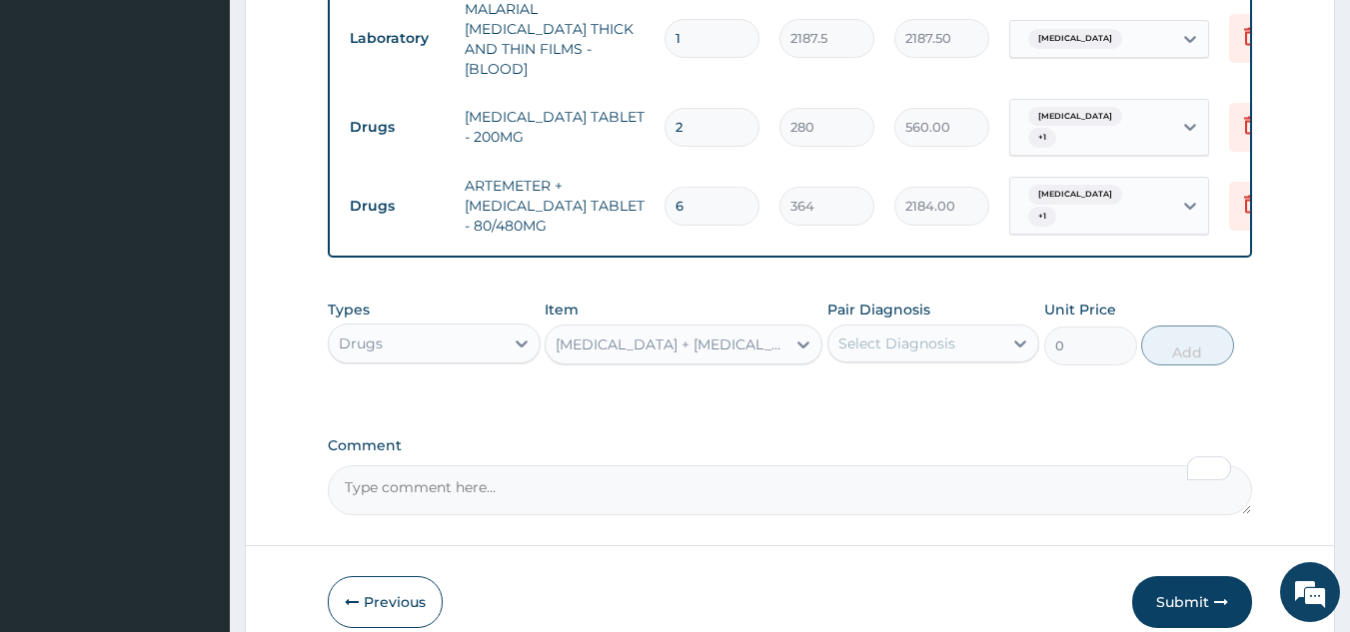
type input "672"
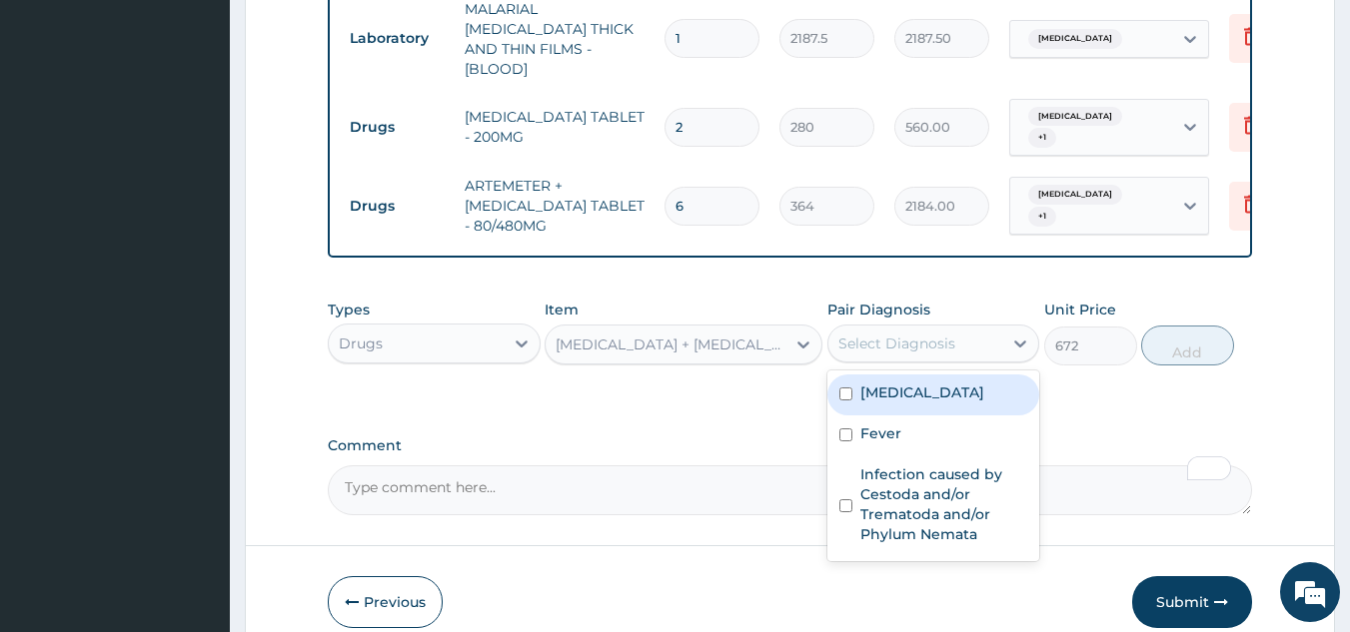
click at [918, 334] on div "Select Diagnosis" at bounding box center [896, 344] width 117 height 20
click at [903, 385] on label "Malaria" at bounding box center [922, 393] width 124 height 20
checkbox input "true"
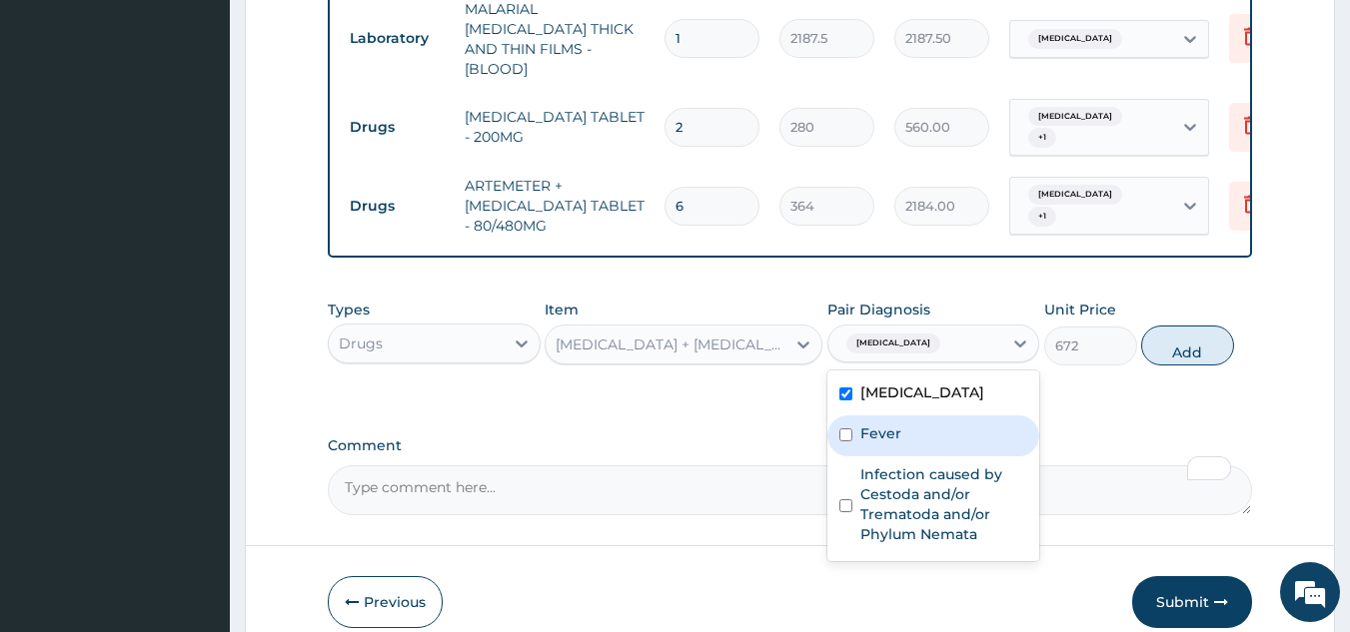
click at [885, 424] on label "Fever" at bounding box center [880, 434] width 41 height 20
checkbox input "true"
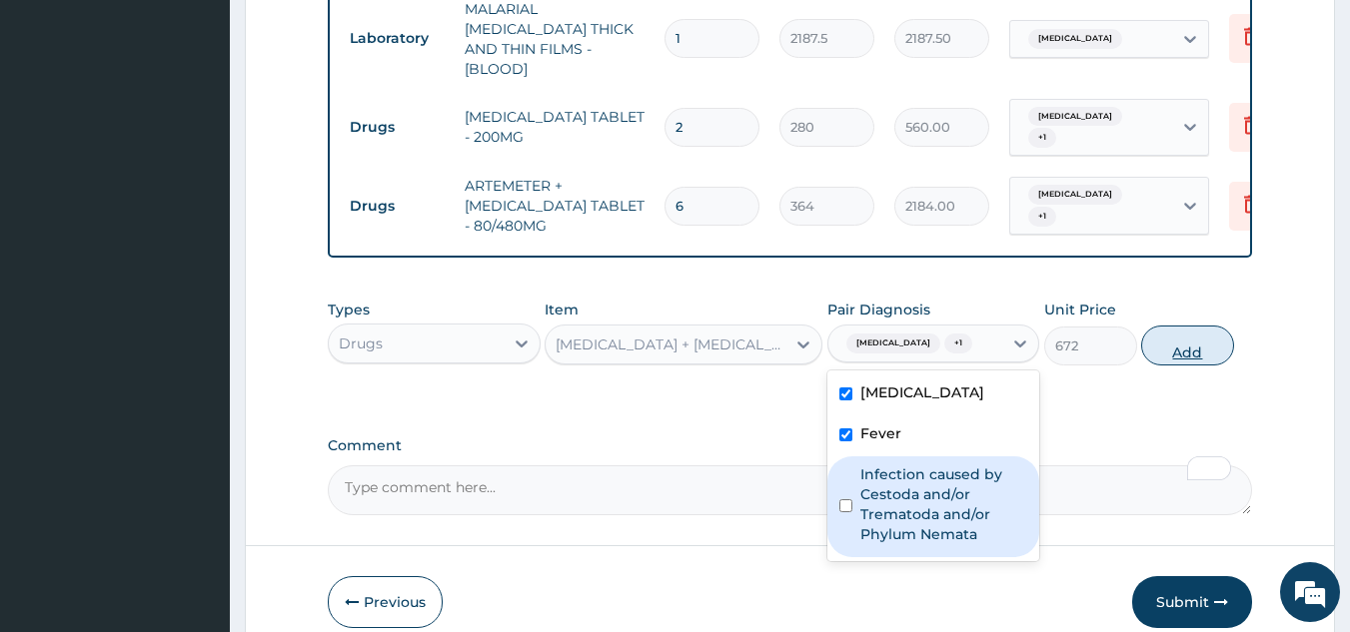
click at [1185, 343] on button "Add" at bounding box center [1187, 346] width 93 height 40
type input "0"
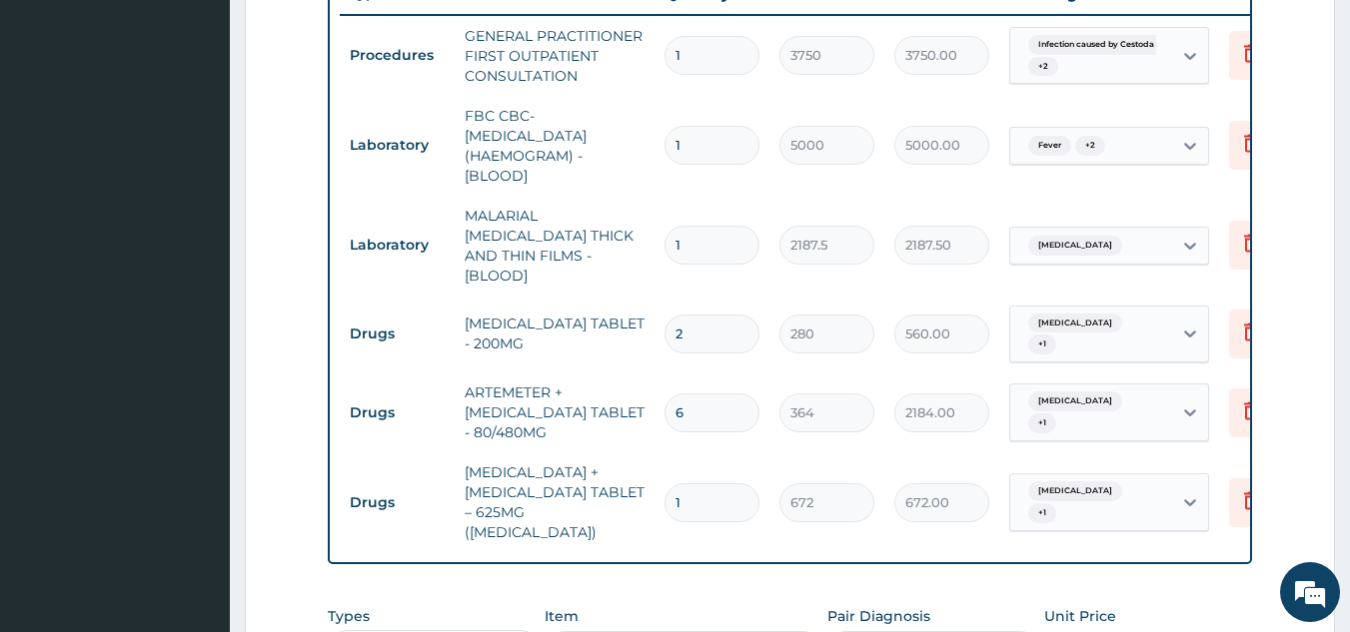
scroll to position [1168, 0]
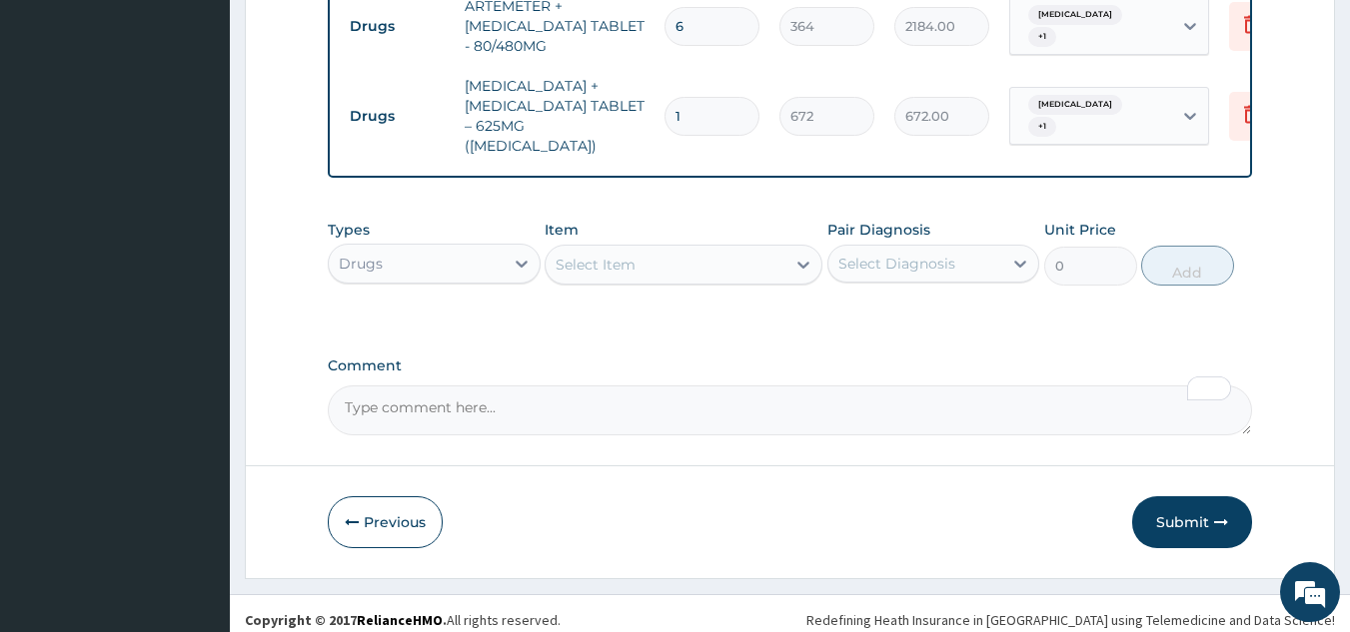
click at [615, 255] on div "Select Item" at bounding box center [596, 265] width 80 height 20
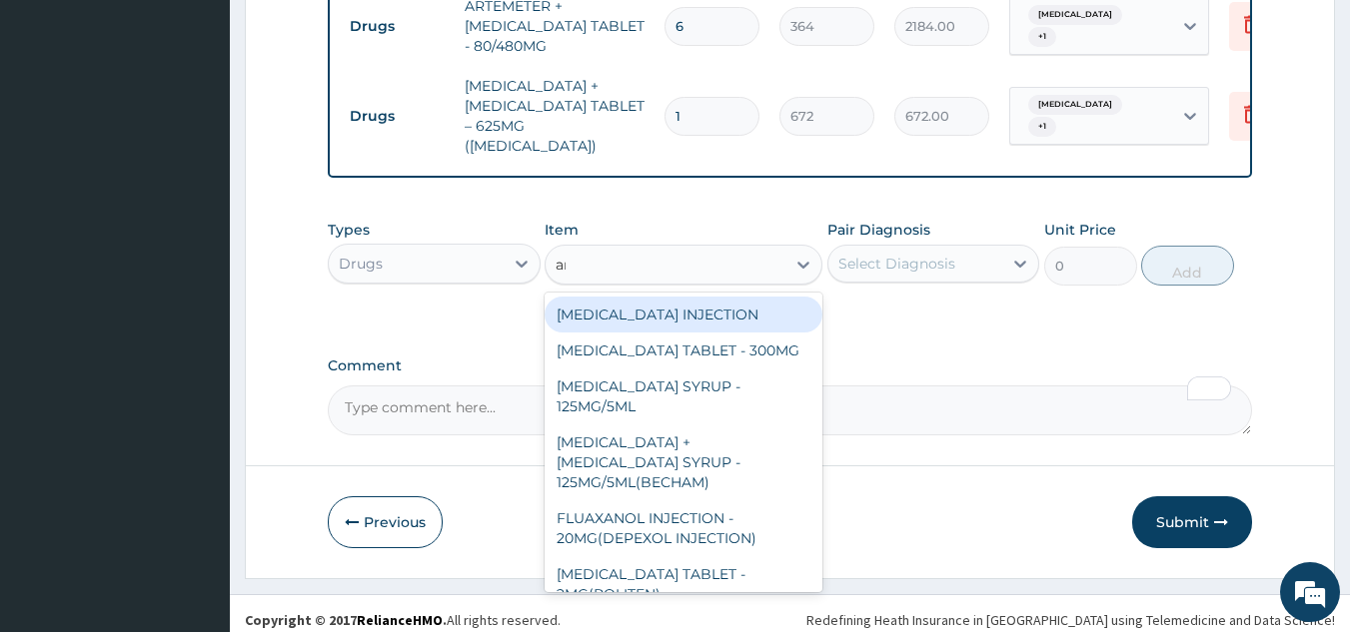
type input "amoxi"
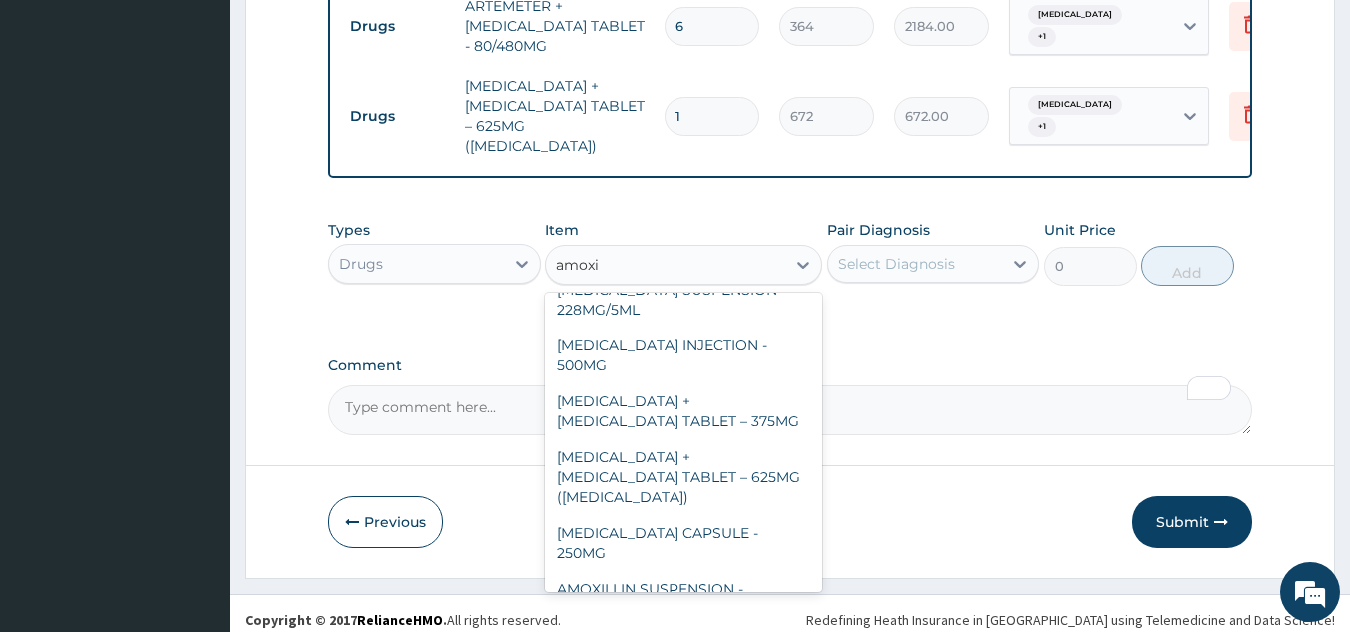
scroll to position [494, 0]
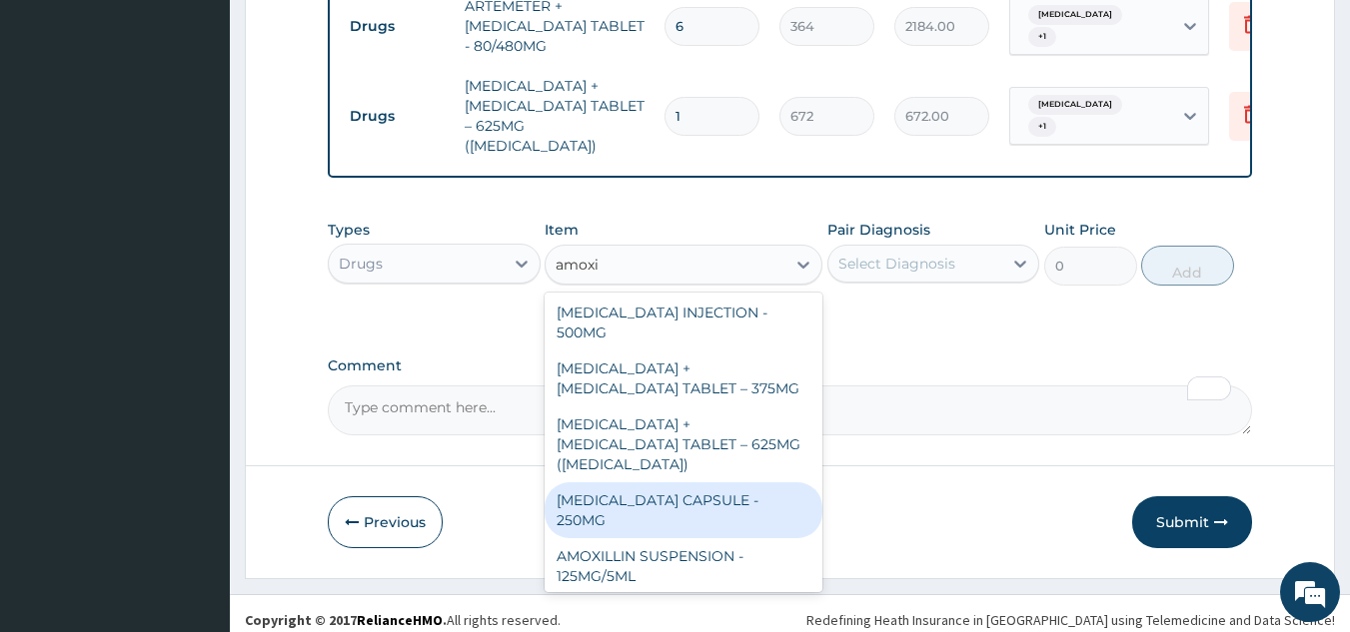
click at [748, 483] on div "AMOXICILLIN CAPSULE - 250MG" at bounding box center [684, 511] width 278 height 56
type input "56"
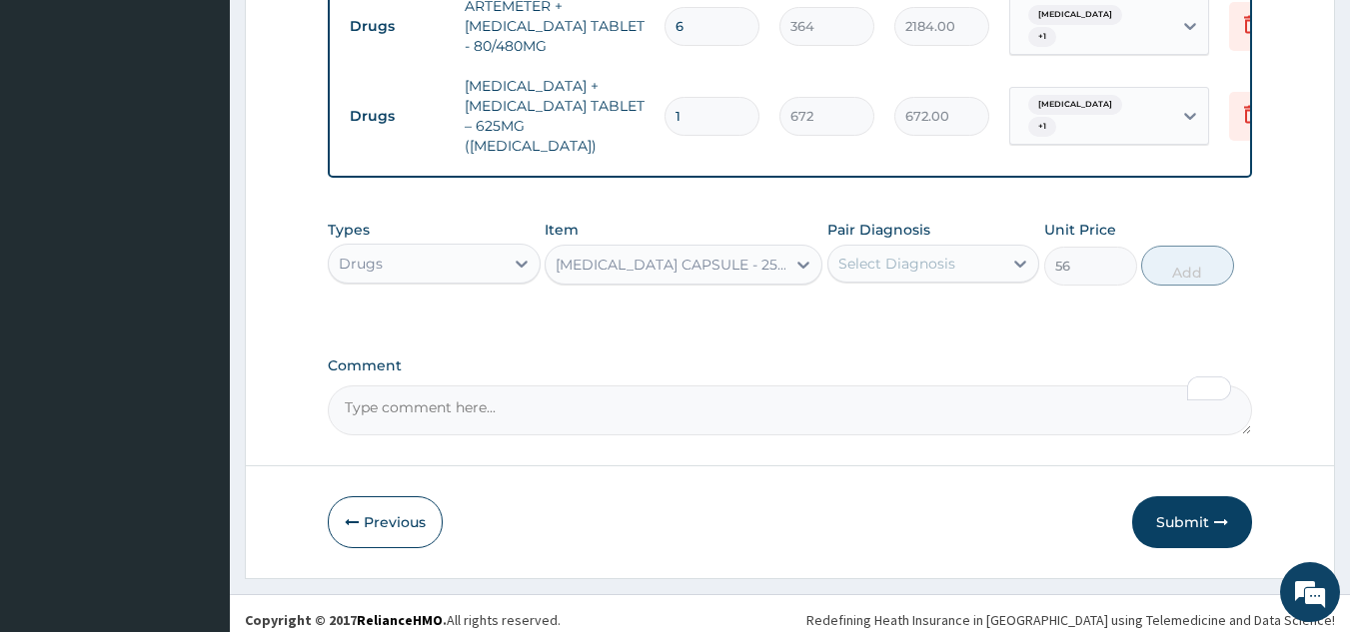
click at [911, 257] on div "Select Diagnosis" at bounding box center [896, 264] width 117 height 20
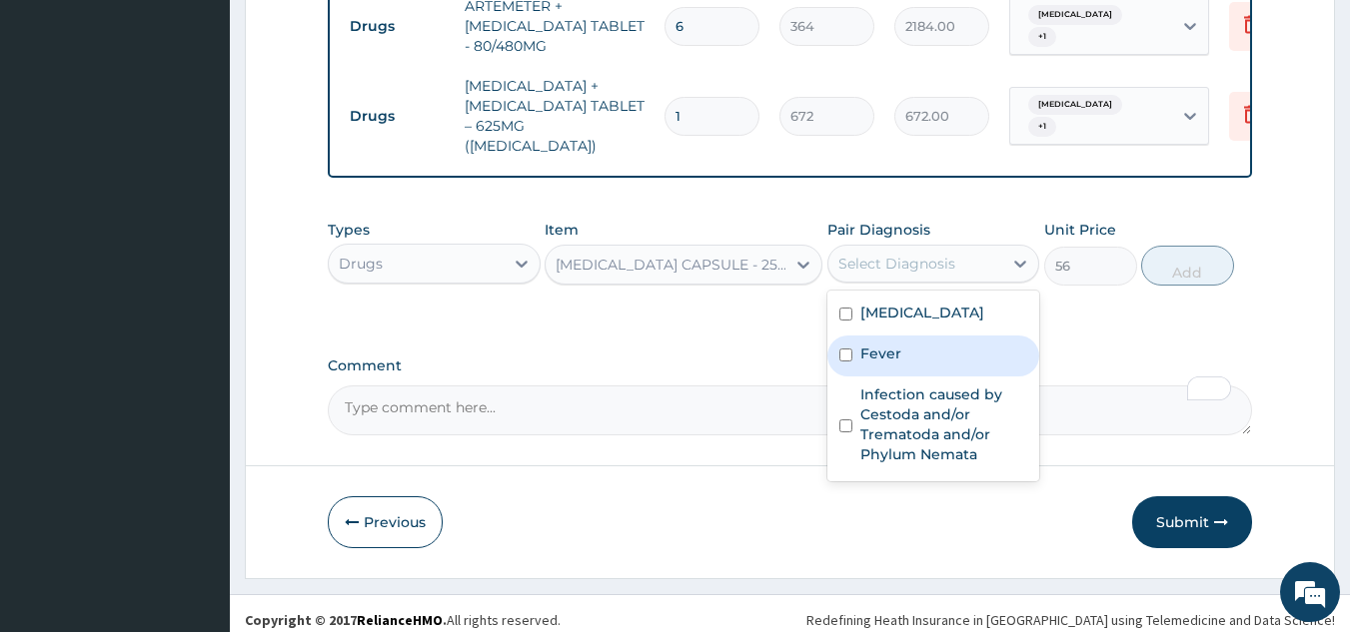
click at [895, 361] on div "Fever" at bounding box center [933, 356] width 213 height 41
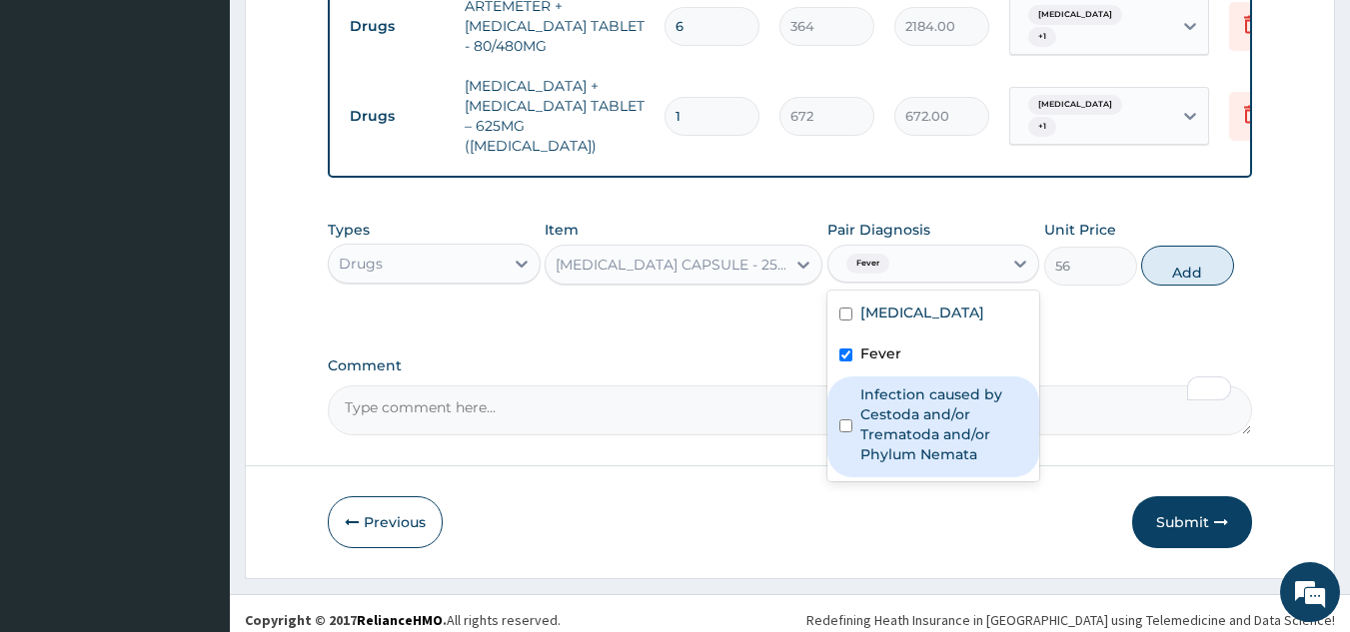
checkbox input "true"
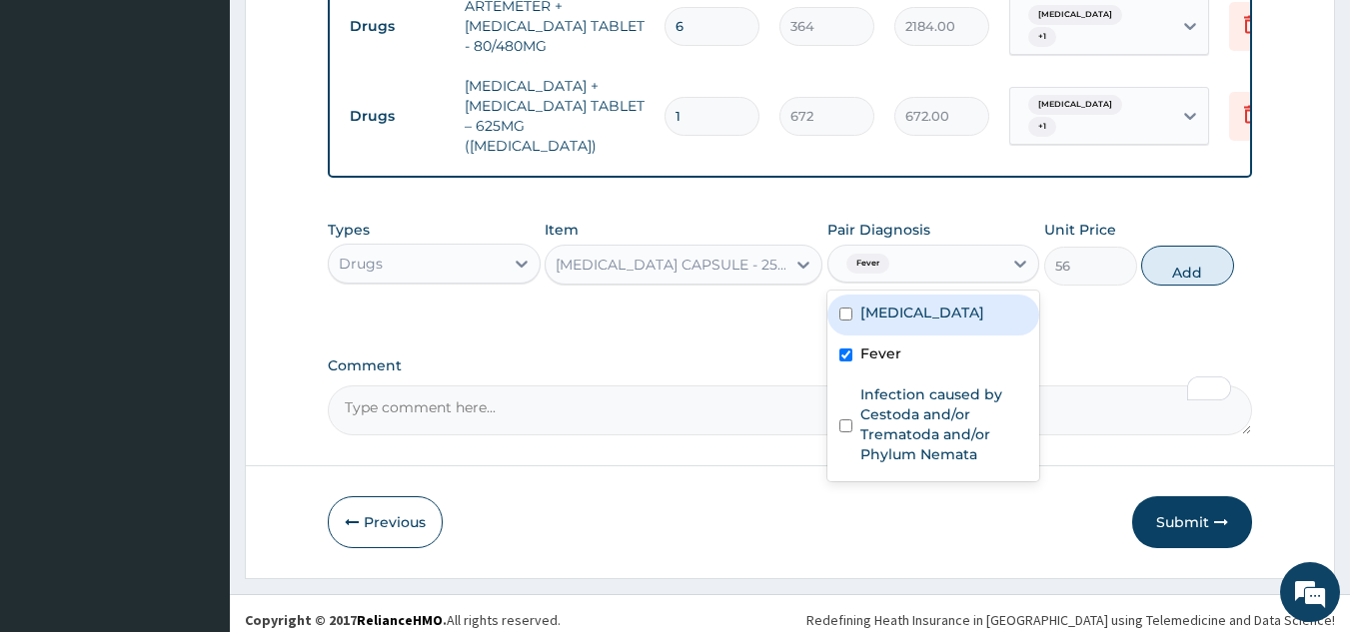
click at [909, 315] on div "Malaria" at bounding box center [933, 315] width 213 height 41
checkbox input "true"
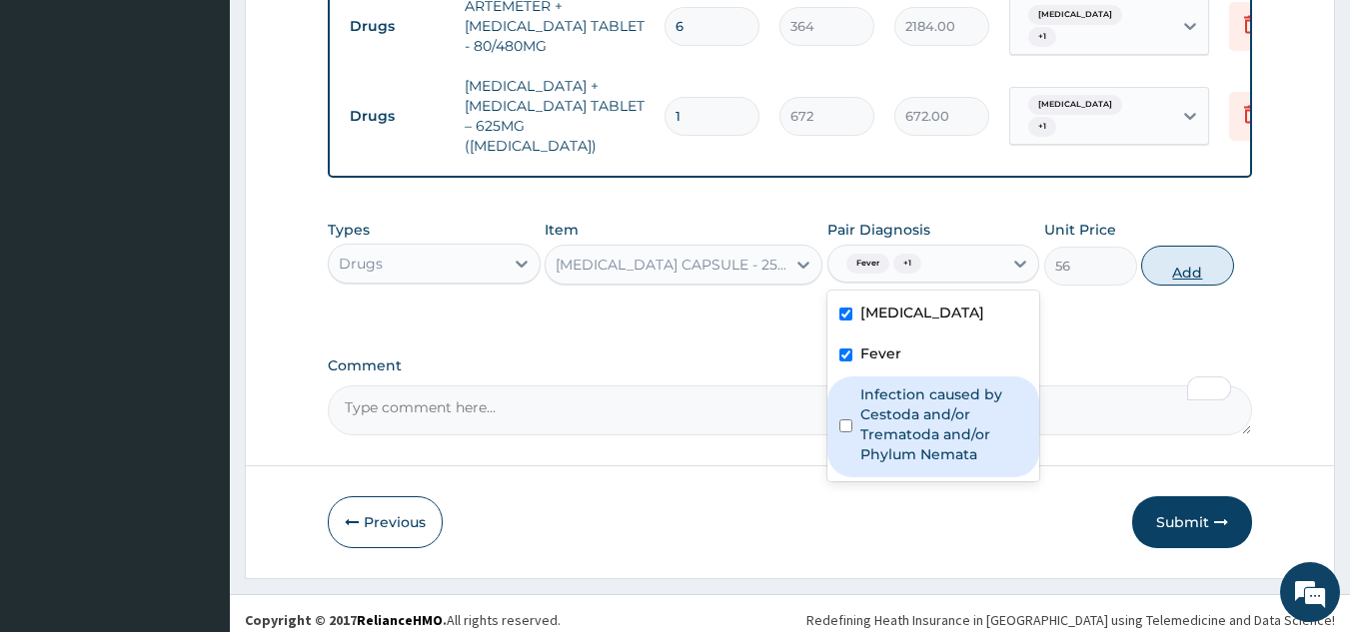
drag, startPoint x: 921, startPoint y: 399, endPoint x: 1224, endPoint y: 252, distance: 336.5
click at [927, 396] on label "Infection caused by Cestoda and/or Trematoda and/or Phylum Nemata" at bounding box center [944, 425] width 168 height 80
checkbox input "true"
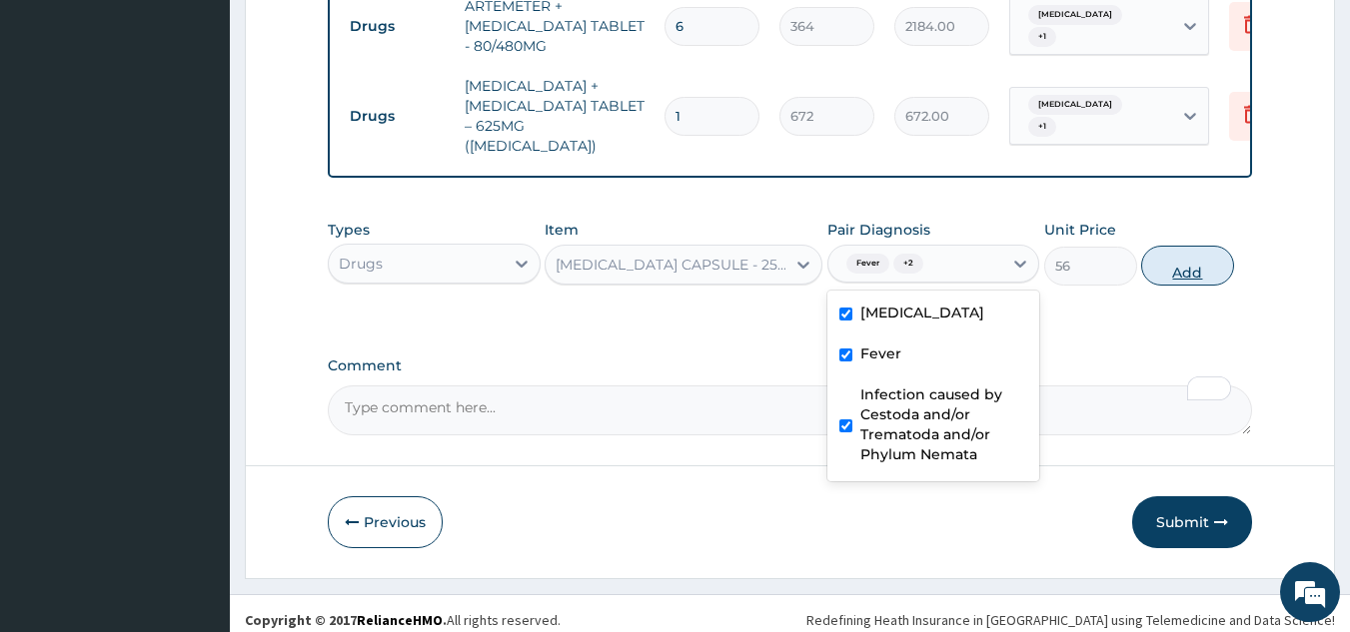
click at [1193, 256] on button "Add" at bounding box center [1187, 266] width 93 height 40
type input "0"
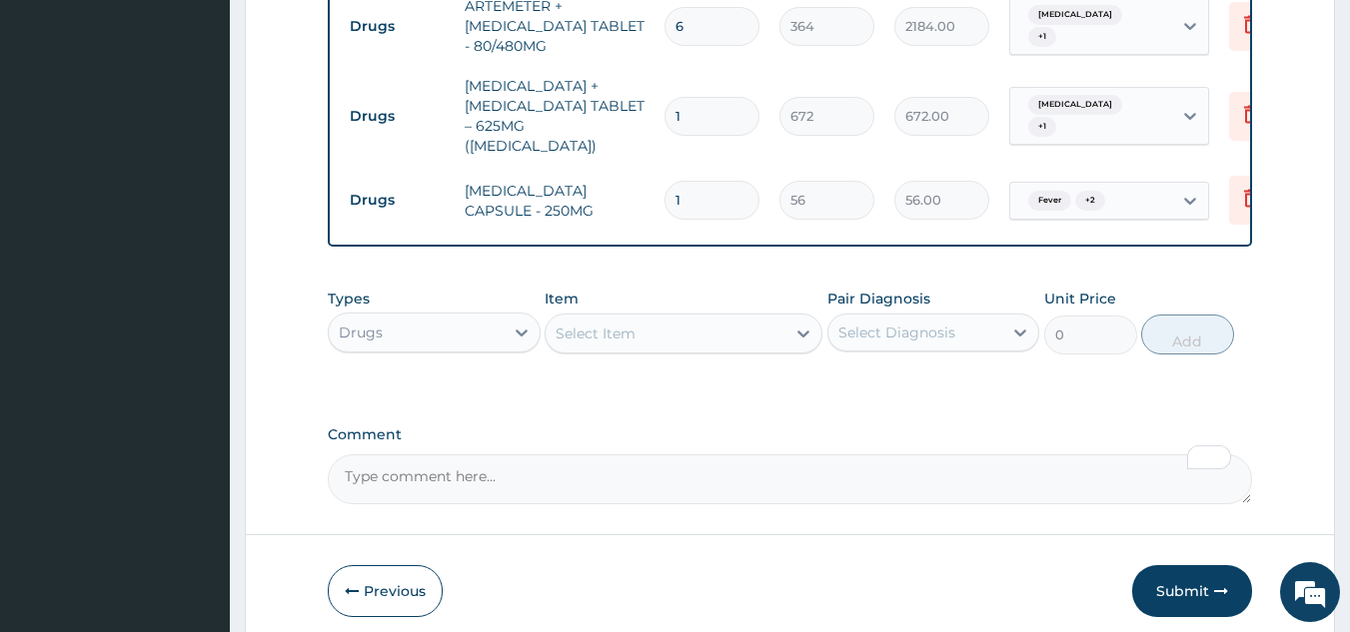
type input "15"
type input "840.00"
type input "15"
click at [1241, 102] on icon at bounding box center [1251, 114] width 24 height 24
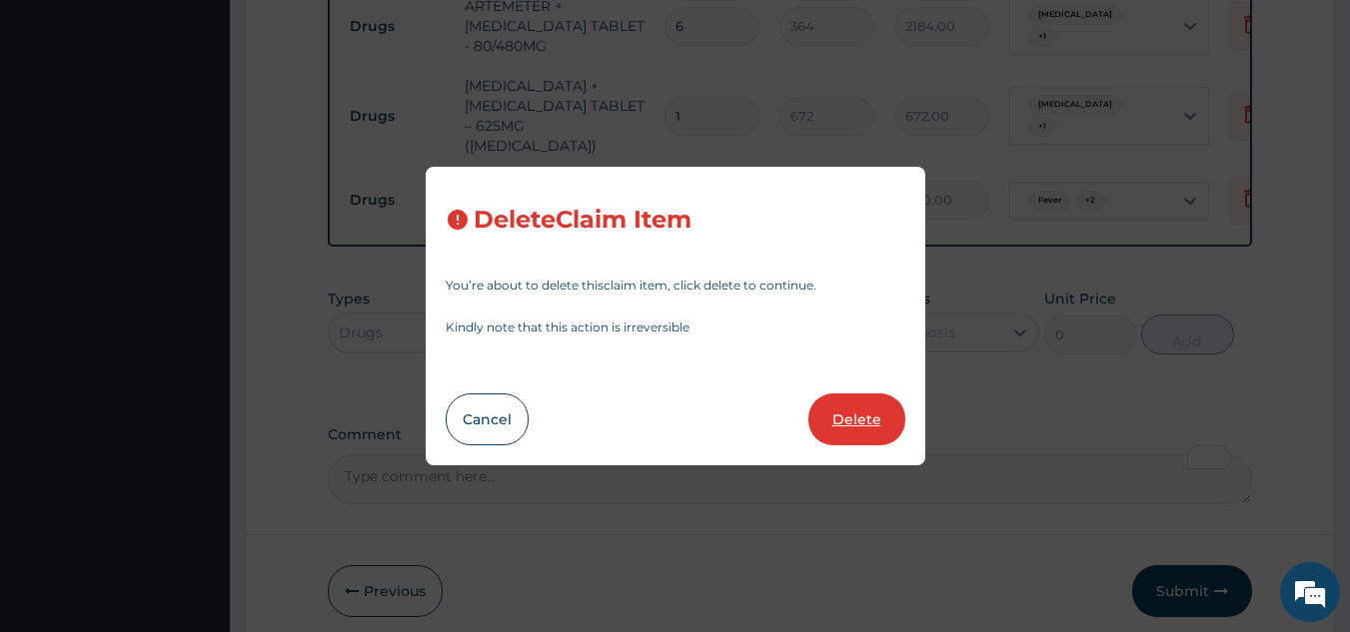
click at [832, 422] on button "Delete" at bounding box center [856, 420] width 97 height 52
type input "15"
type input "56"
type input "840.00"
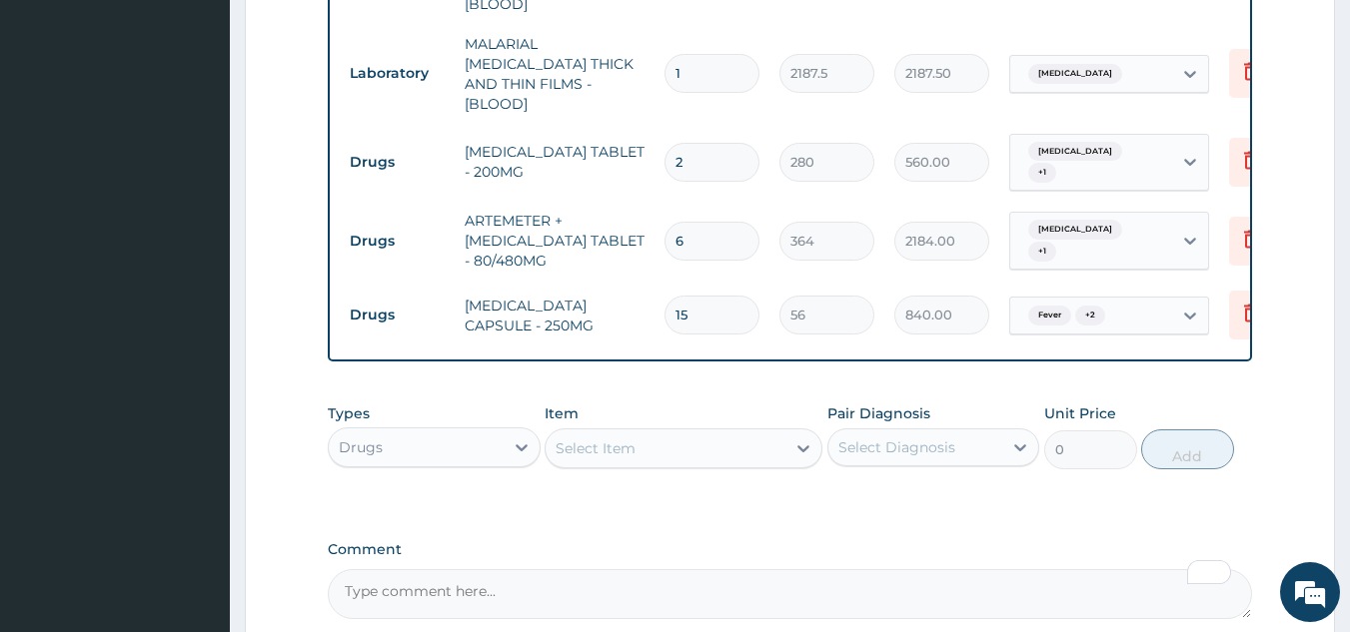
scroll to position [995, 0]
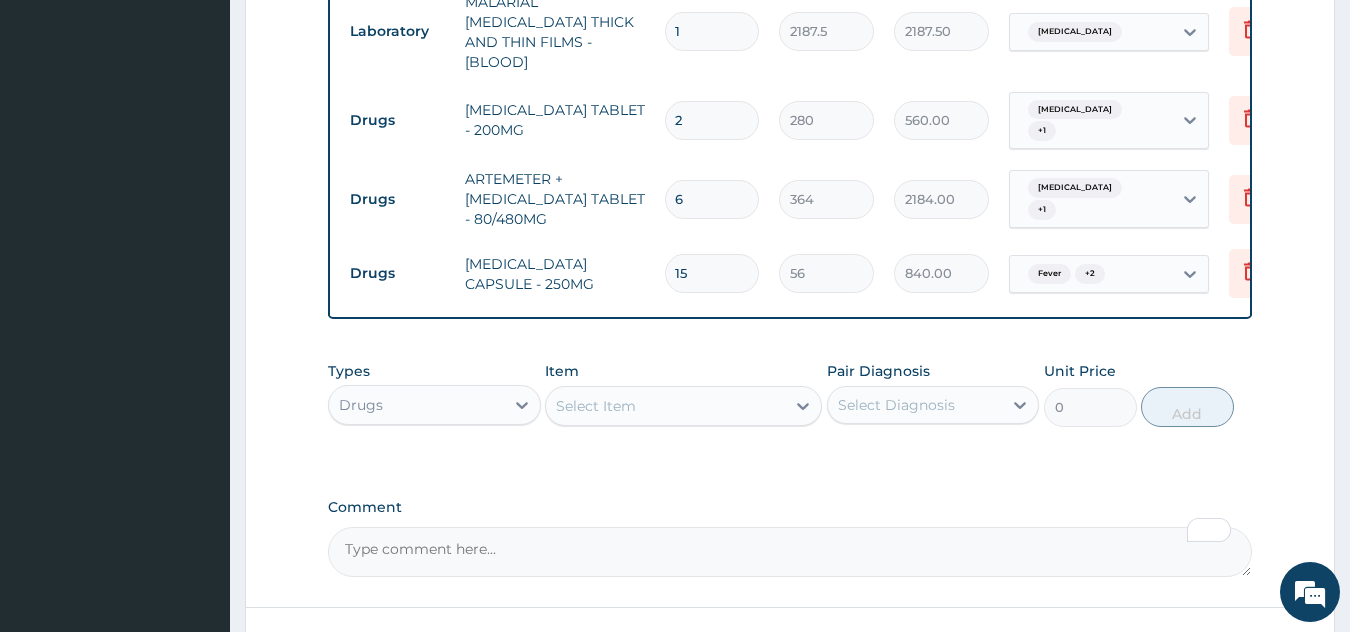
click at [681, 403] on div "Select Item" at bounding box center [666, 407] width 240 height 32
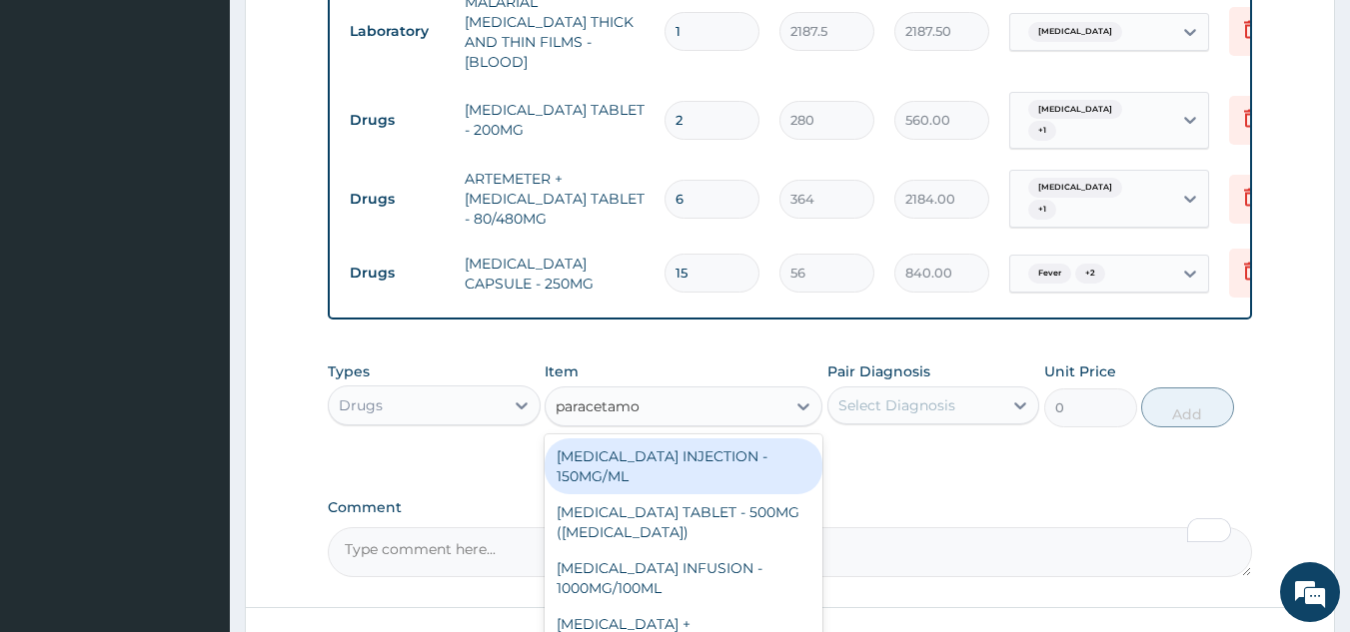
type input "paracetamol"
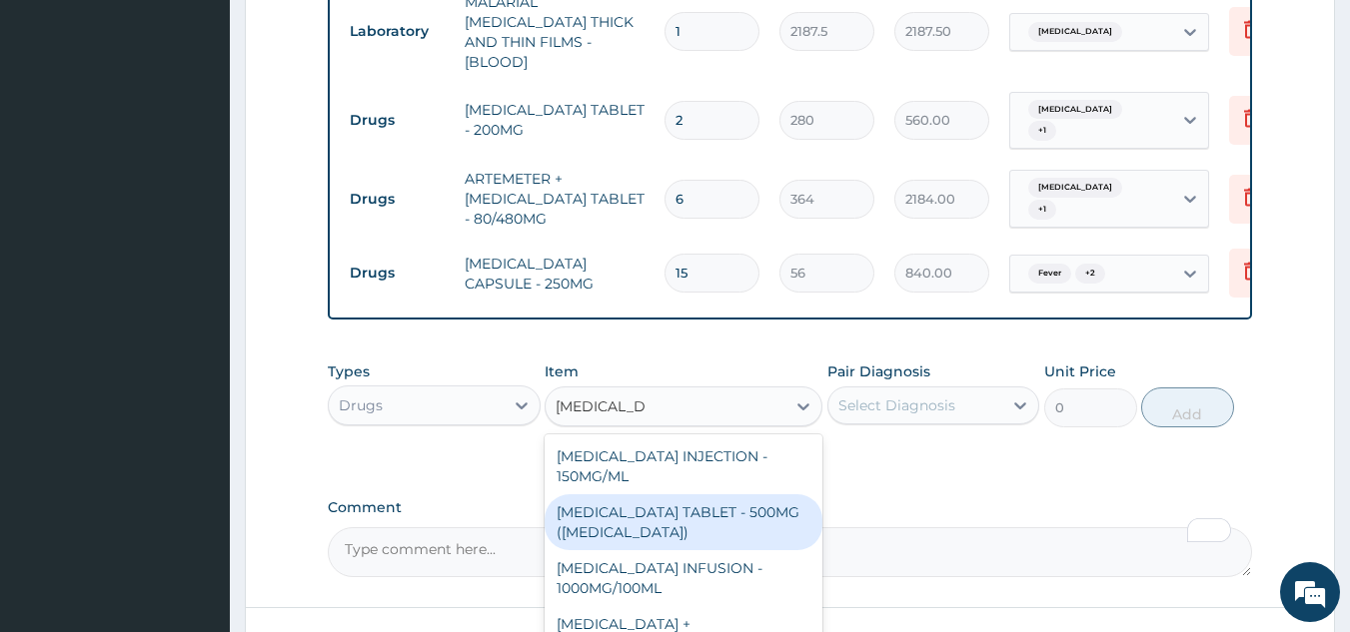
click at [679, 500] on div "PARACETAMOL TABLET - 500MG (PANADOL)" at bounding box center [684, 523] width 278 height 56
type input "42"
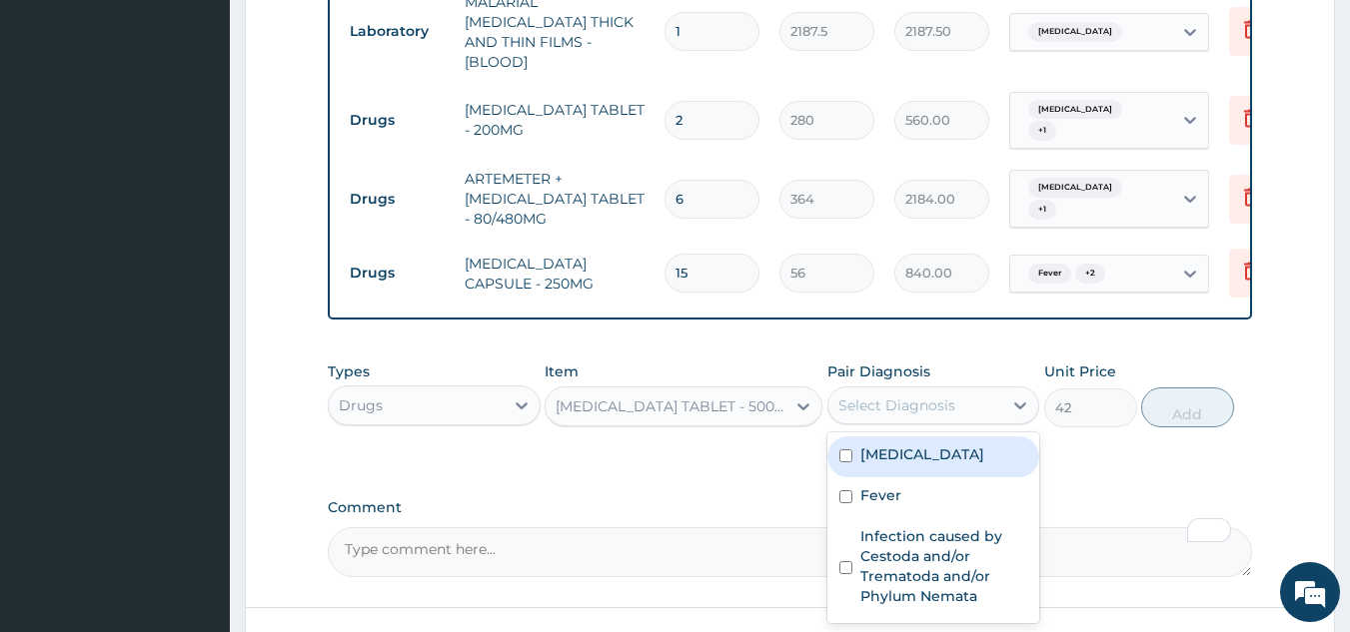
click at [934, 398] on div "Select Diagnosis" at bounding box center [896, 406] width 117 height 20
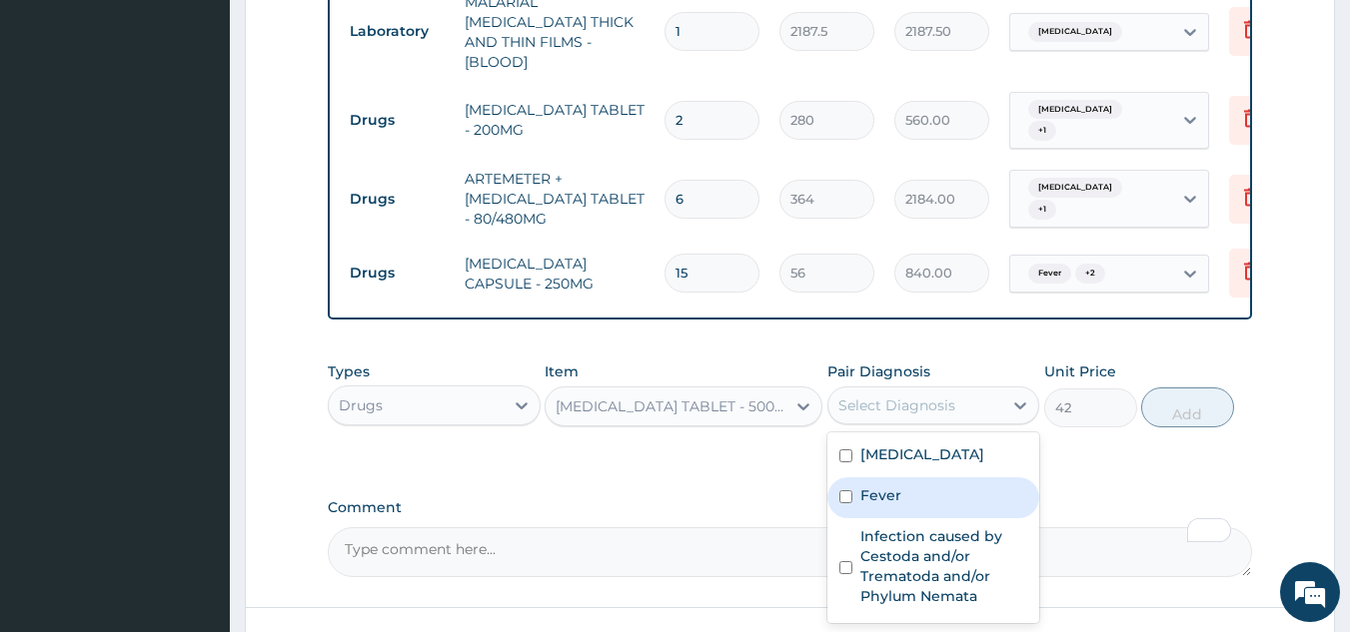
click at [903, 480] on div "Fever" at bounding box center [933, 498] width 213 height 41
checkbox input "true"
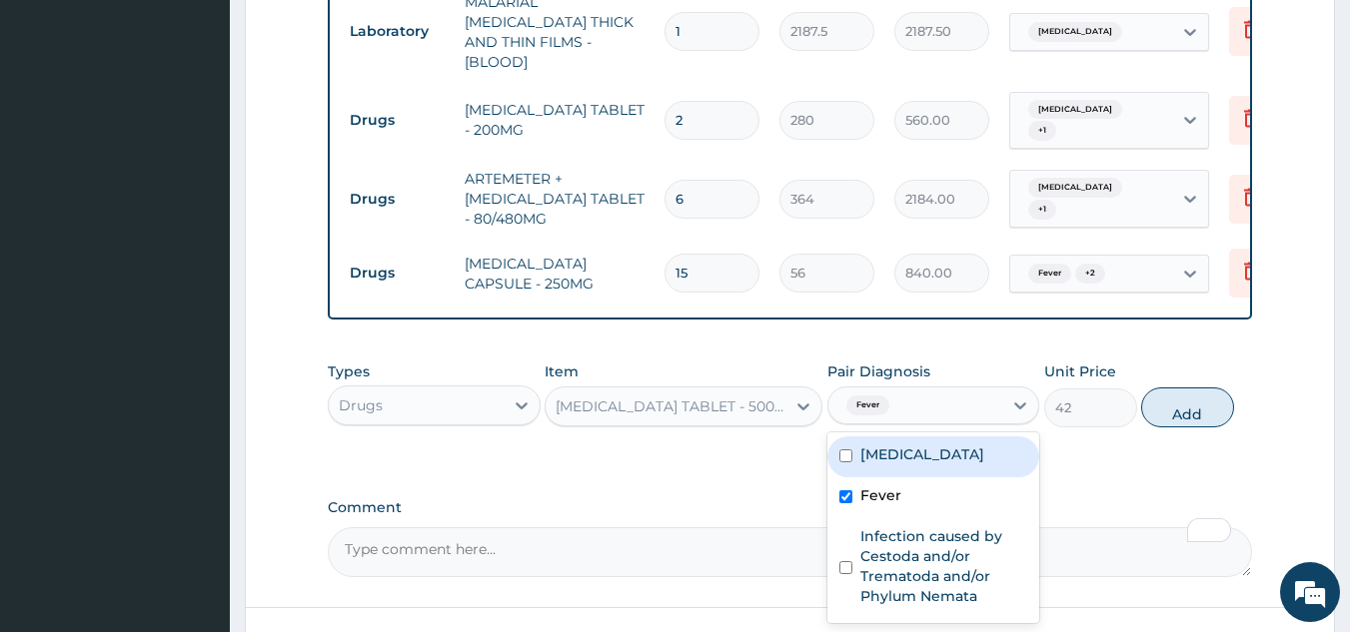
click at [913, 452] on div "Malaria" at bounding box center [933, 457] width 213 height 41
checkbox input "true"
click at [1176, 405] on button "Add" at bounding box center [1187, 408] width 93 height 40
type input "0"
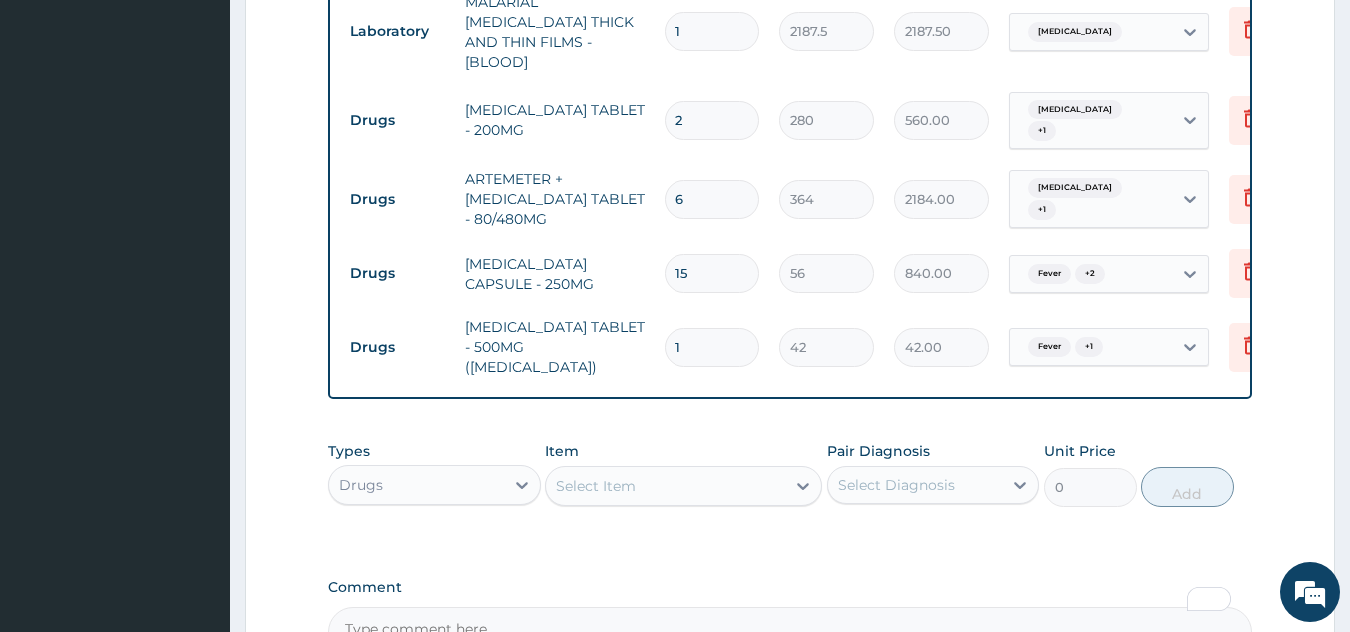
type input "18"
type input "756.00"
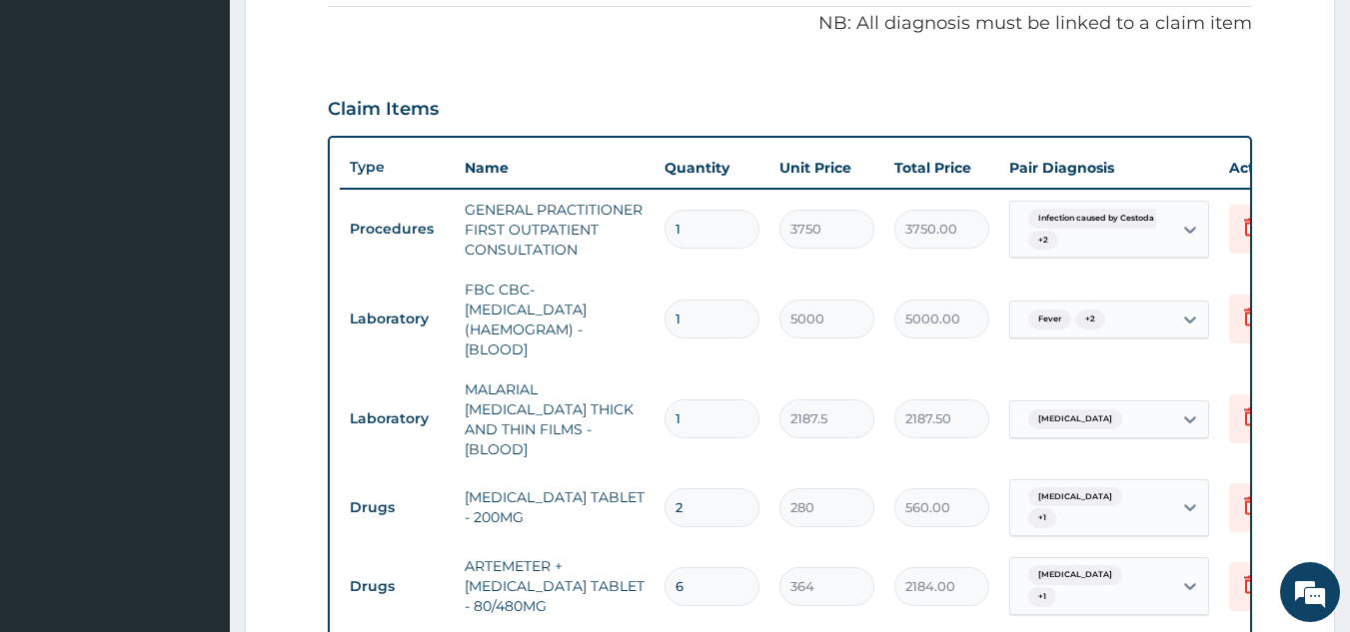
scroll to position [628, 0]
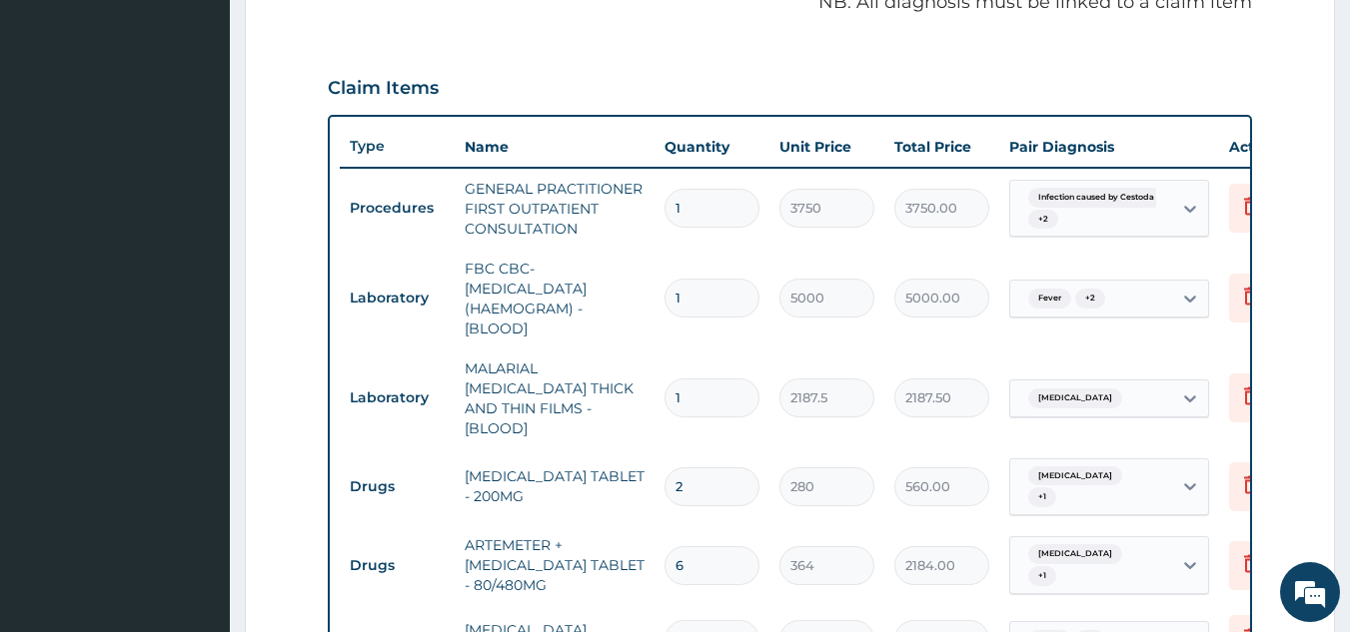
type input "18"
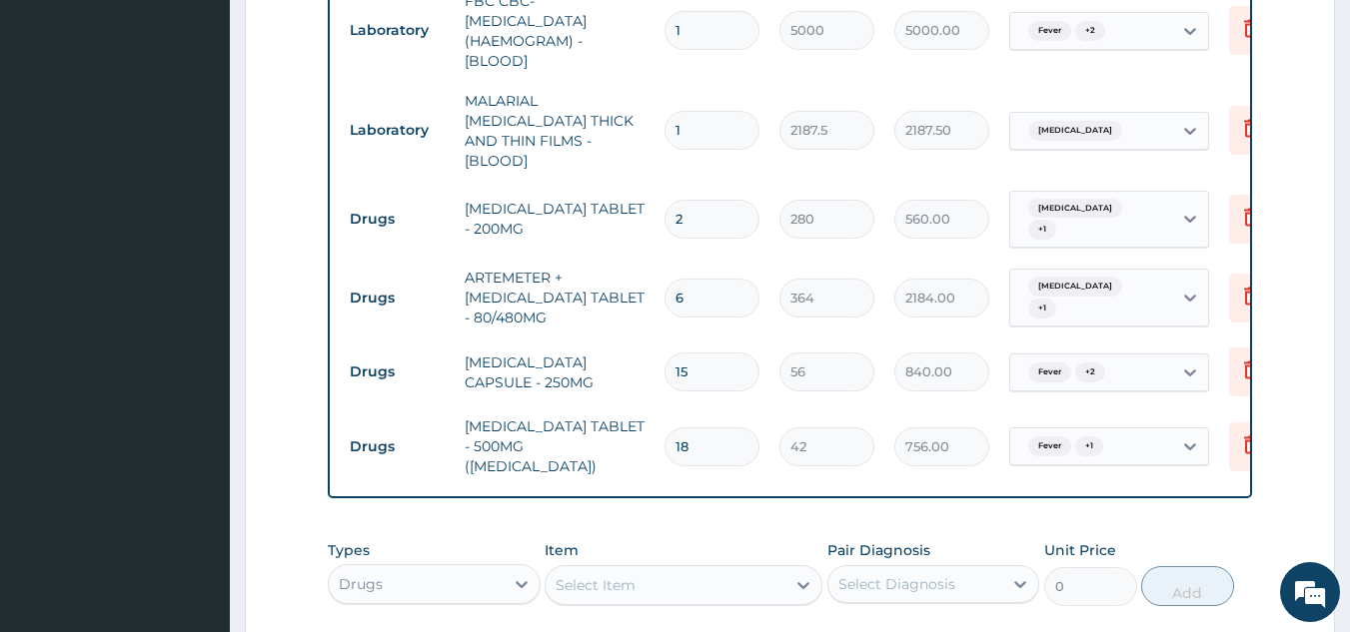
scroll to position [1204, 0]
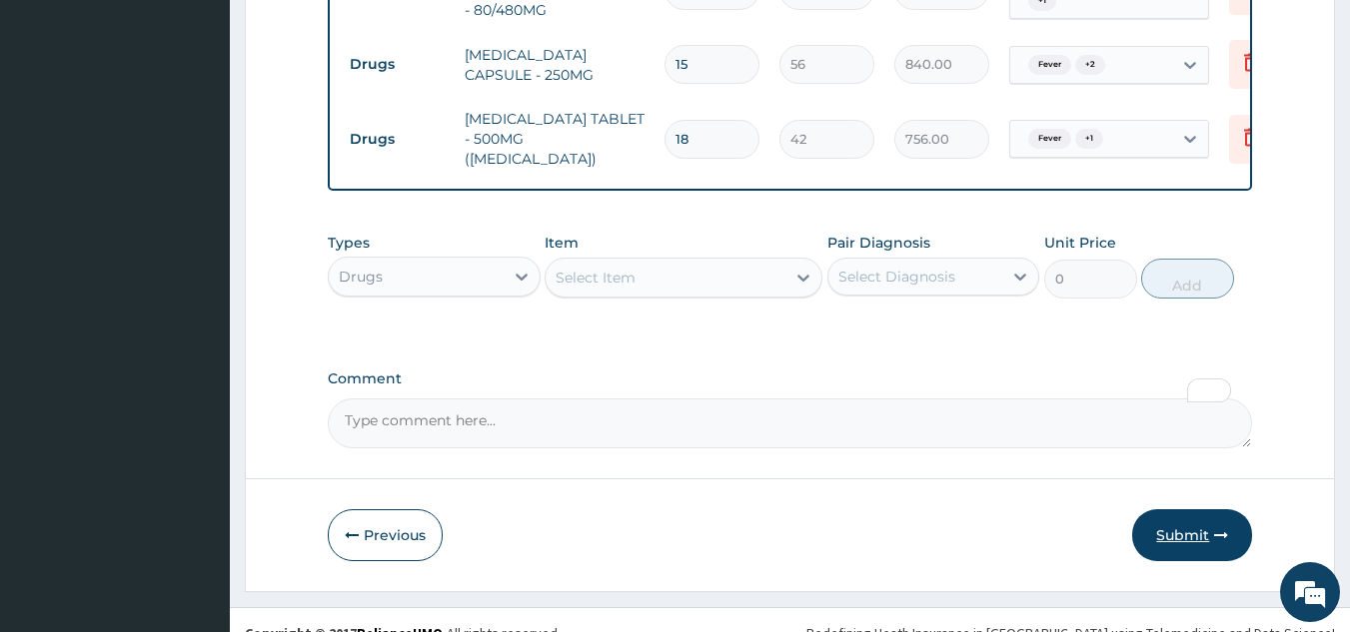
click at [1171, 520] on button "Submit" at bounding box center [1192, 536] width 120 height 52
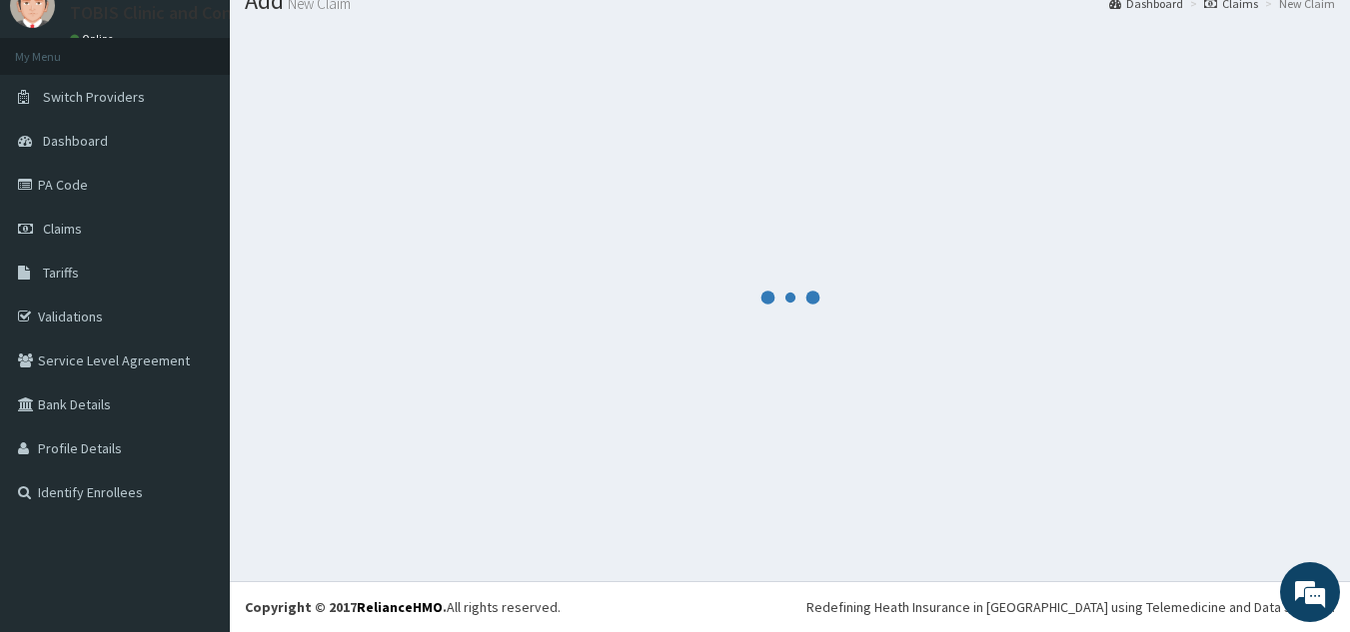
scroll to position [77, 0]
